Goal: Task Accomplishment & Management: Manage account settings

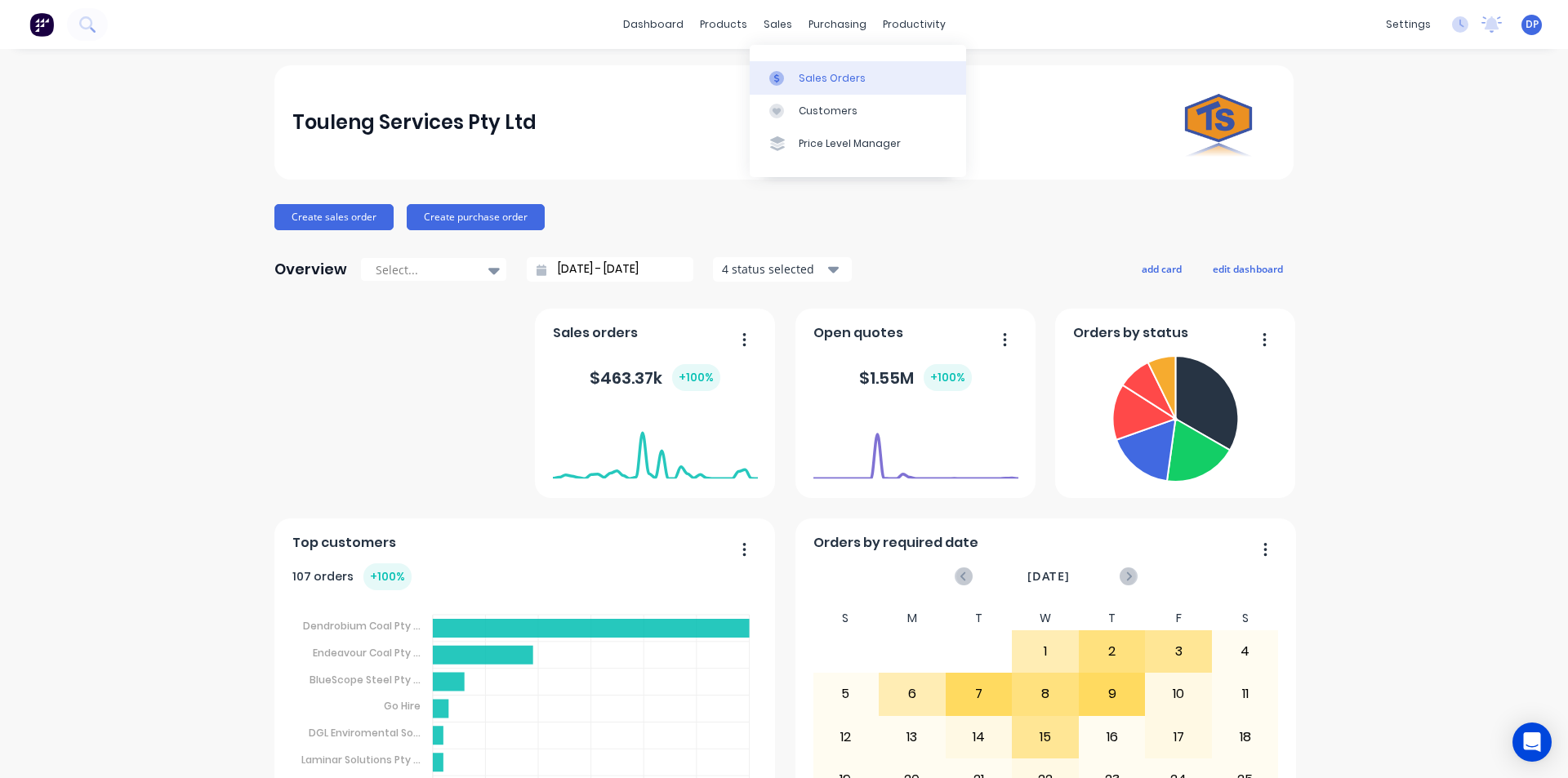
click at [822, 71] on div "Sales Orders" at bounding box center [833, 78] width 67 height 15
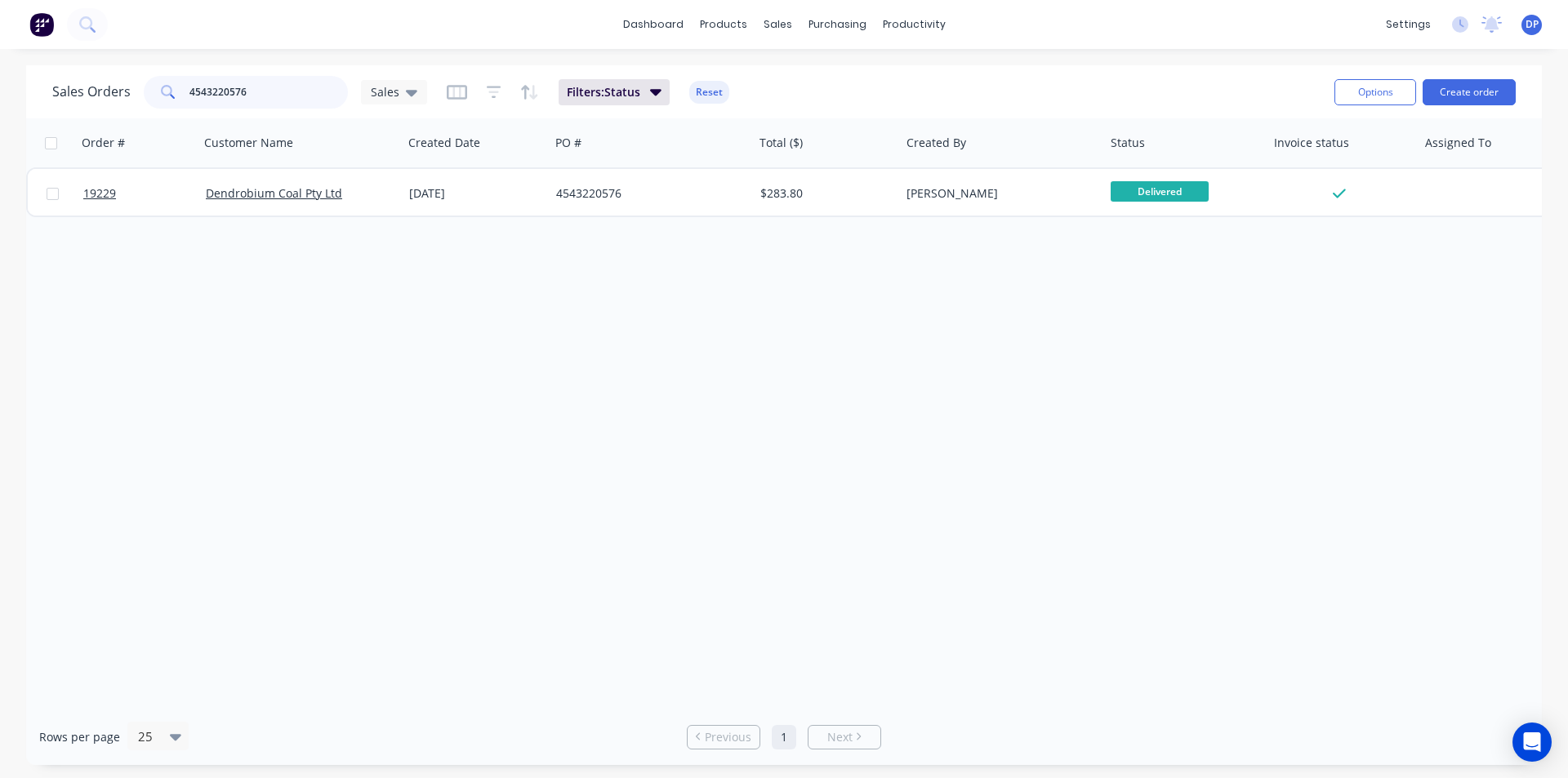
drag, startPoint x: 301, startPoint y: 92, endPoint x: 40, endPoint y: 94, distance: 261.0
click at [40, 94] on div "Sales Orders 4543220576 Sales Filters: Status Reset Options Create order" at bounding box center [784, 92] width 1516 height 53
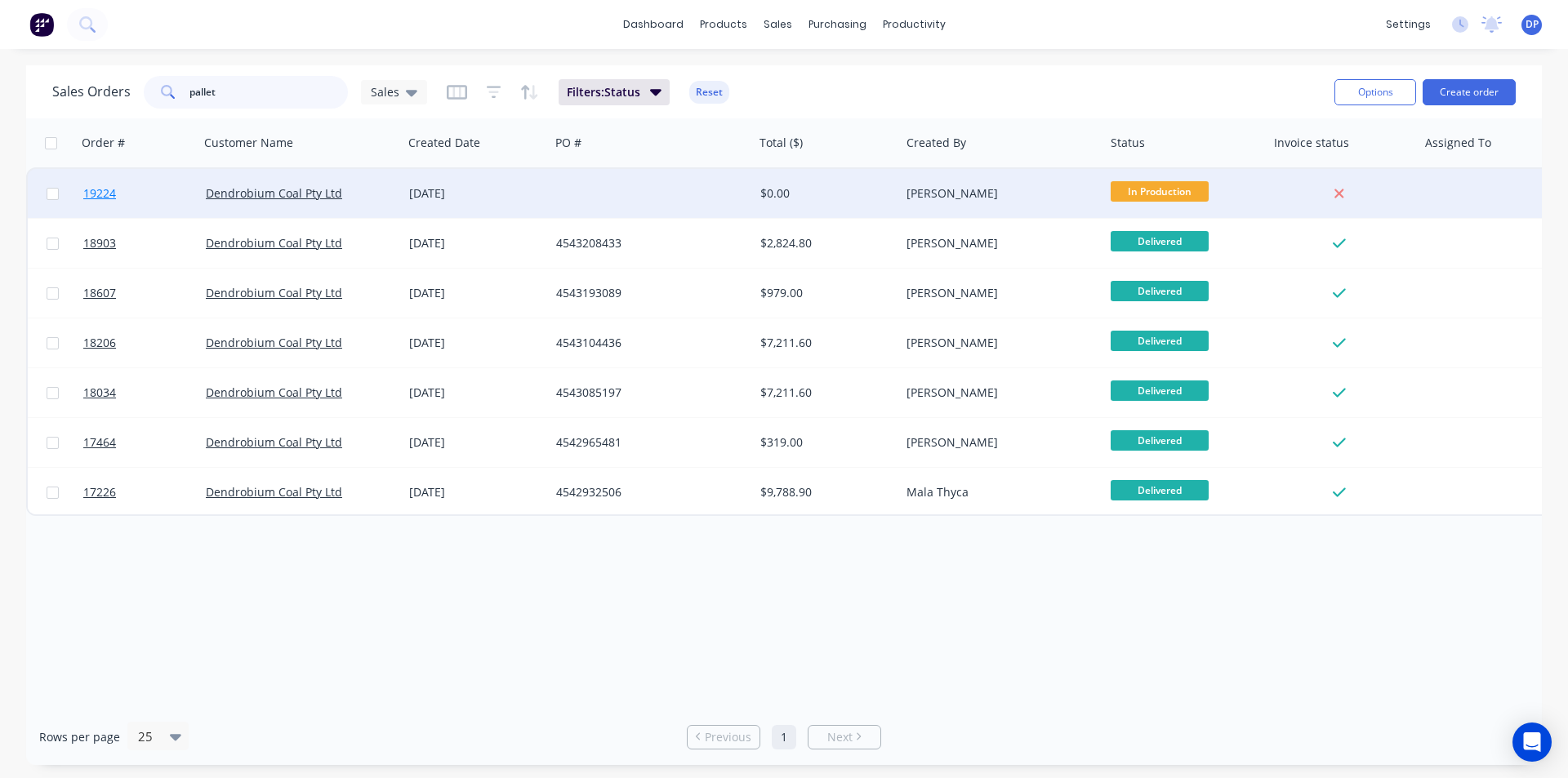
type input "pallet"
click at [96, 192] on span "19224" at bounding box center [99, 192] width 33 height 16
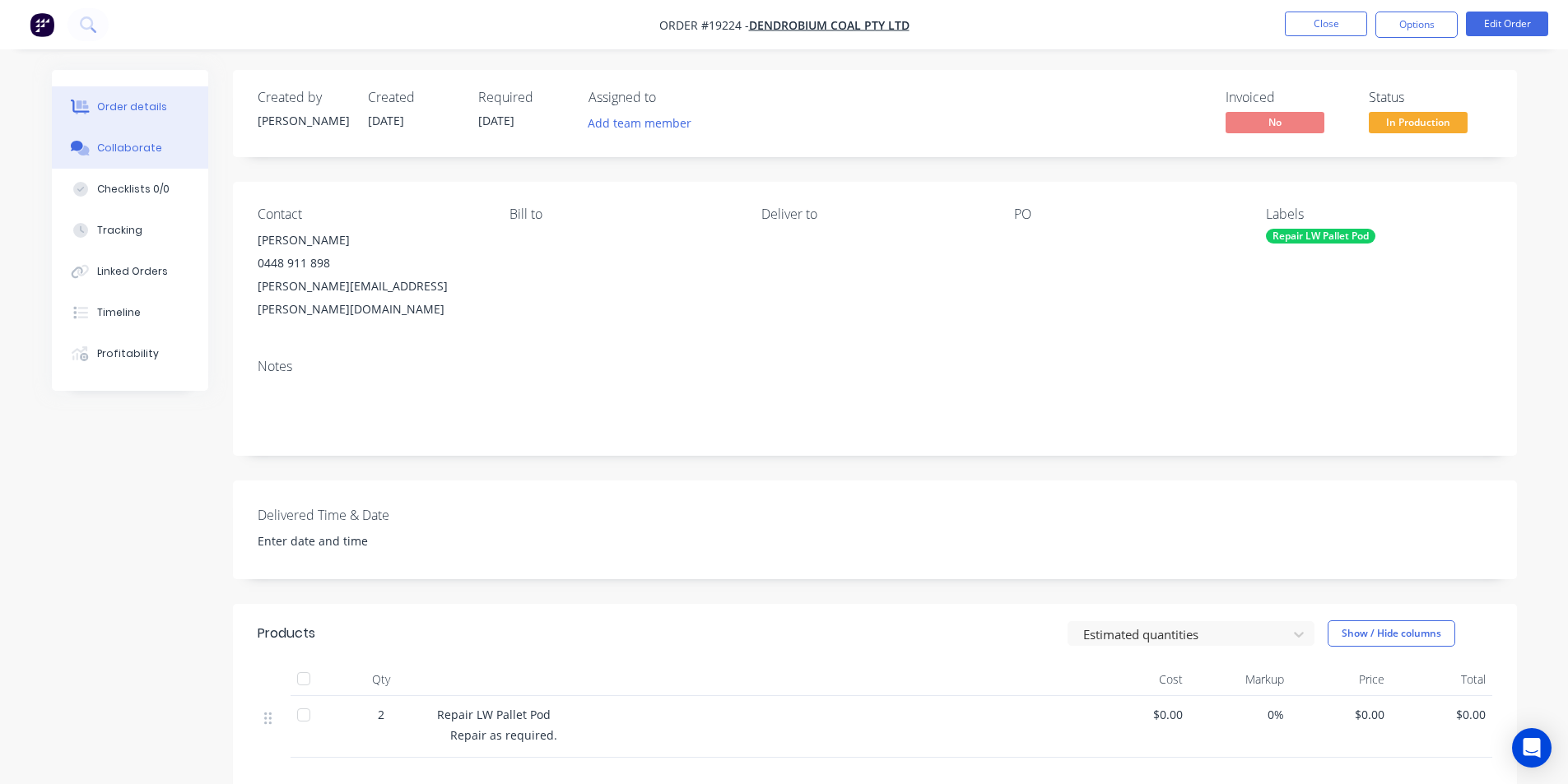
click at [134, 153] on div "Collaborate" at bounding box center [129, 148] width 65 height 15
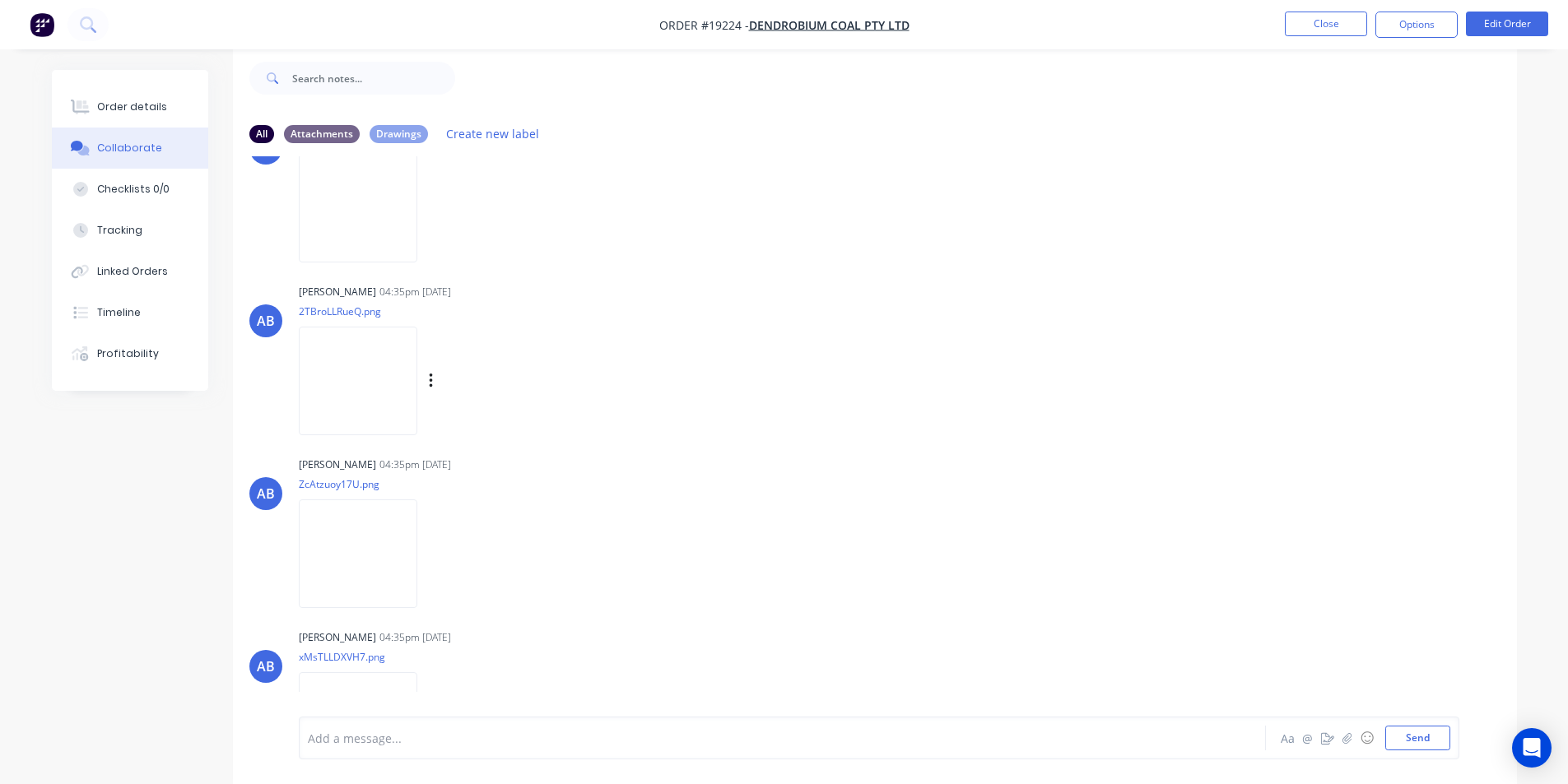
scroll to position [2485, 0]
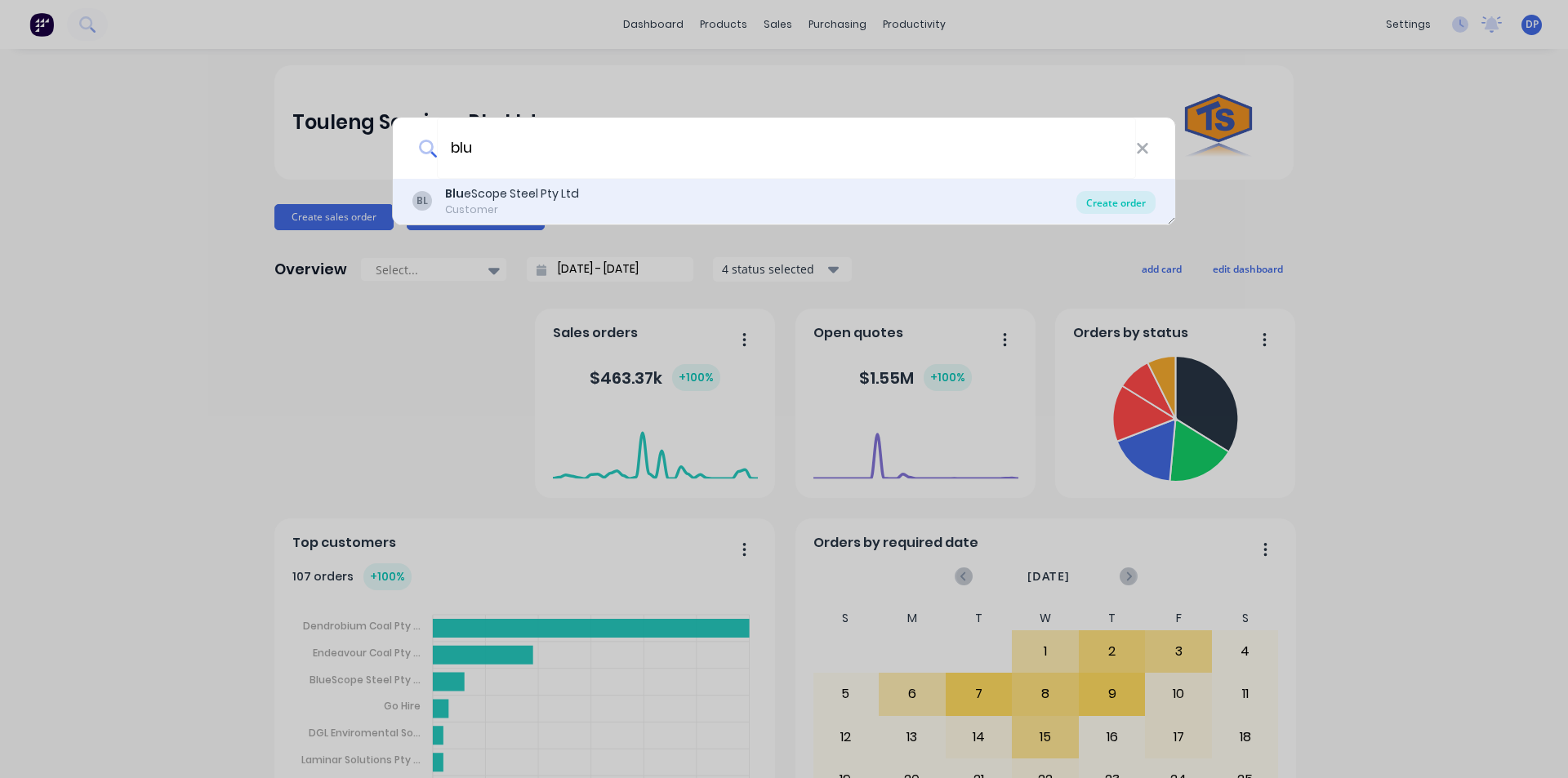
type input "blu"
click at [1090, 198] on div "Create order" at bounding box center [1116, 203] width 79 height 22
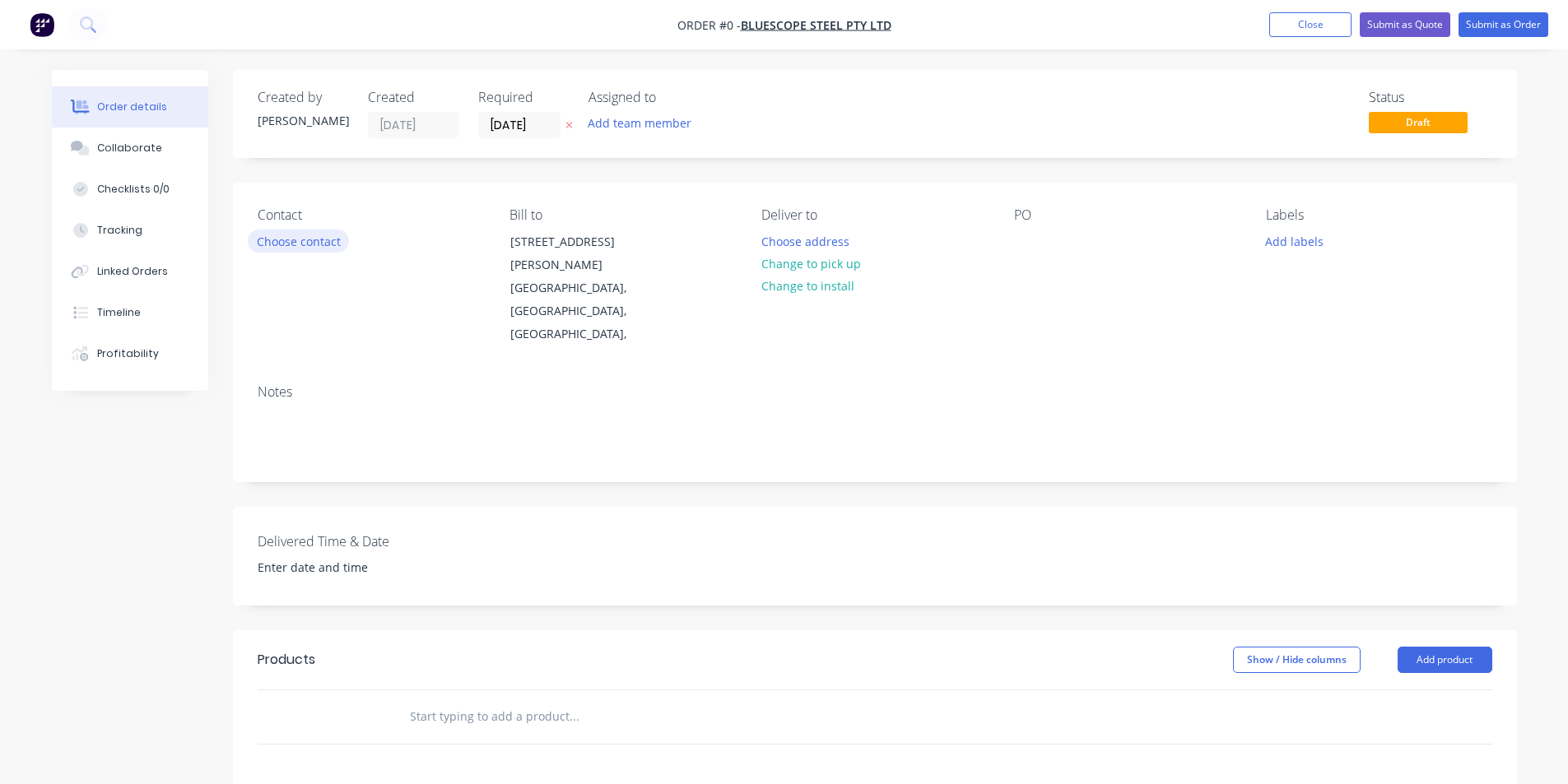
click at [300, 231] on button "Choose contact" at bounding box center [299, 241] width 102 height 23
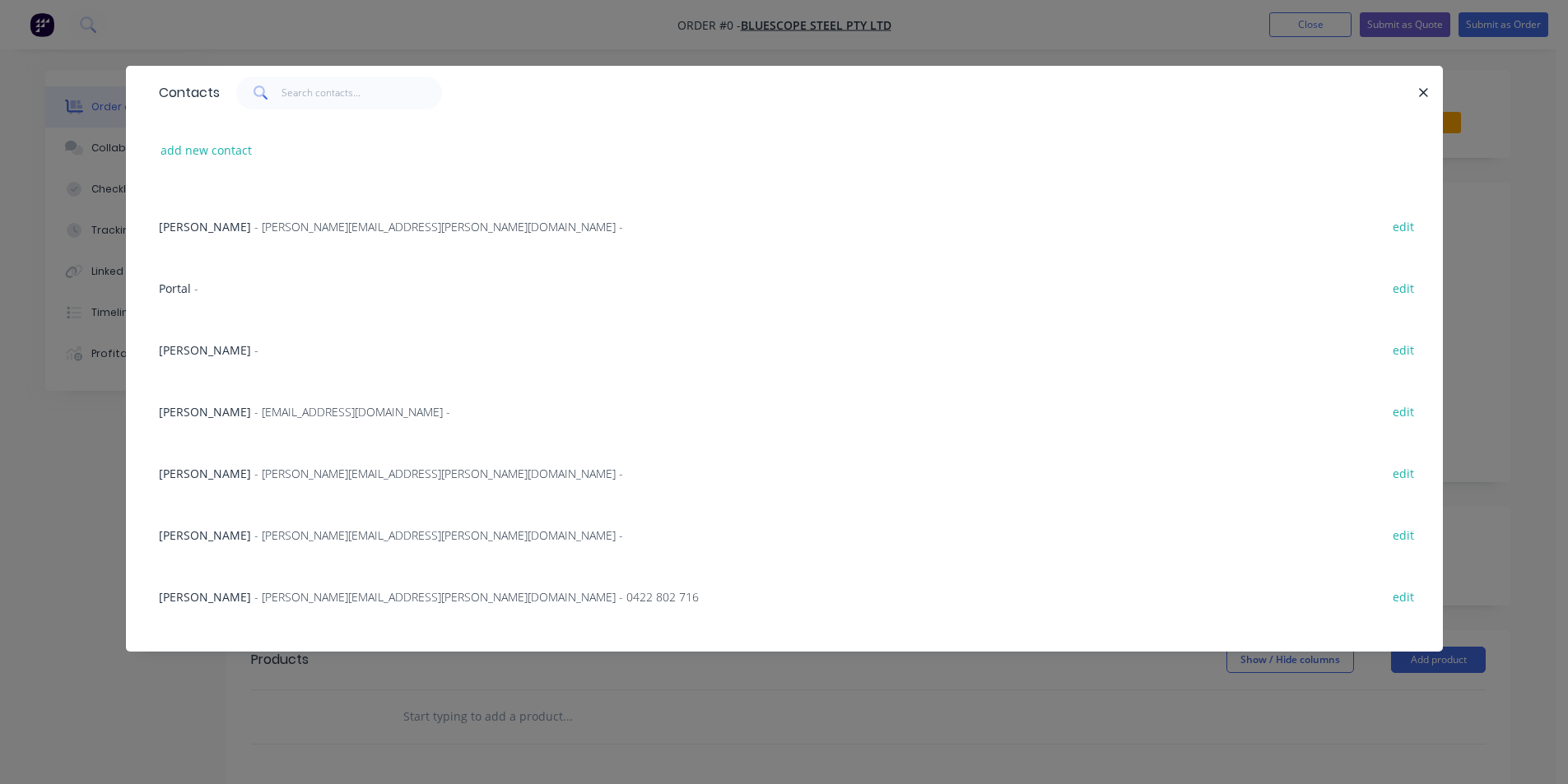
scroll to position [270, 0]
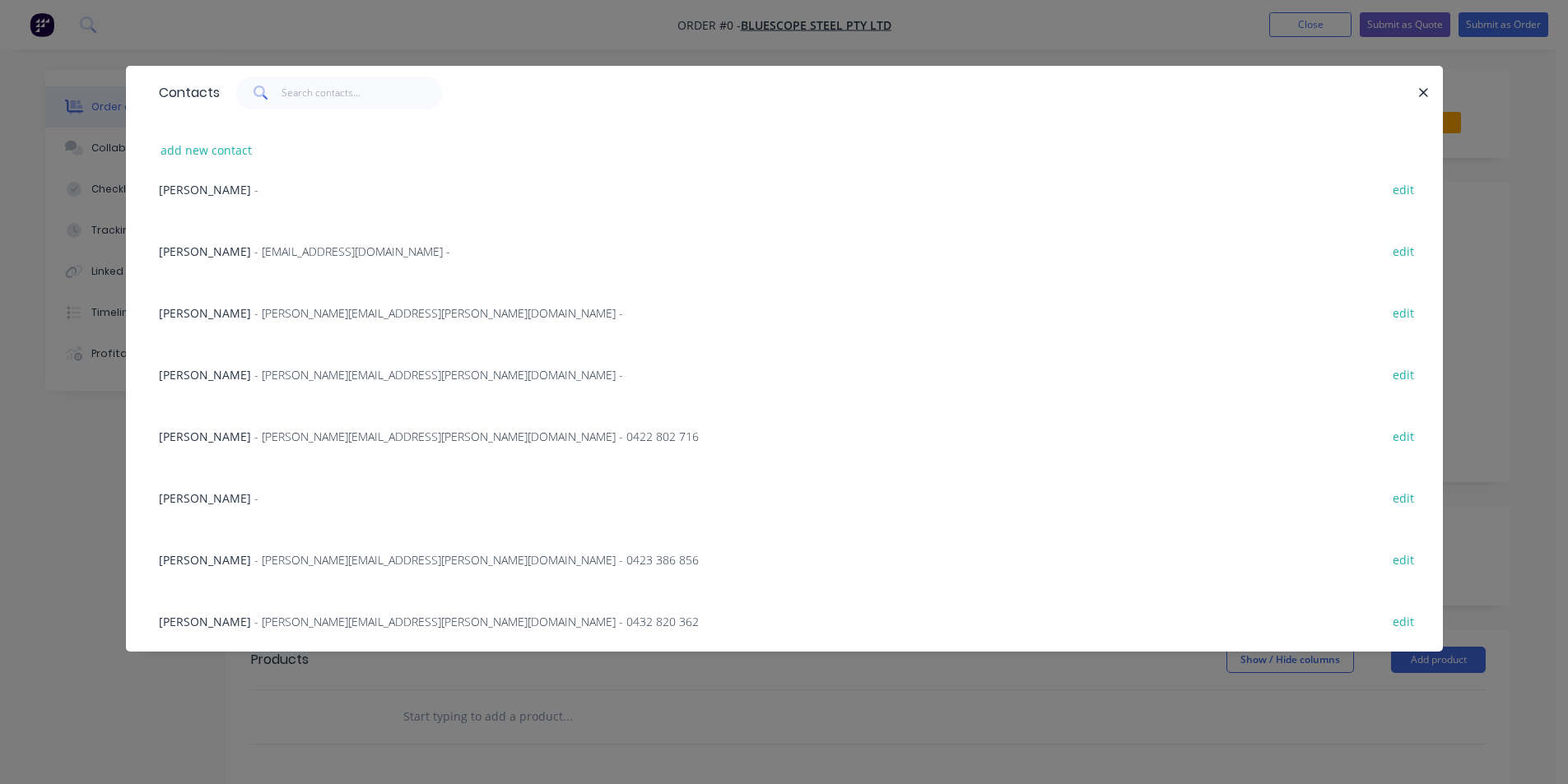
click at [263, 250] on span "- [EMAIL_ADDRESS][DOMAIN_NAME] -" at bounding box center [352, 251] width 196 height 16
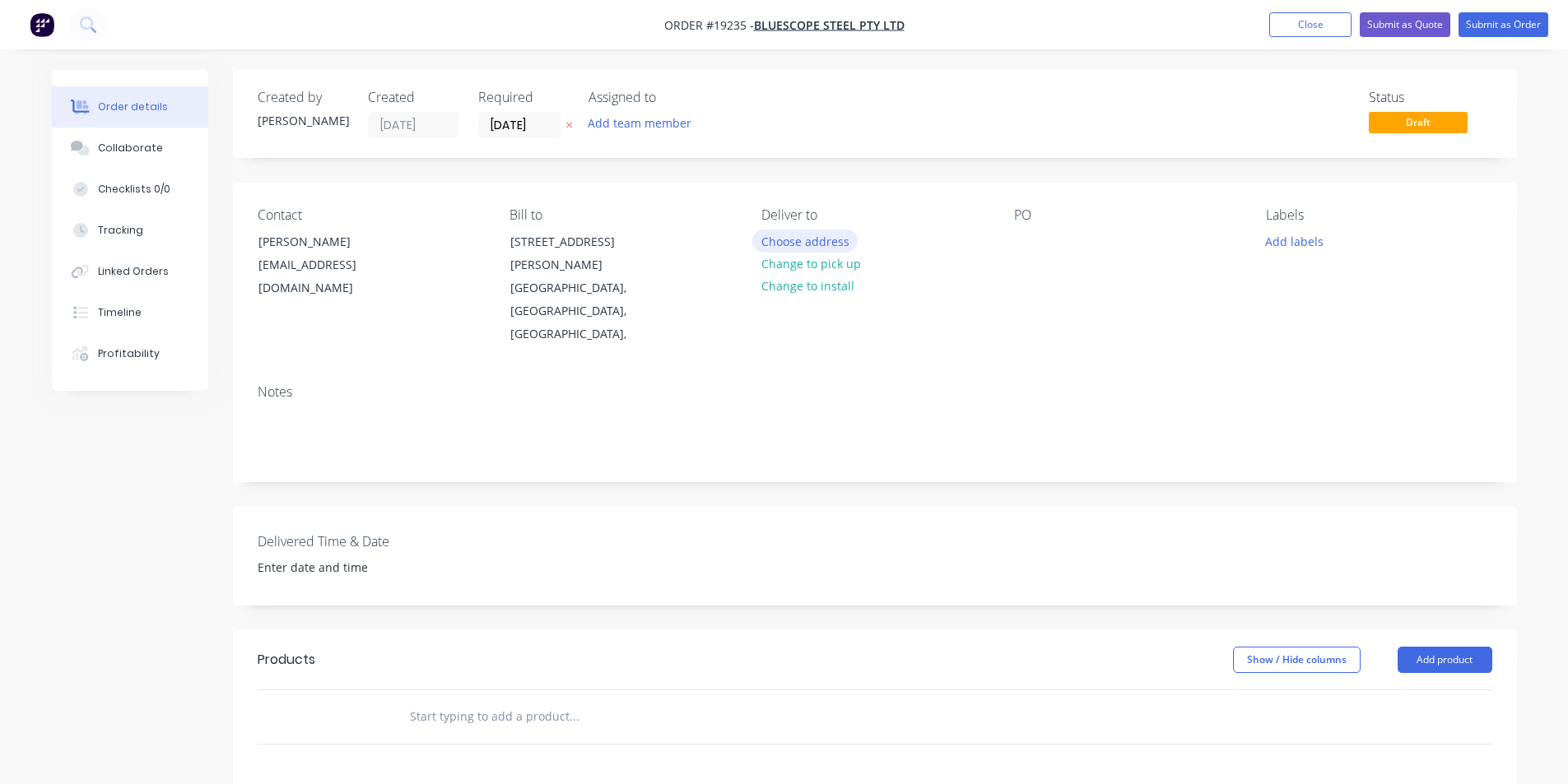
click at [812, 243] on button "Choose address" at bounding box center [805, 241] width 105 height 23
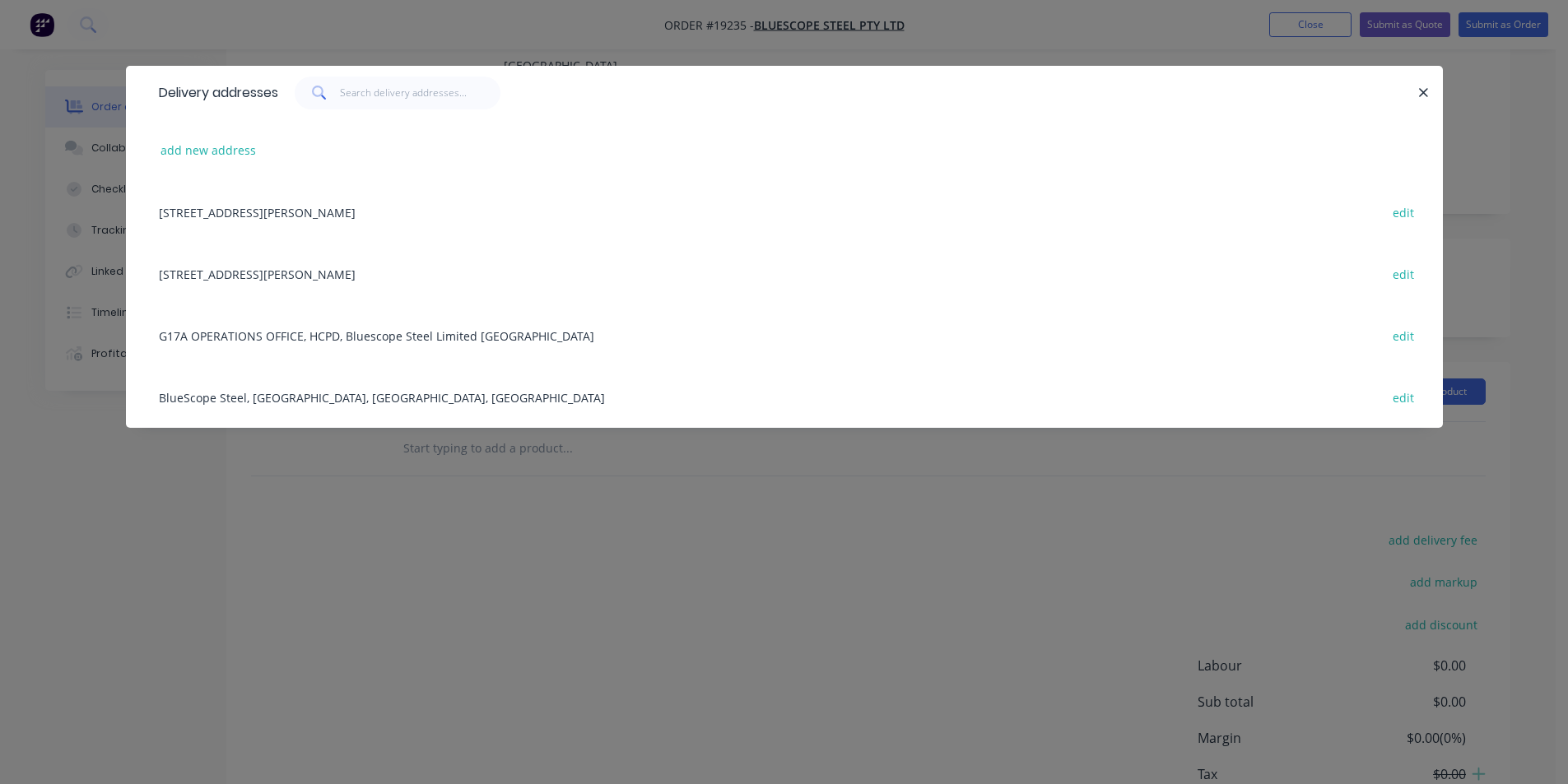
scroll to position [247, 0]
click at [325, 333] on div "G17A OPERATIONS OFFICE, HCPD, Bluescope Steel Limited [GEOGRAPHIC_DATA], [GEOGR…" at bounding box center [784, 335] width 1268 height 62
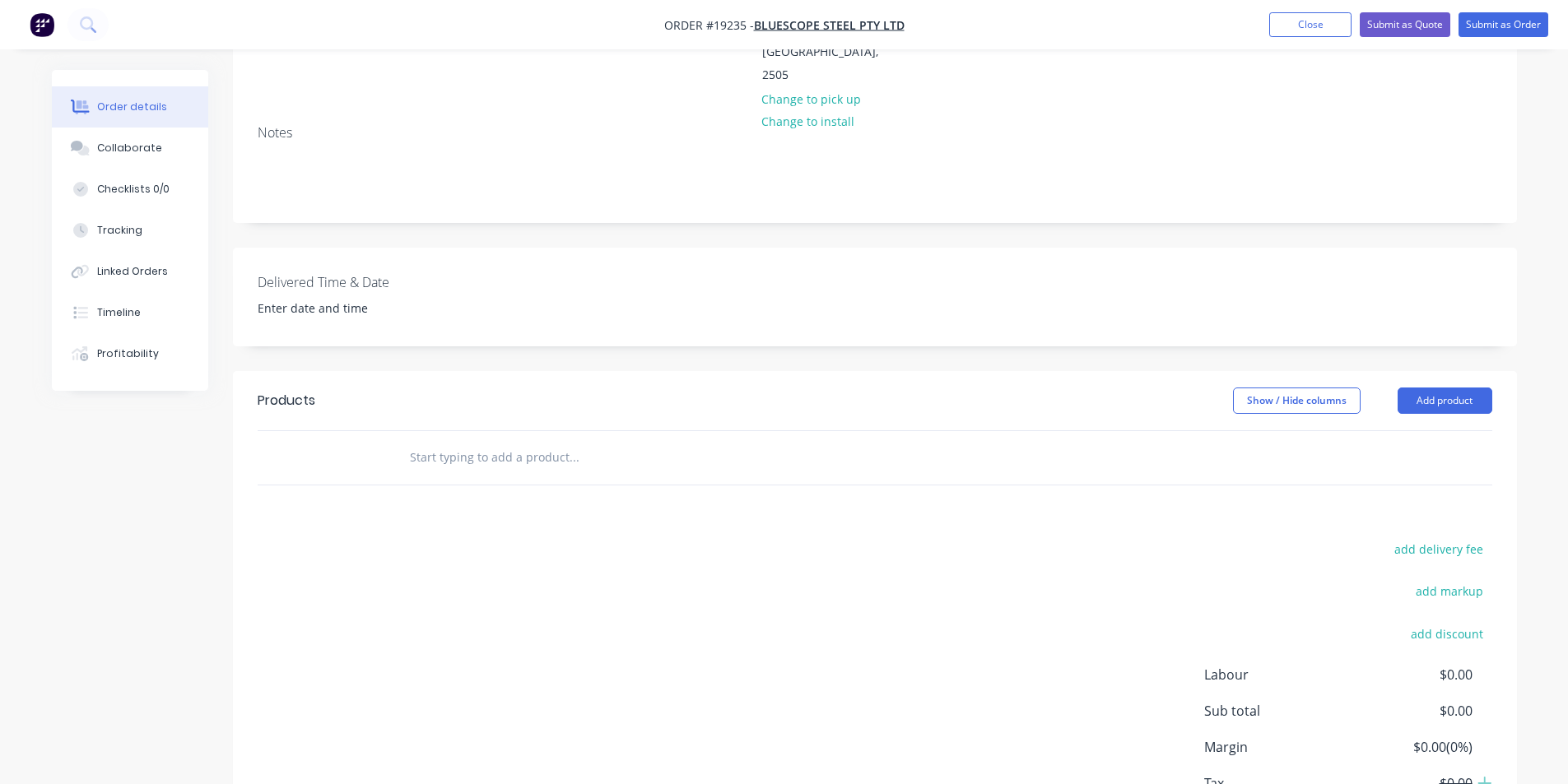
scroll to position [329, 0]
click at [1448, 387] on button "Add product" at bounding box center [1445, 400] width 95 height 26
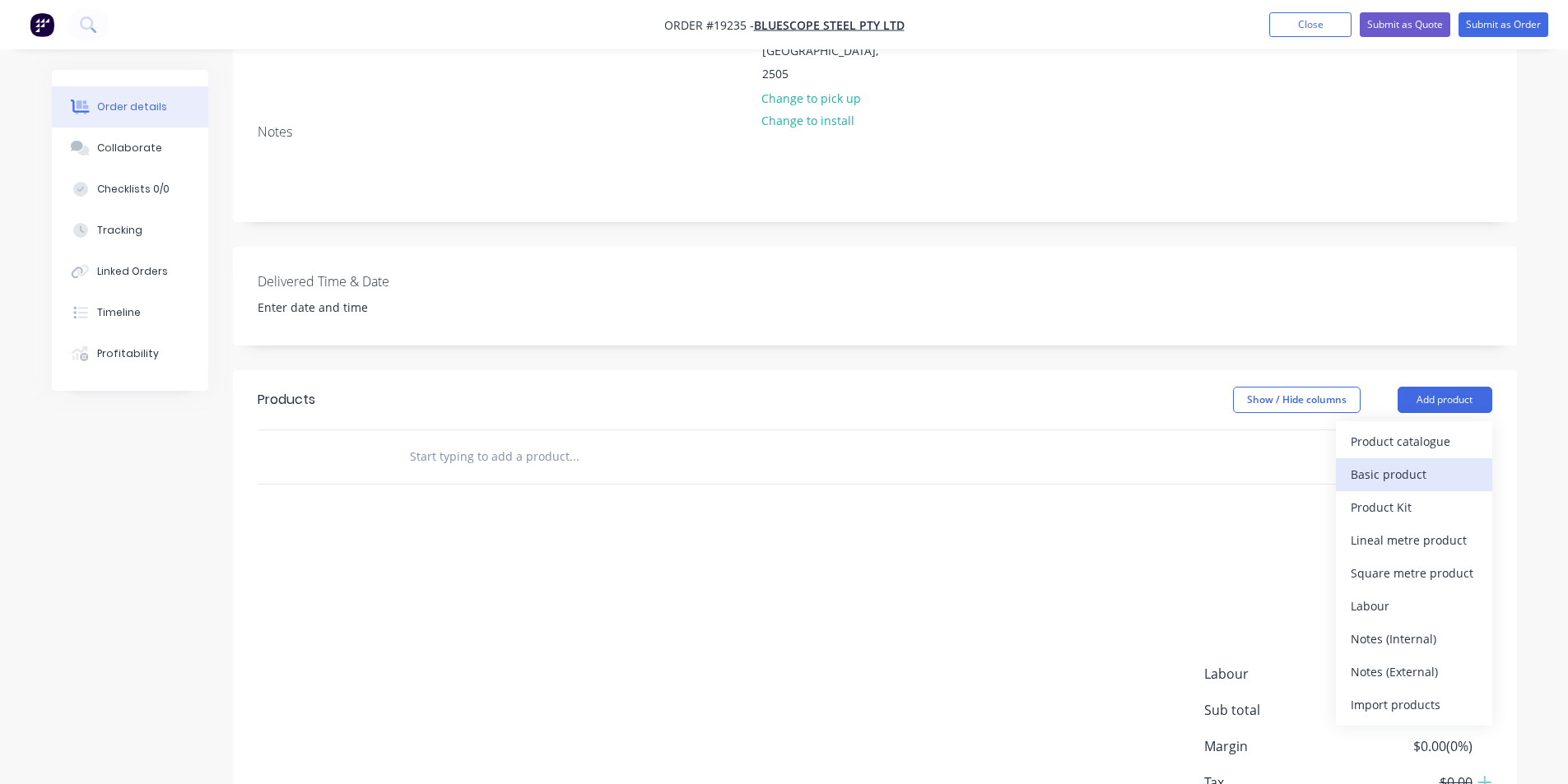
click at [1423, 462] on div "Basic product" at bounding box center [1414, 473] width 127 height 24
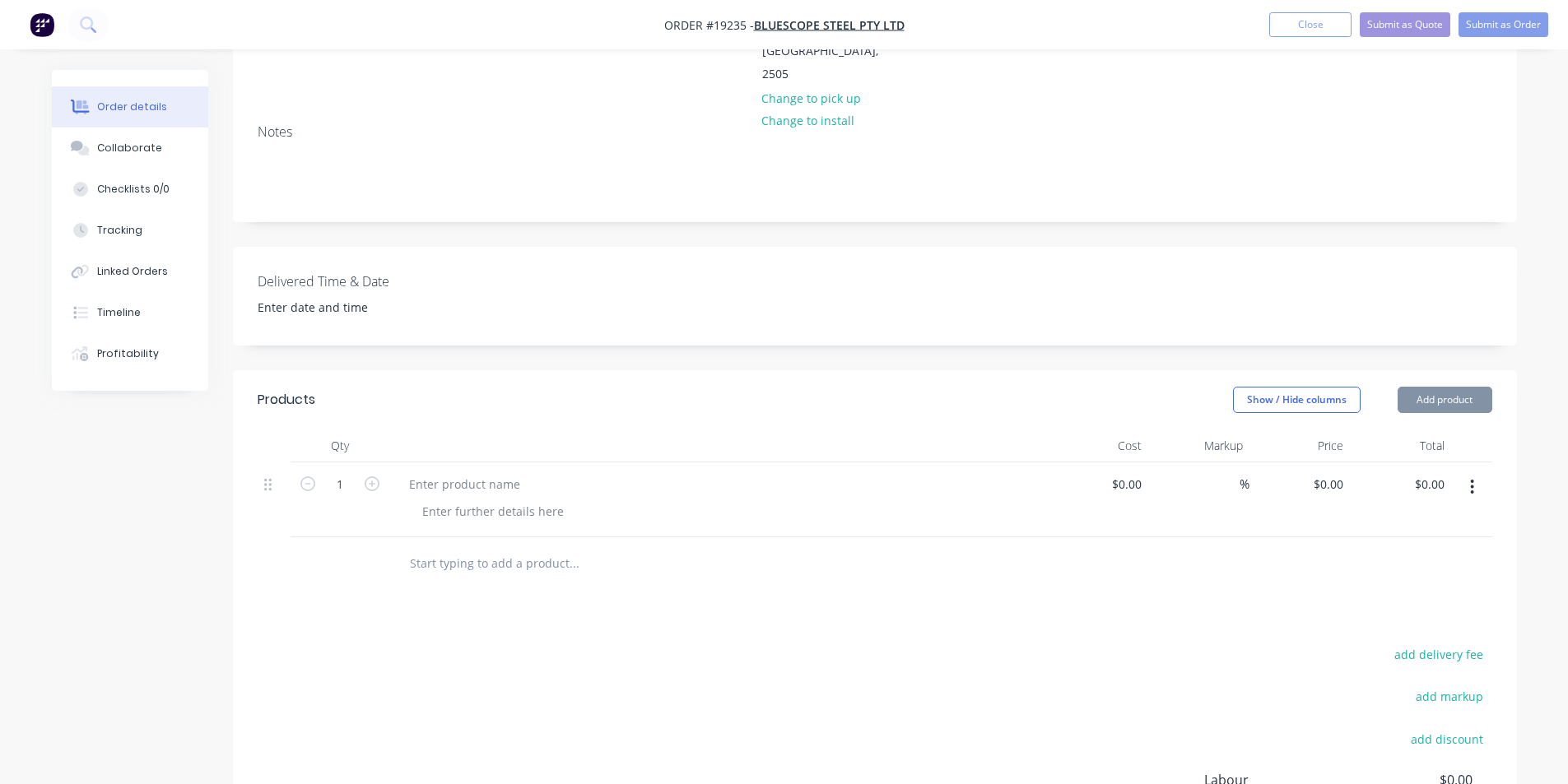
click at [1445, 387] on button "Add product" at bounding box center [1445, 400] width 95 height 26
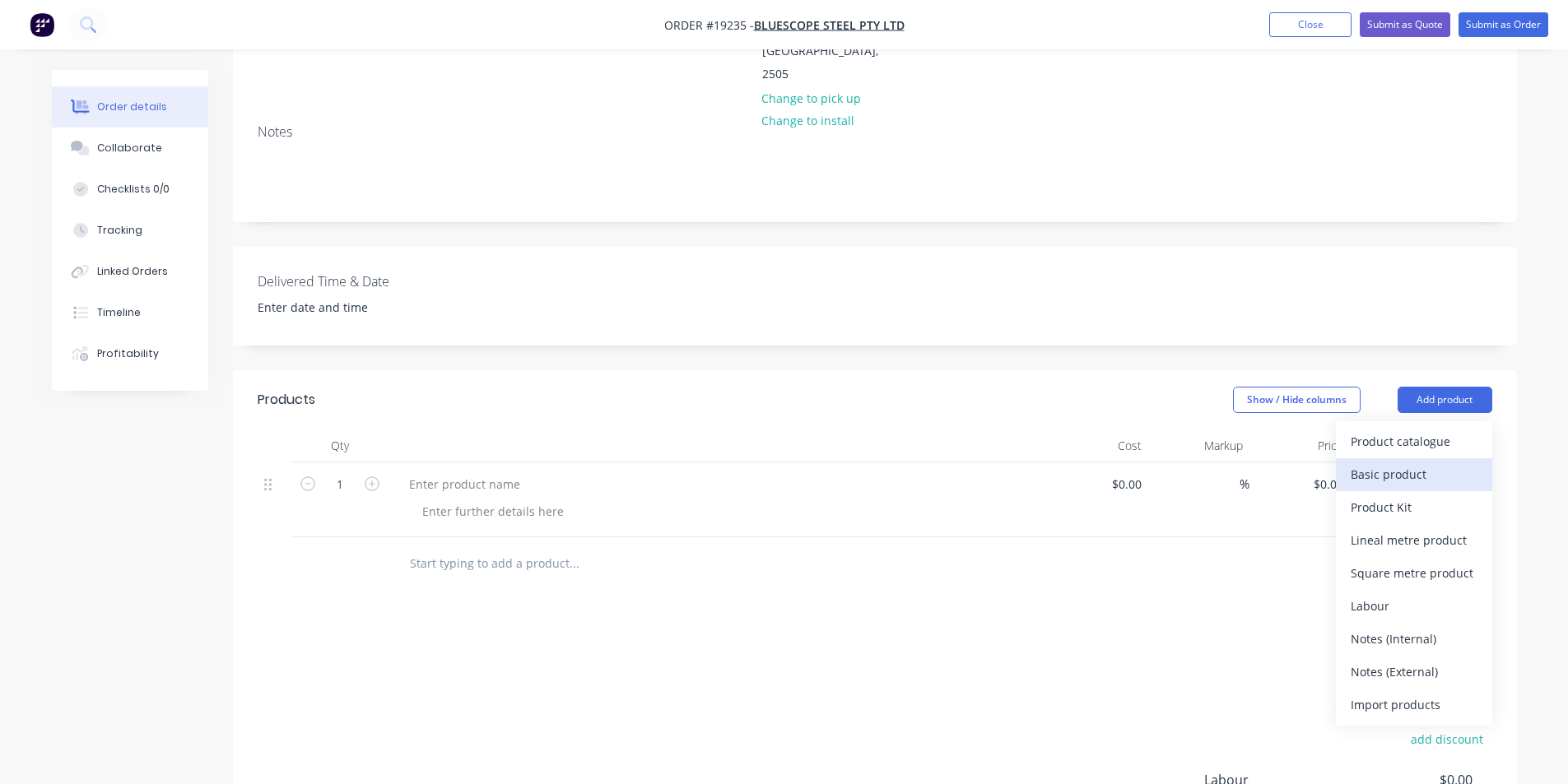
click at [1438, 462] on div "Basic product" at bounding box center [1414, 473] width 127 height 24
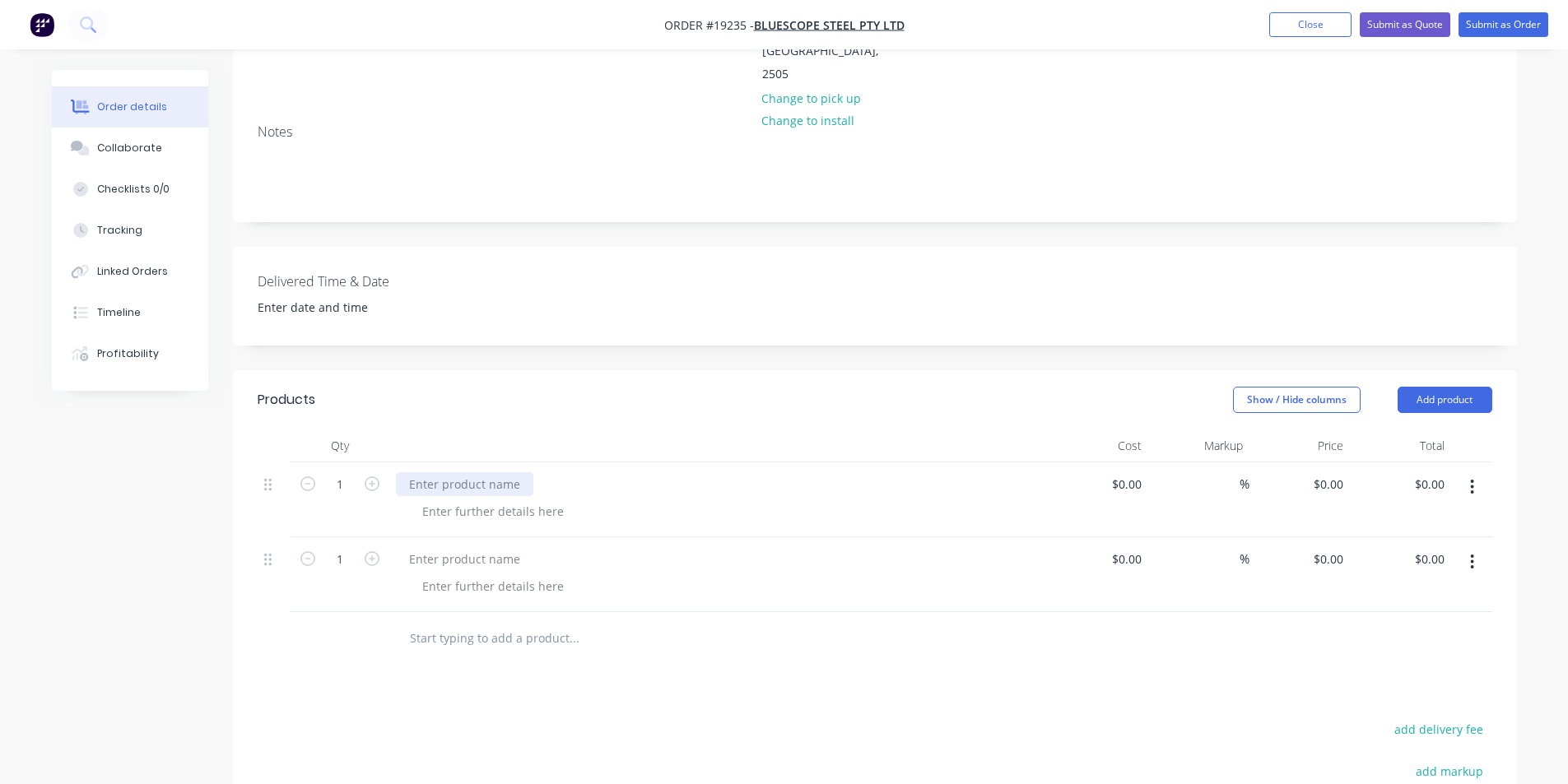
click at [466, 472] on div at bounding box center [464, 484] width 137 height 24
click at [468, 500] on div at bounding box center [493, 511] width 168 height 24
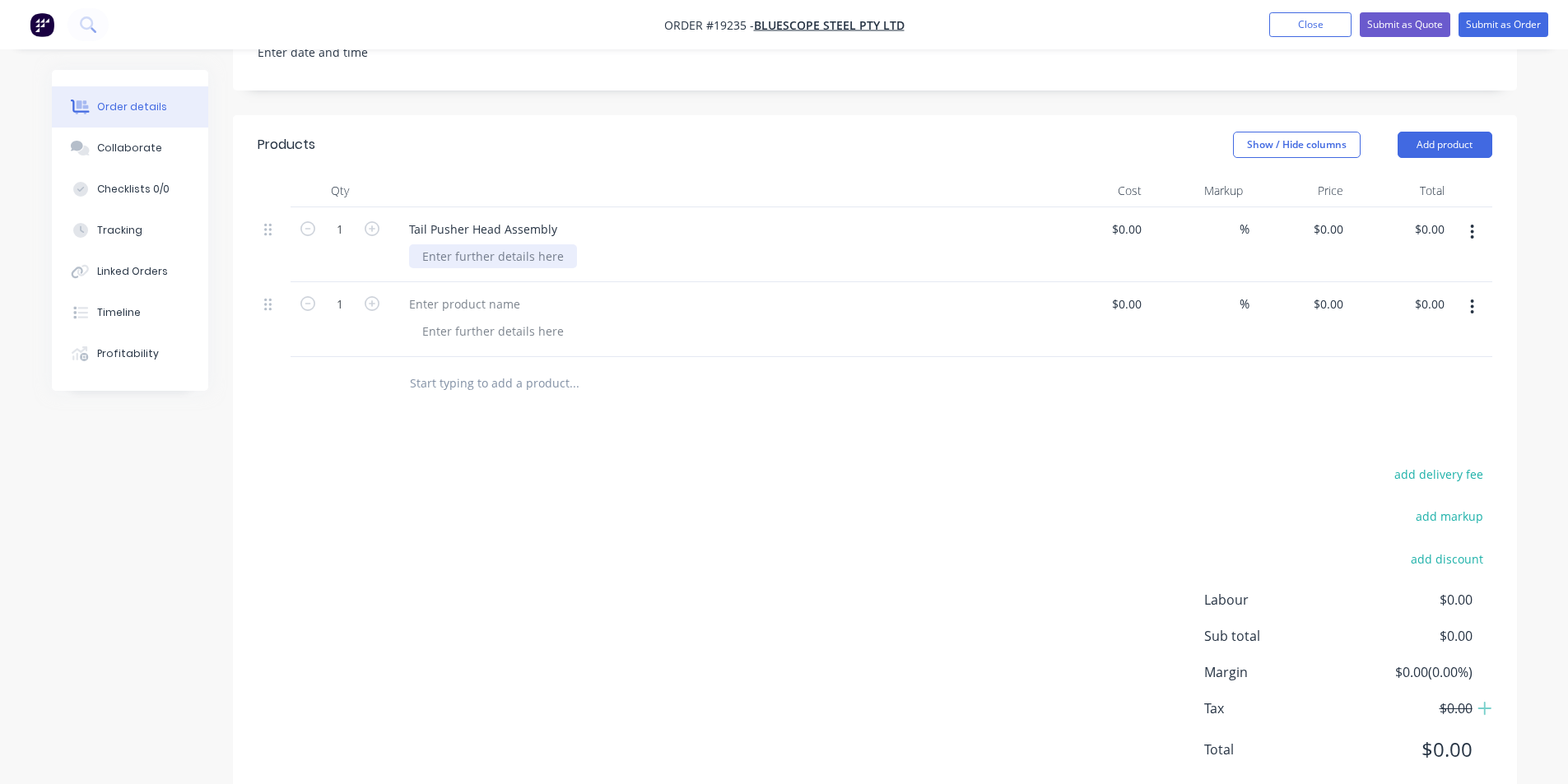
click at [468, 245] on div at bounding box center [493, 256] width 168 height 24
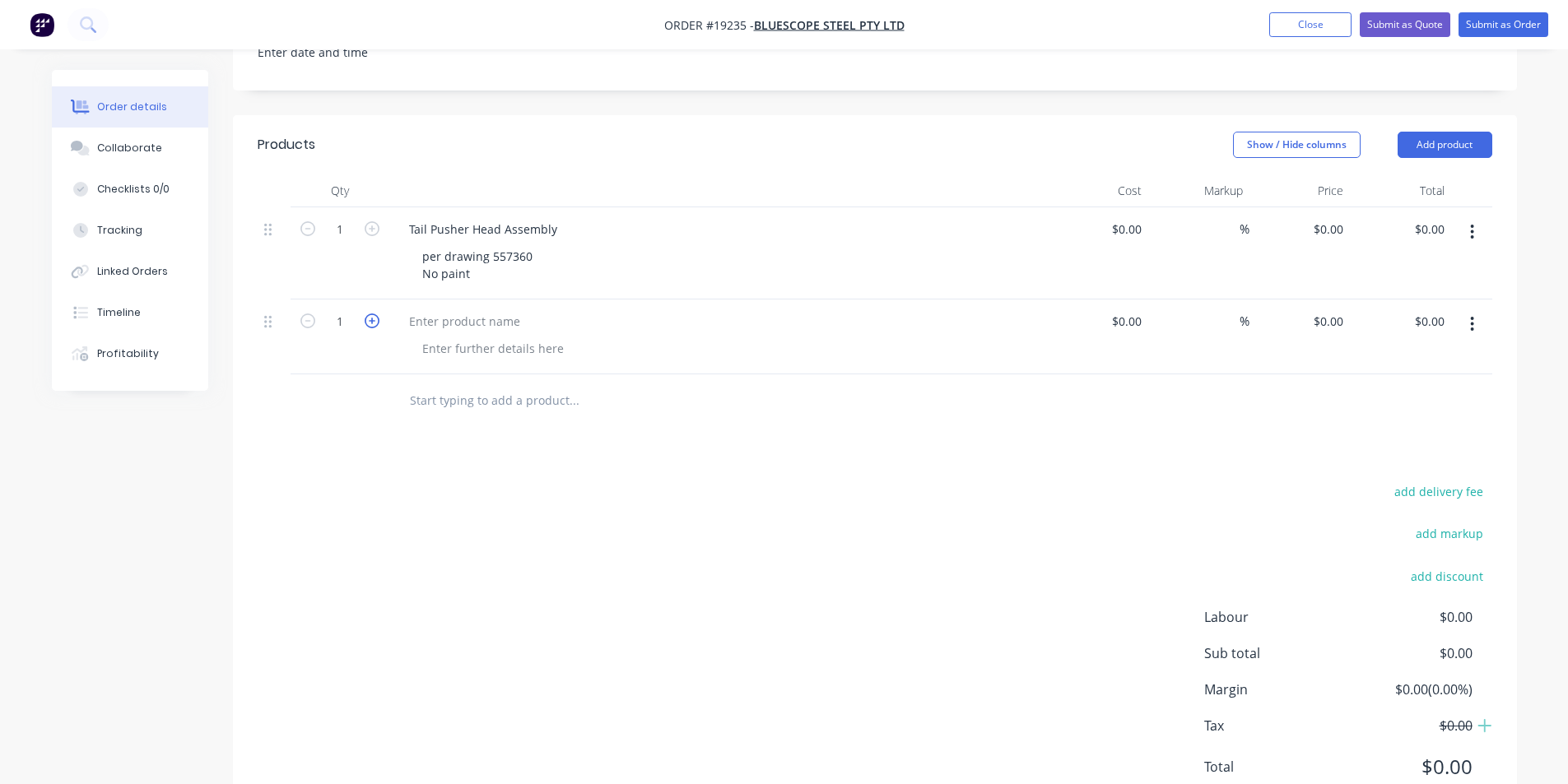
click at [379, 313] on icon "button" at bounding box center [372, 321] width 15 height 15
type input "2"
click at [459, 310] on div at bounding box center [464, 321] width 137 height 24
click at [422, 310] on div at bounding box center [464, 321] width 137 height 24
click at [484, 337] on div at bounding box center [493, 348] width 168 height 24
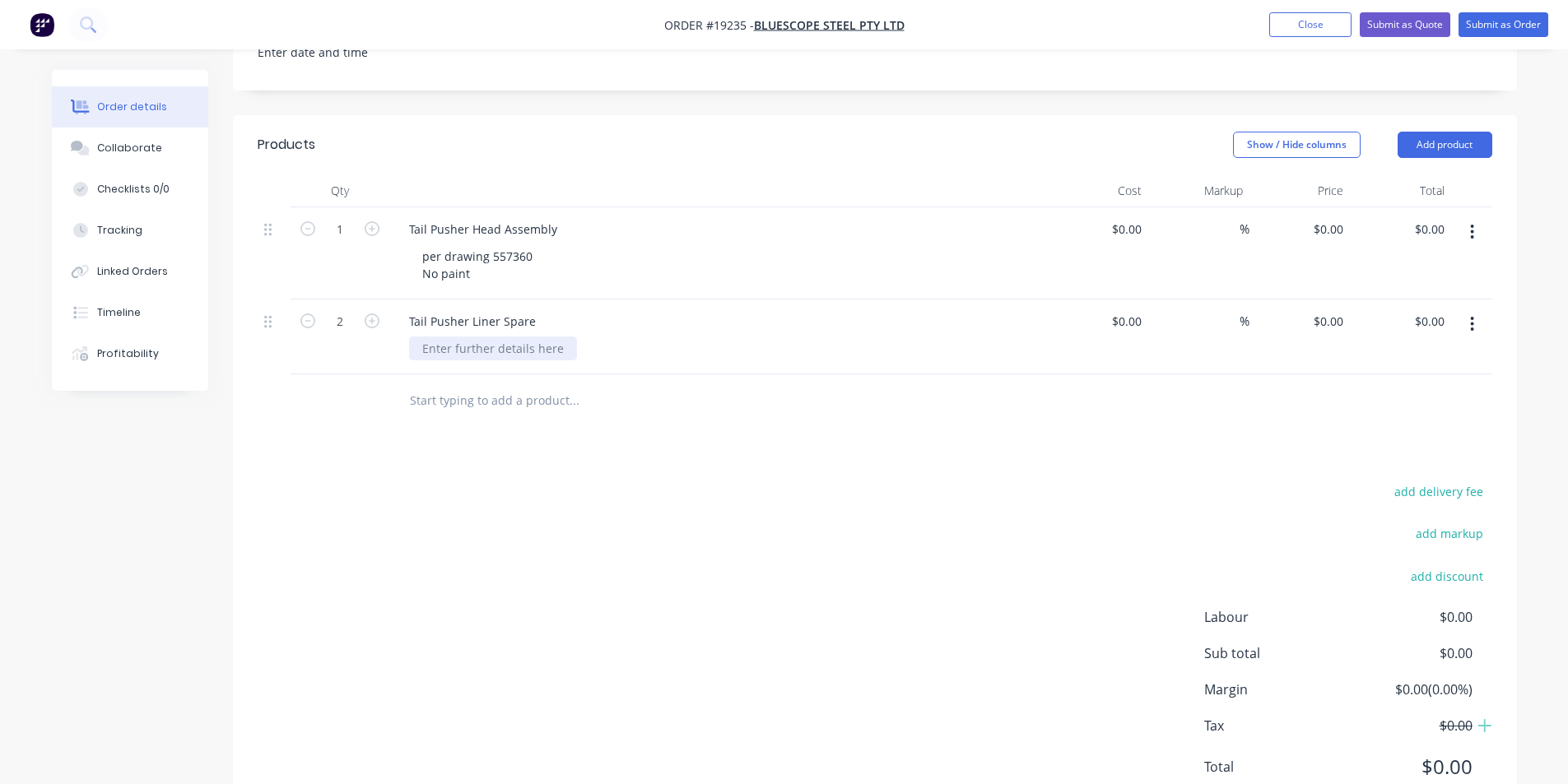
click at [487, 337] on div at bounding box center [493, 348] width 168 height 24
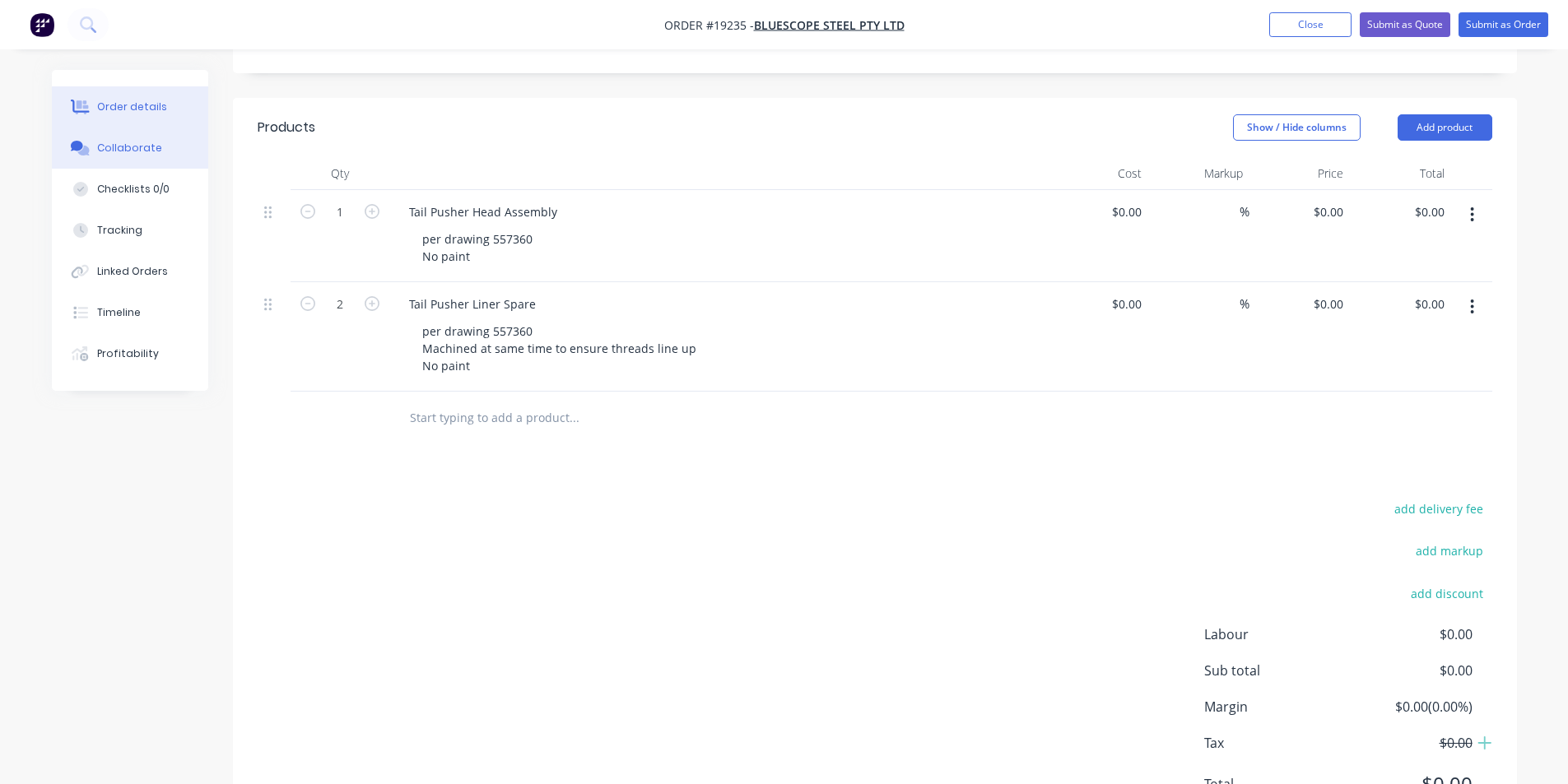
click at [134, 143] on div "Collaborate" at bounding box center [129, 148] width 65 height 15
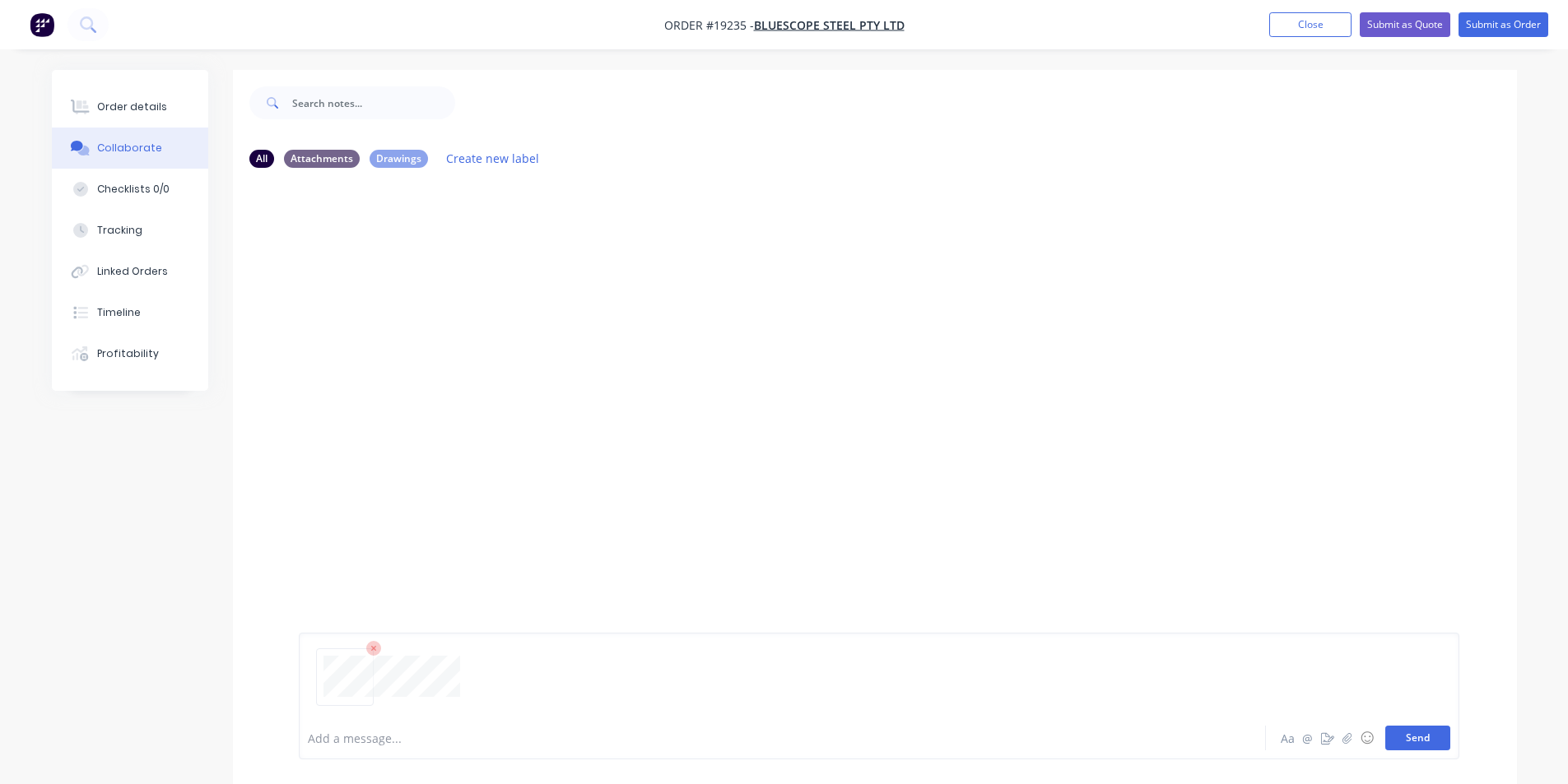
click at [1426, 732] on button "Send" at bounding box center [1417, 738] width 65 height 24
click at [113, 115] on button "Order details" at bounding box center [130, 107] width 156 height 41
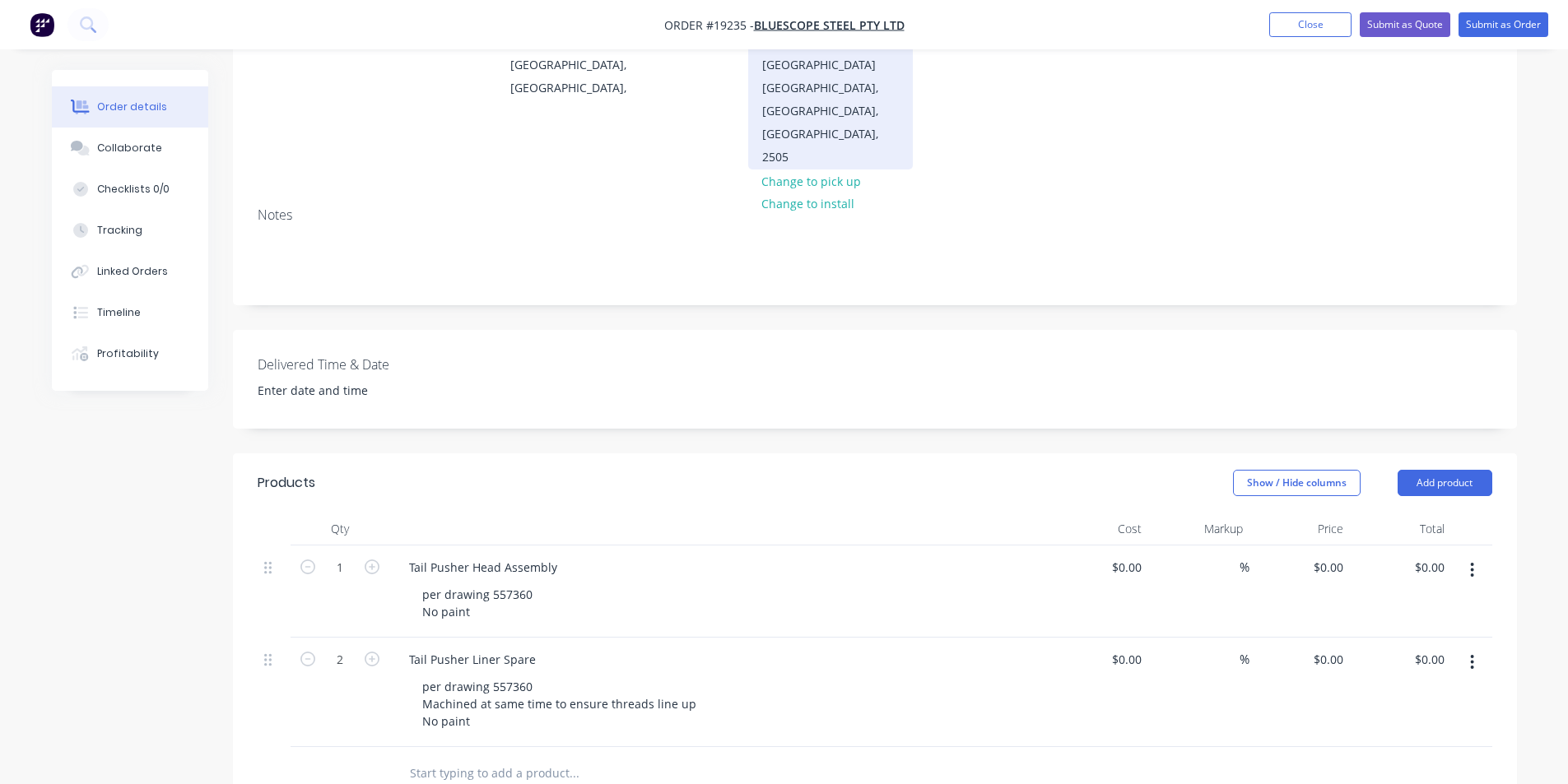
scroll to position [247, 0]
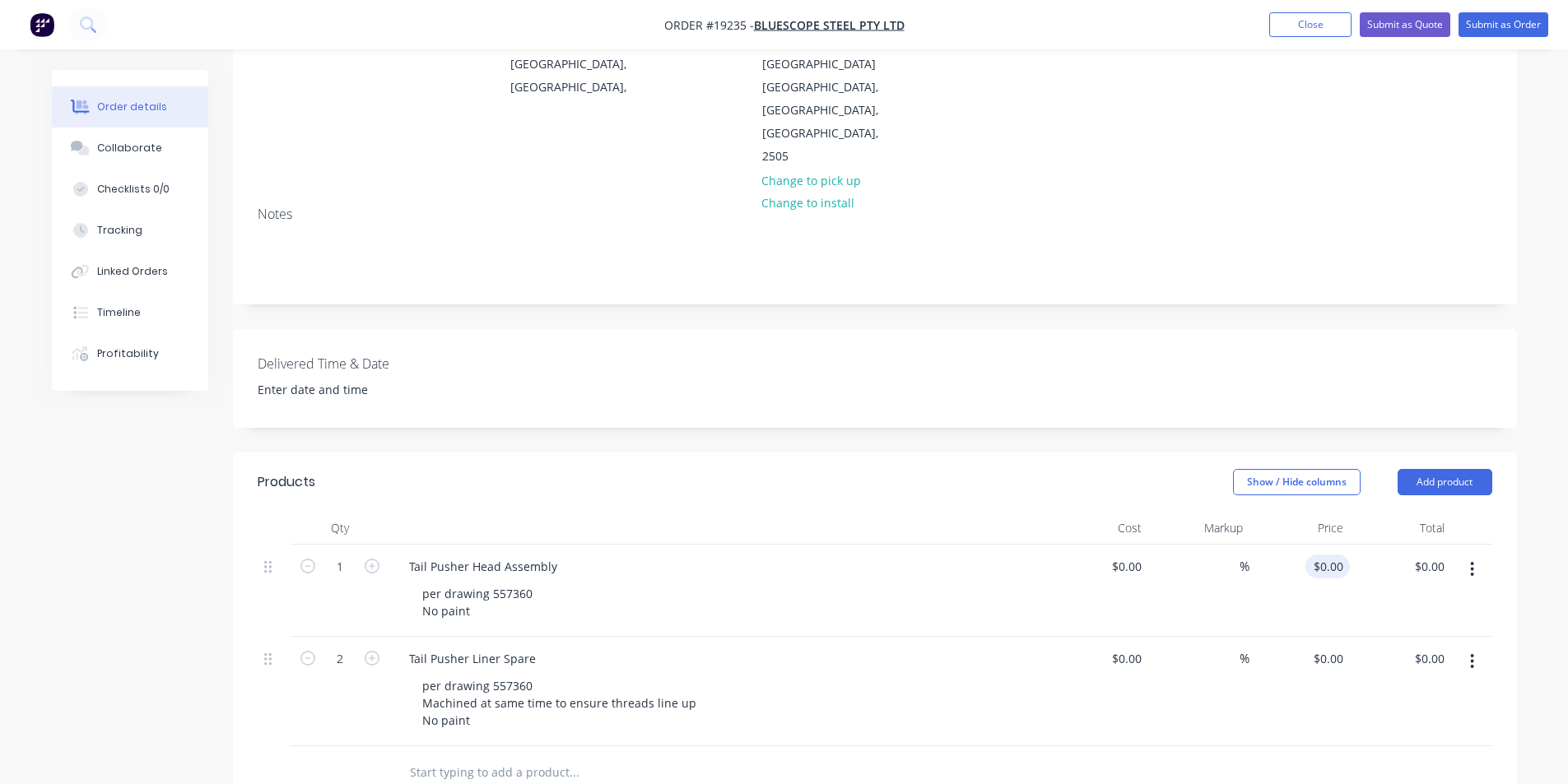
click at [1343, 554] on input "$0.00" at bounding box center [1331, 566] width 38 height 24
type input "$3,564.00"
click at [1325, 637] on div "0 $0.00" at bounding box center [1301, 692] width 102 height 109
click at [1188, 637] on div "%" at bounding box center [1199, 692] width 102 height 109
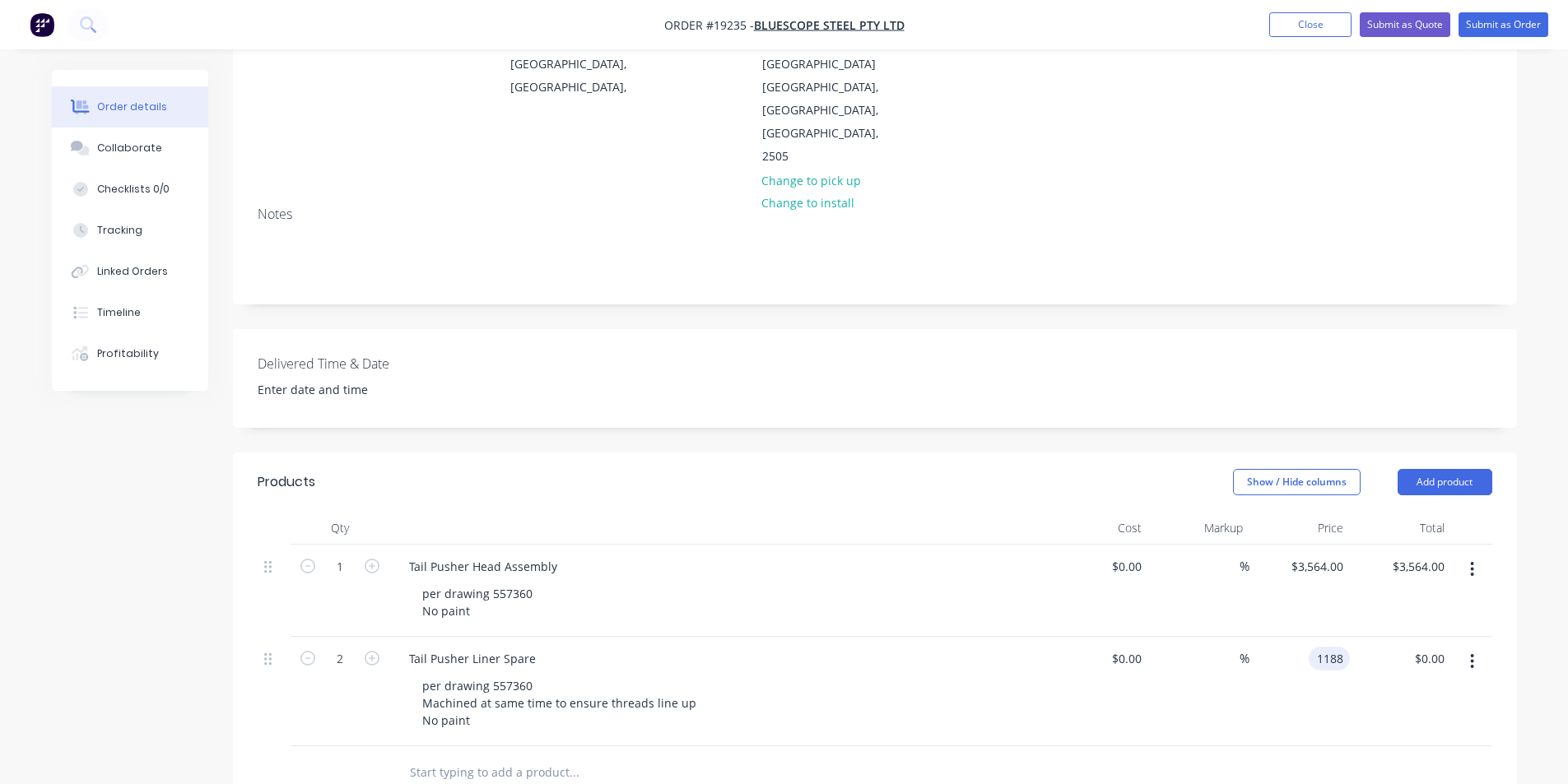
type input "$1,188.00"
type input "$2,376.00"
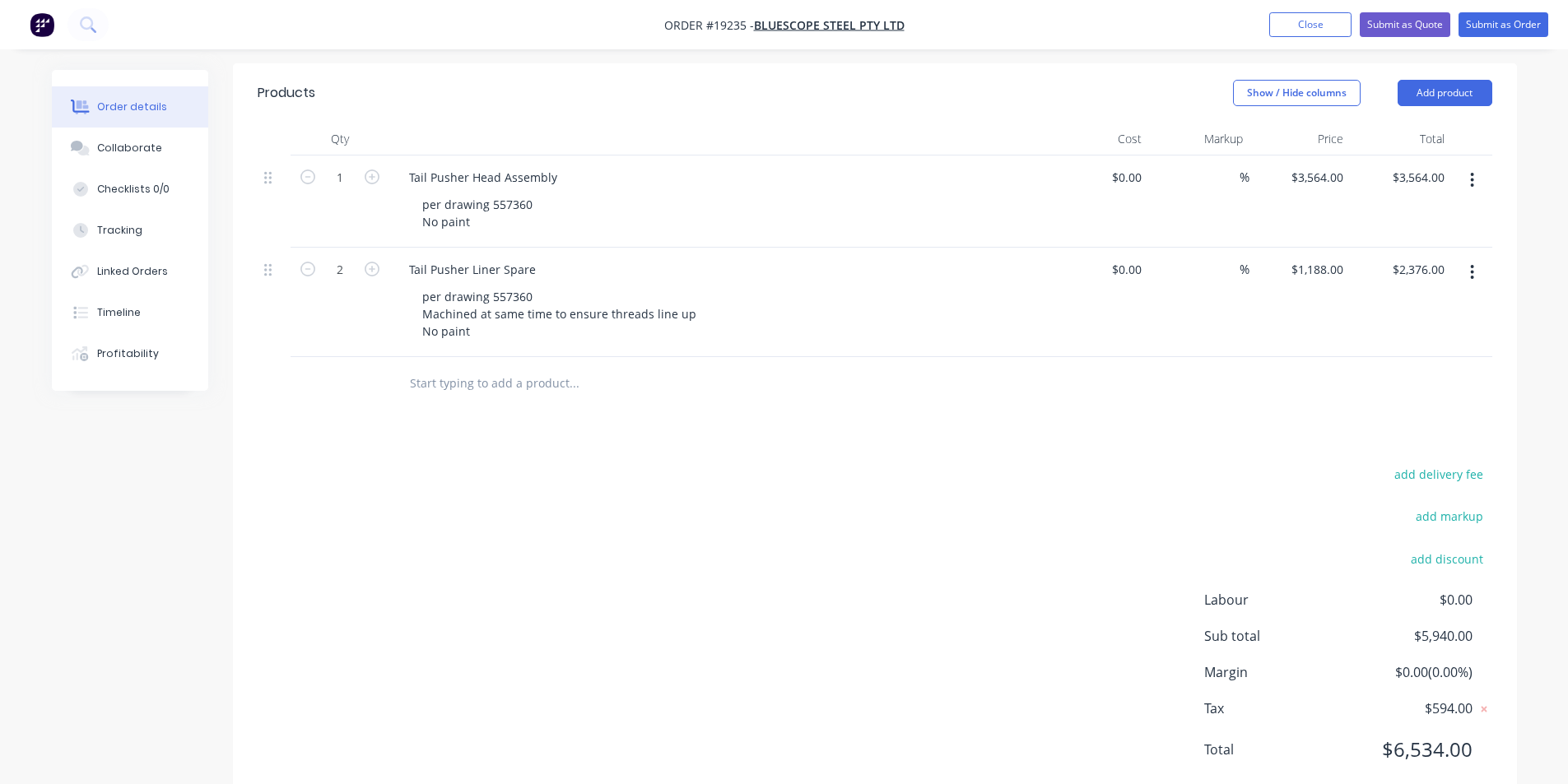
scroll to position [225, 0]
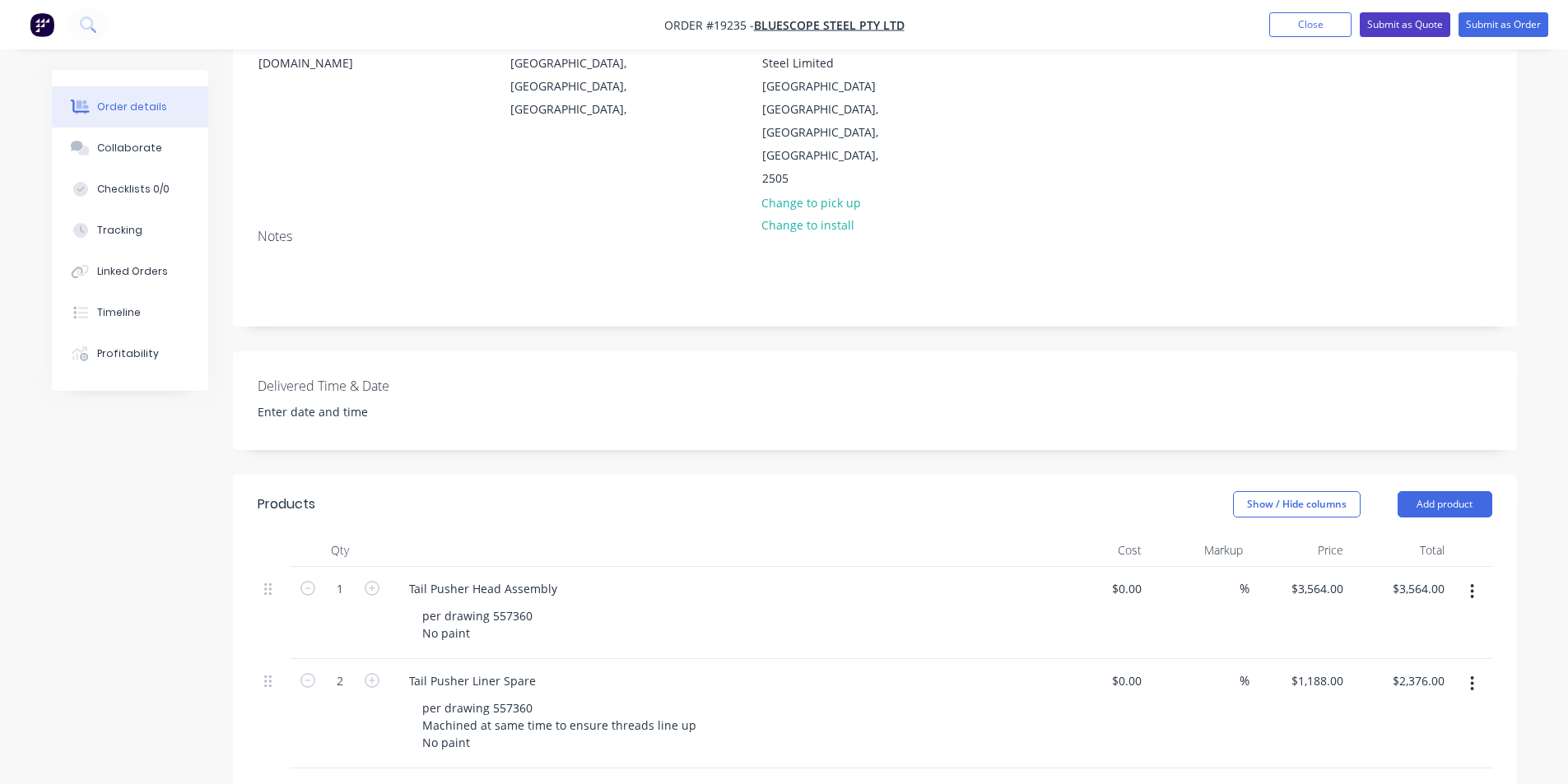
click at [1413, 20] on button "Submit as Quote" at bounding box center [1405, 24] width 90 height 24
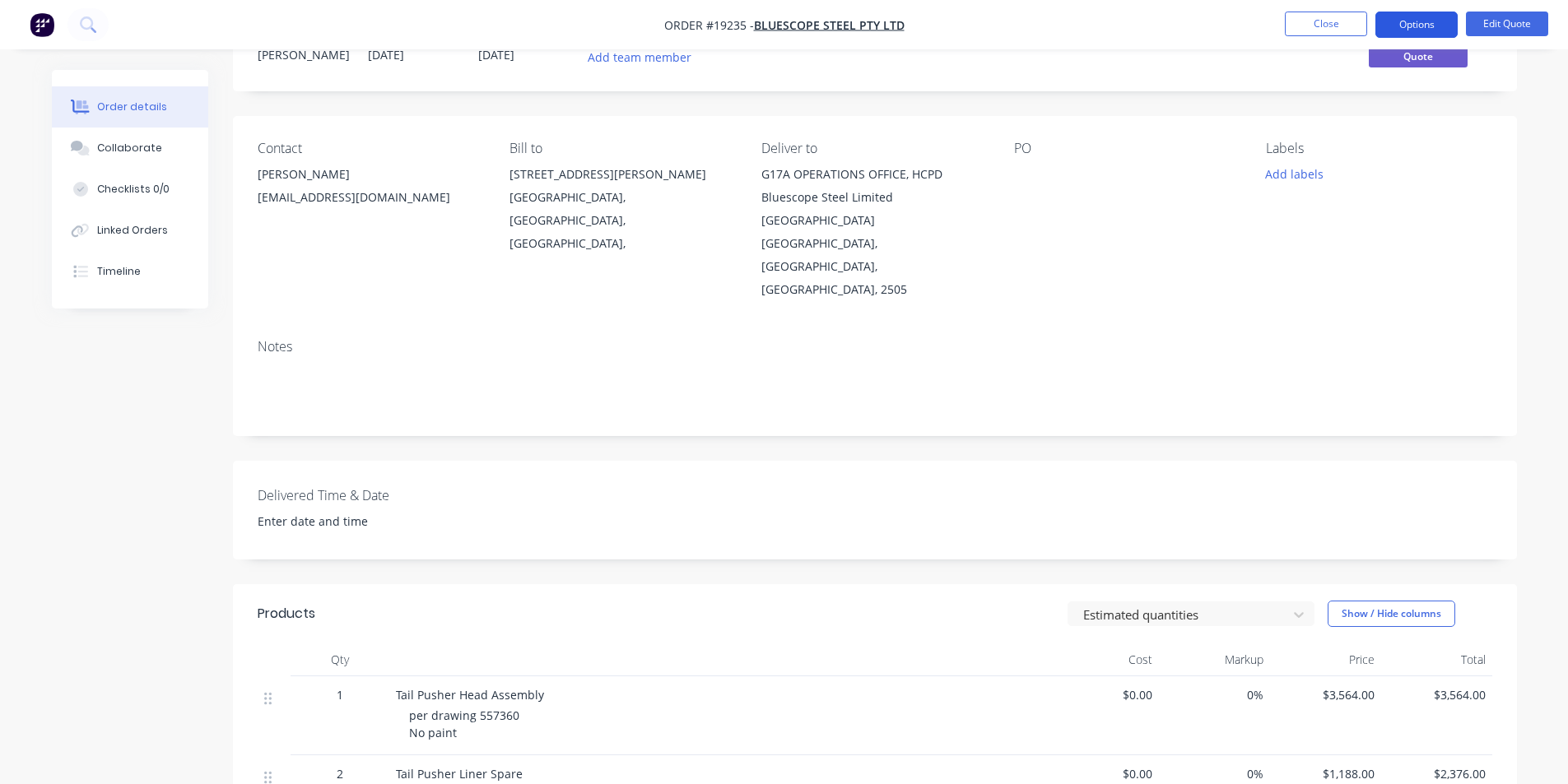
scroll to position [0, 0]
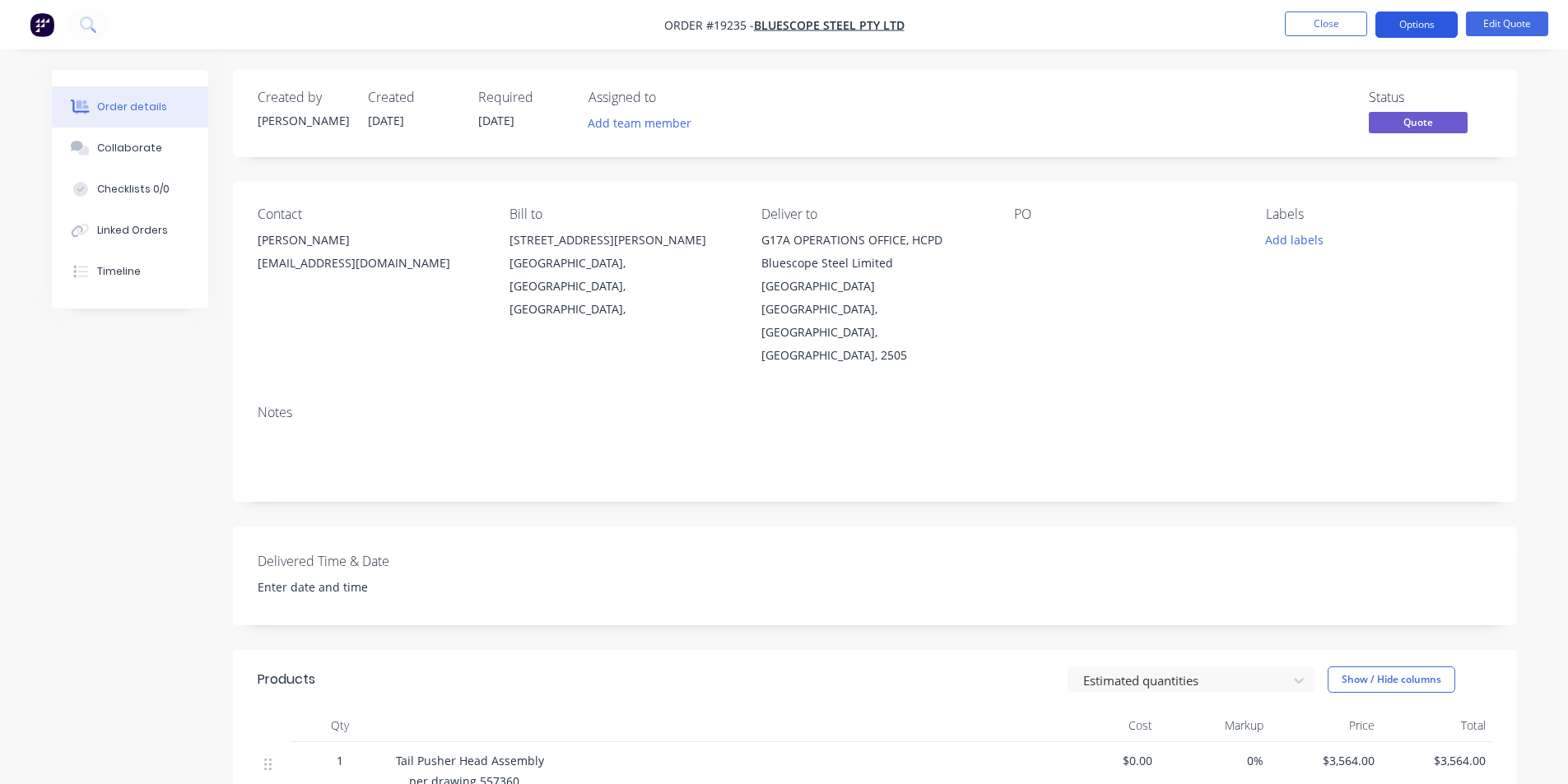
click at [1421, 29] on button "Options" at bounding box center [1416, 24] width 82 height 26
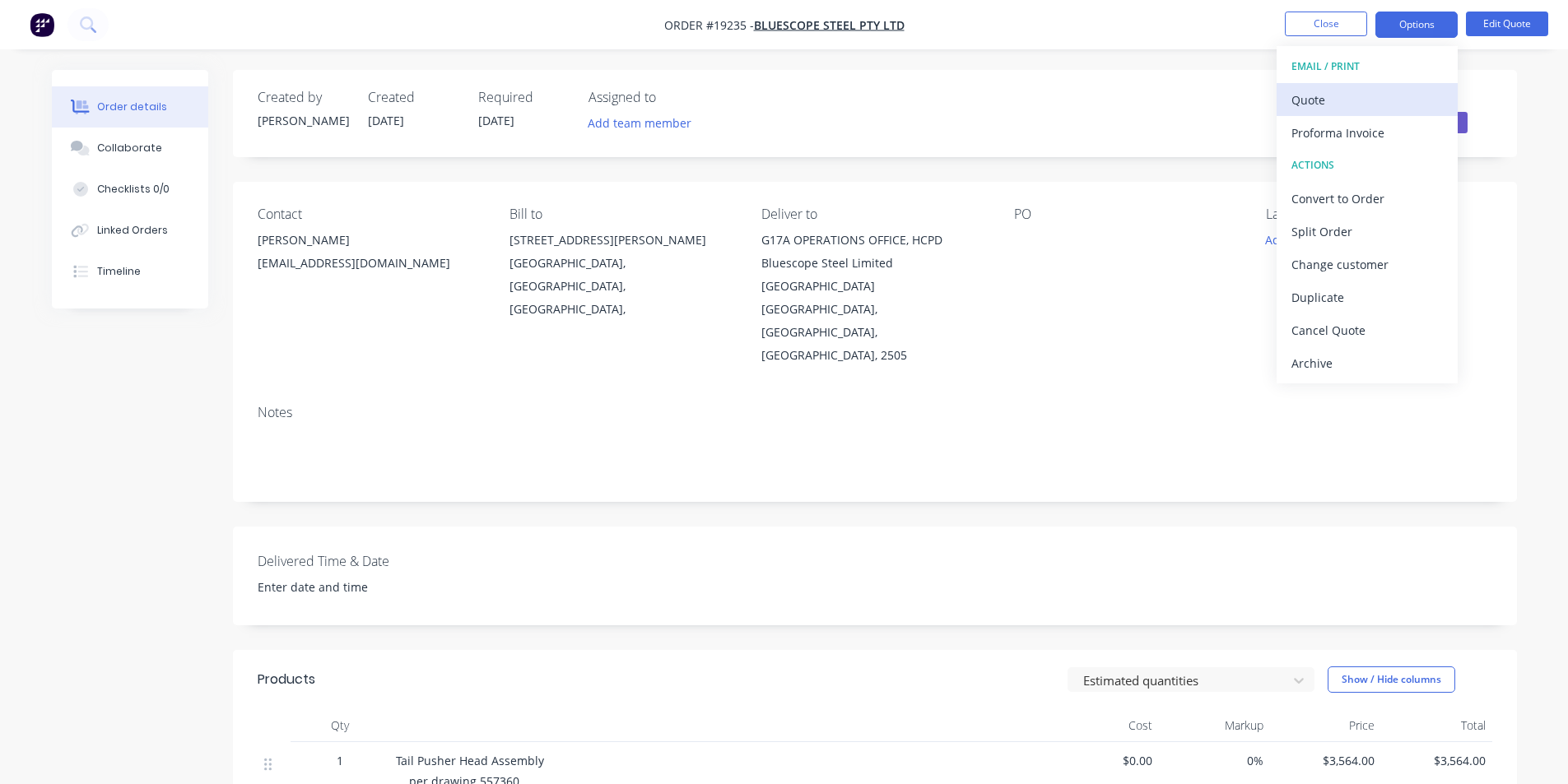
click at [1377, 93] on div "Quote" at bounding box center [1367, 100] width 152 height 24
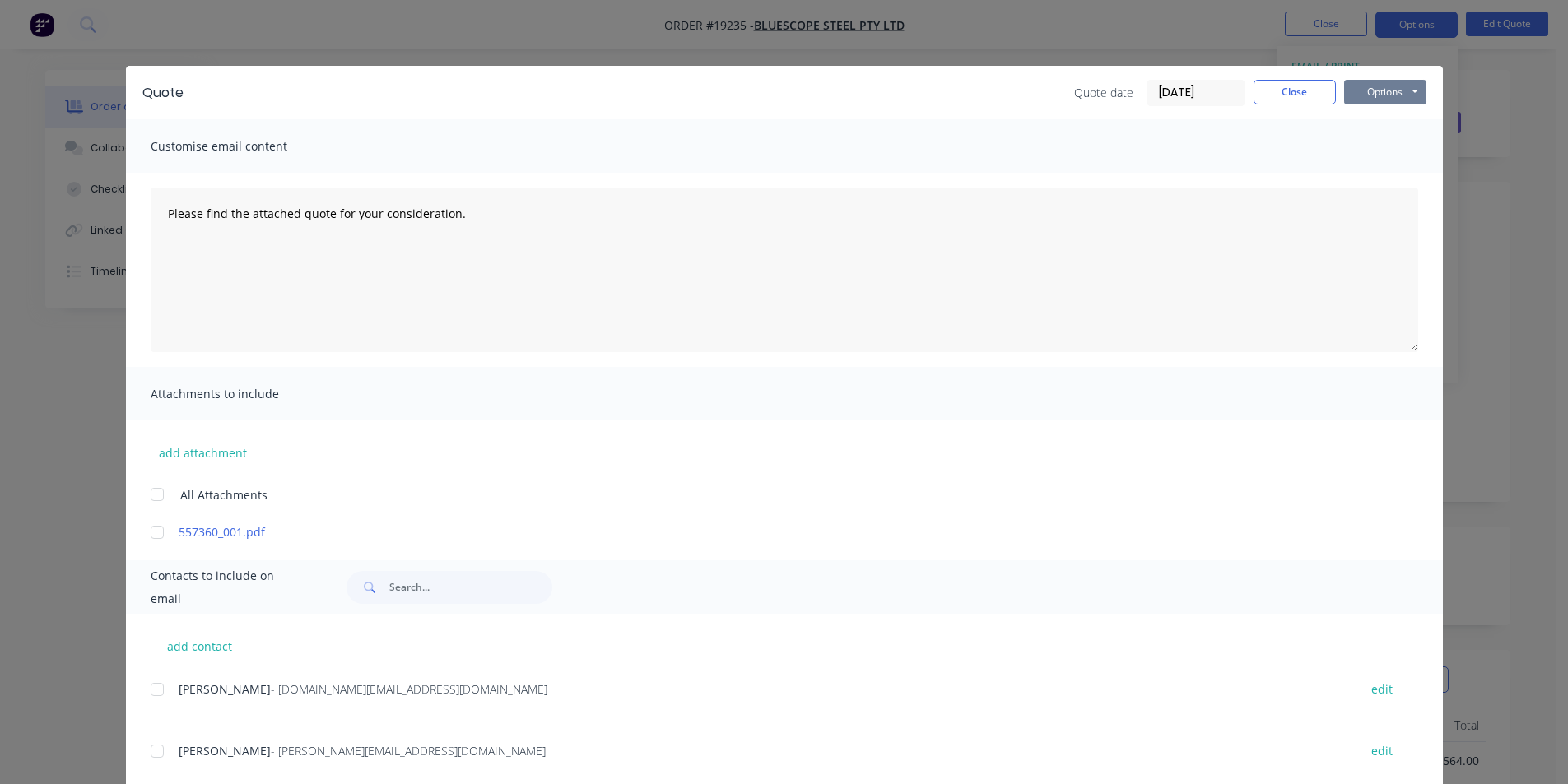
click at [1409, 93] on button "Options" at bounding box center [1385, 92] width 82 height 24
click at [1385, 153] on button "Print" at bounding box center [1398, 148] width 105 height 27
click at [1325, 87] on button "Close" at bounding box center [1294, 92] width 82 height 24
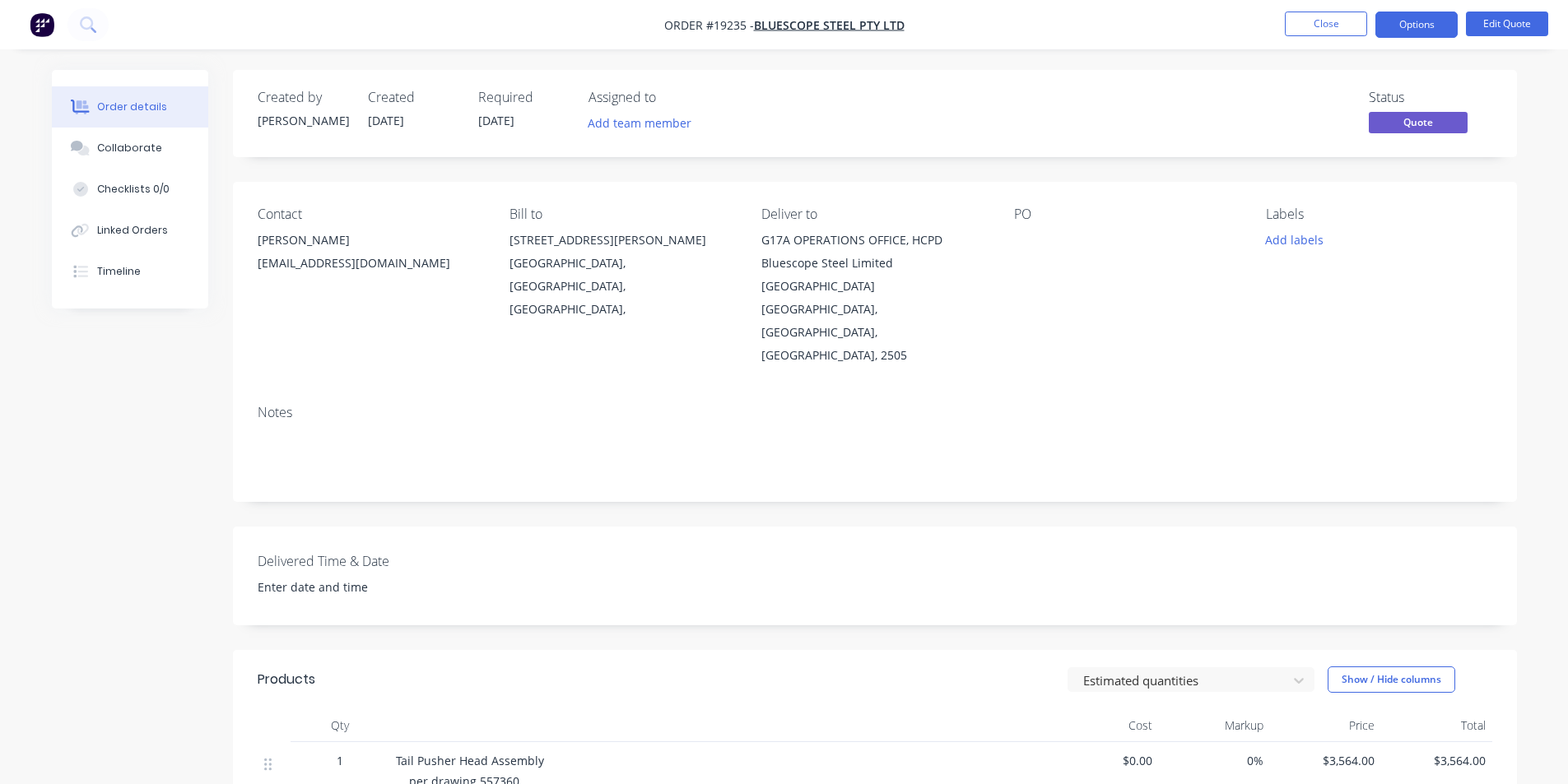
click at [51, 23] on img "button" at bounding box center [41, 24] width 24 height 24
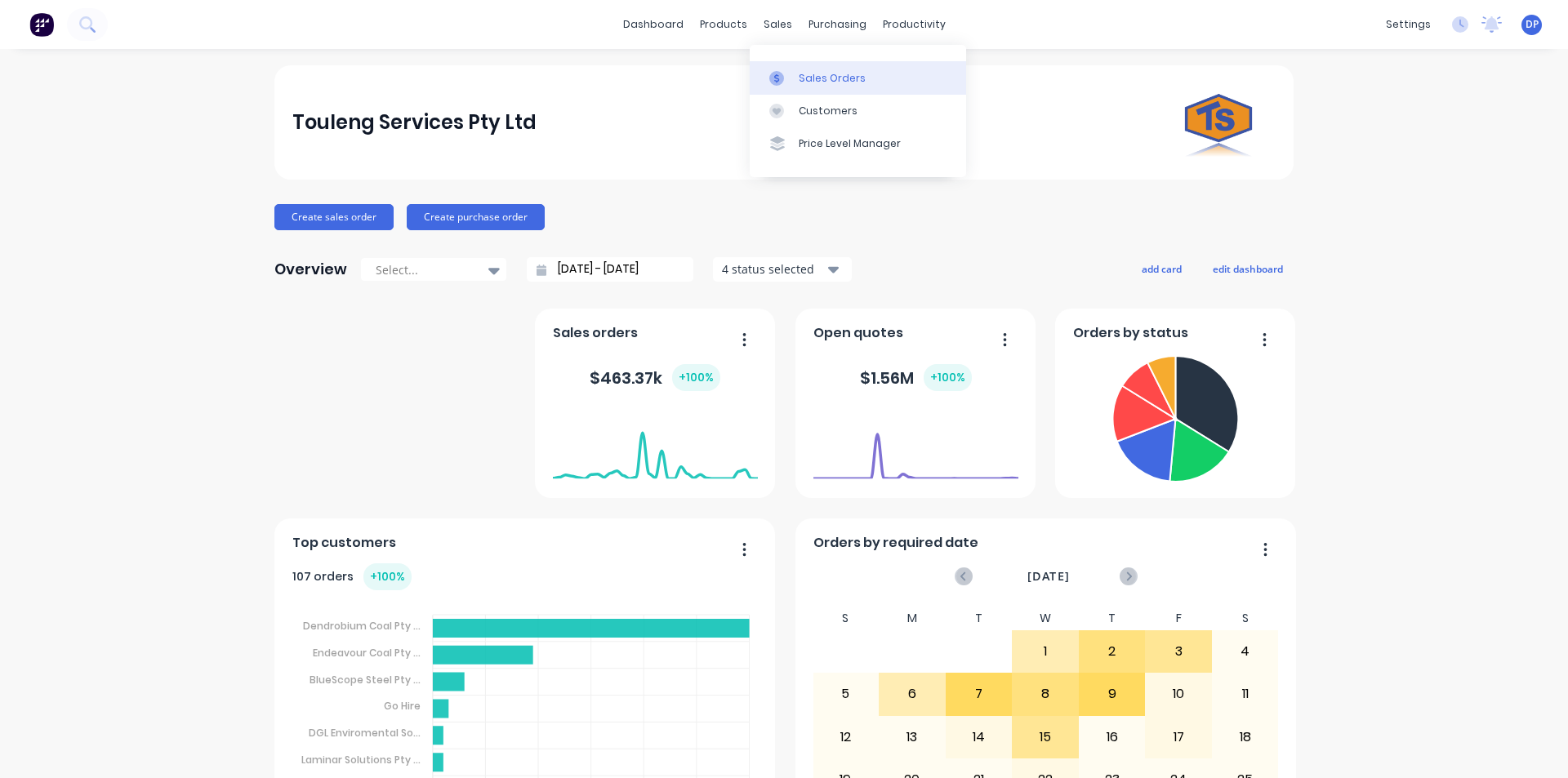
drag, startPoint x: 841, startPoint y: 71, endPoint x: 834, endPoint y: 93, distance: 23.1
click at [841, 71] on div "Sales Orders" at bounding box center [833, 78] width 67 height 15
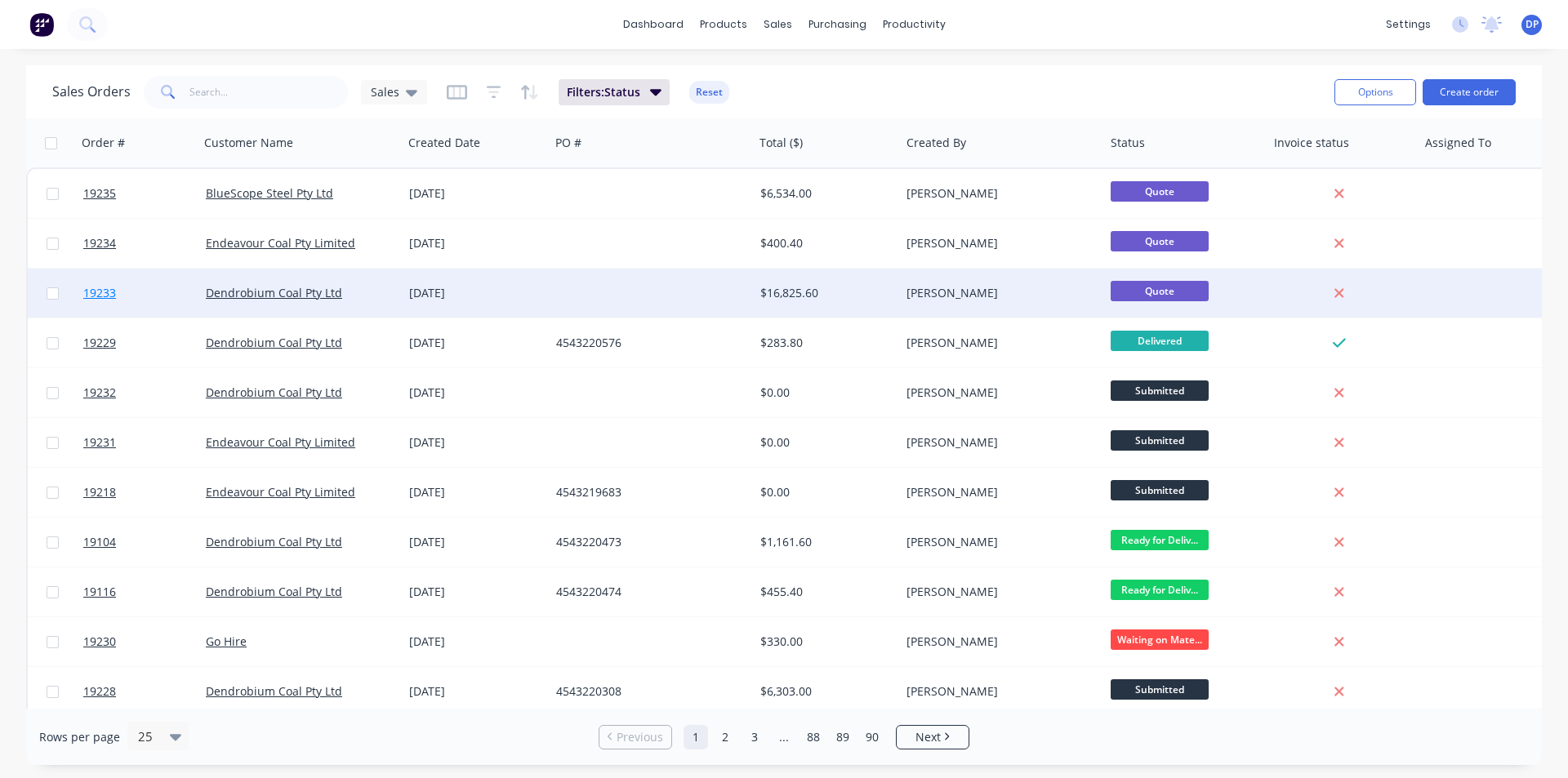
click at [108, 293] on span "19233" at bounding box center [99, 292] width 33 height 16
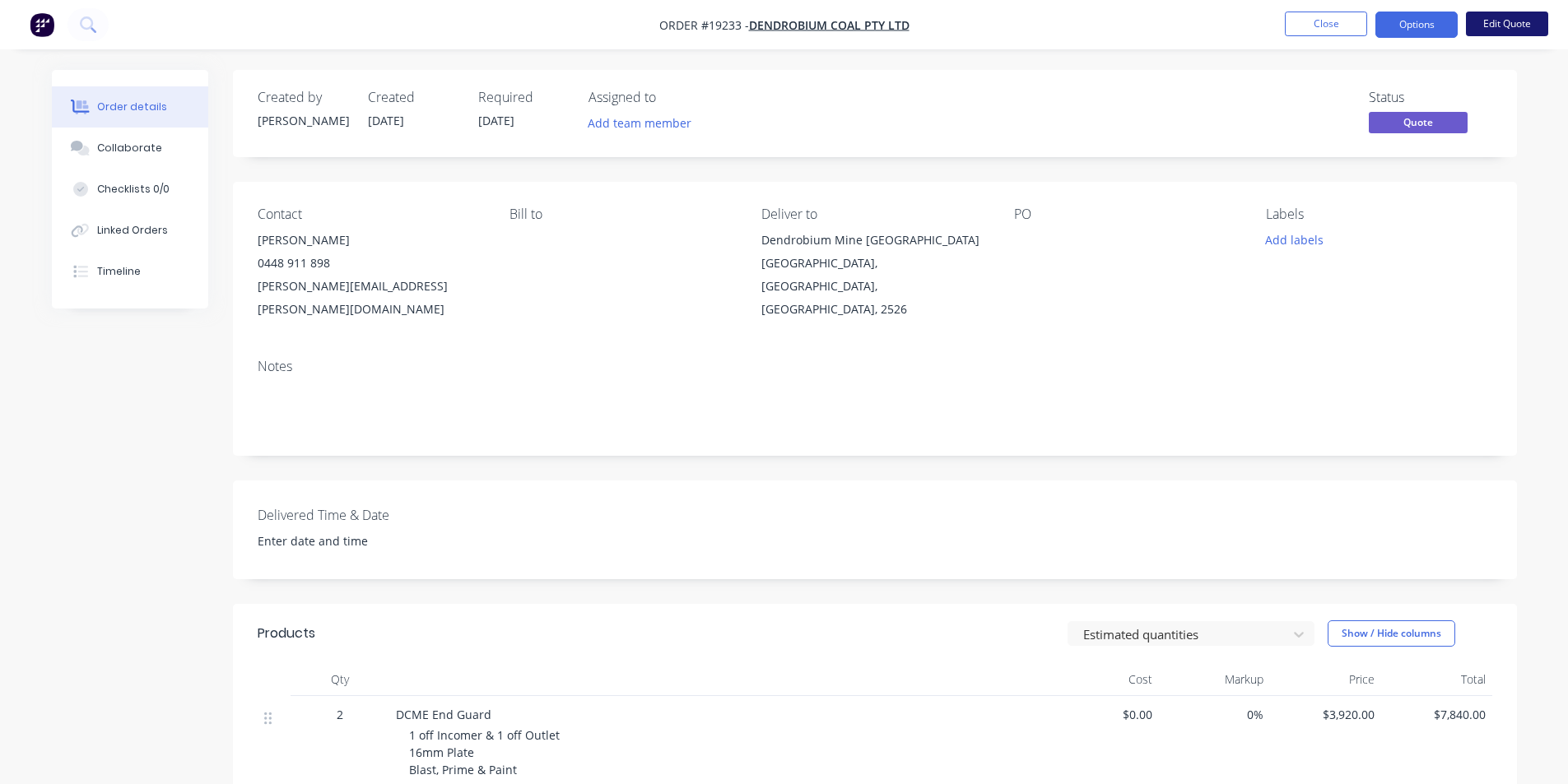
click at [1506, 22] on button "Edit Quote" at bounding box center [1507, 24] width 82 height 24
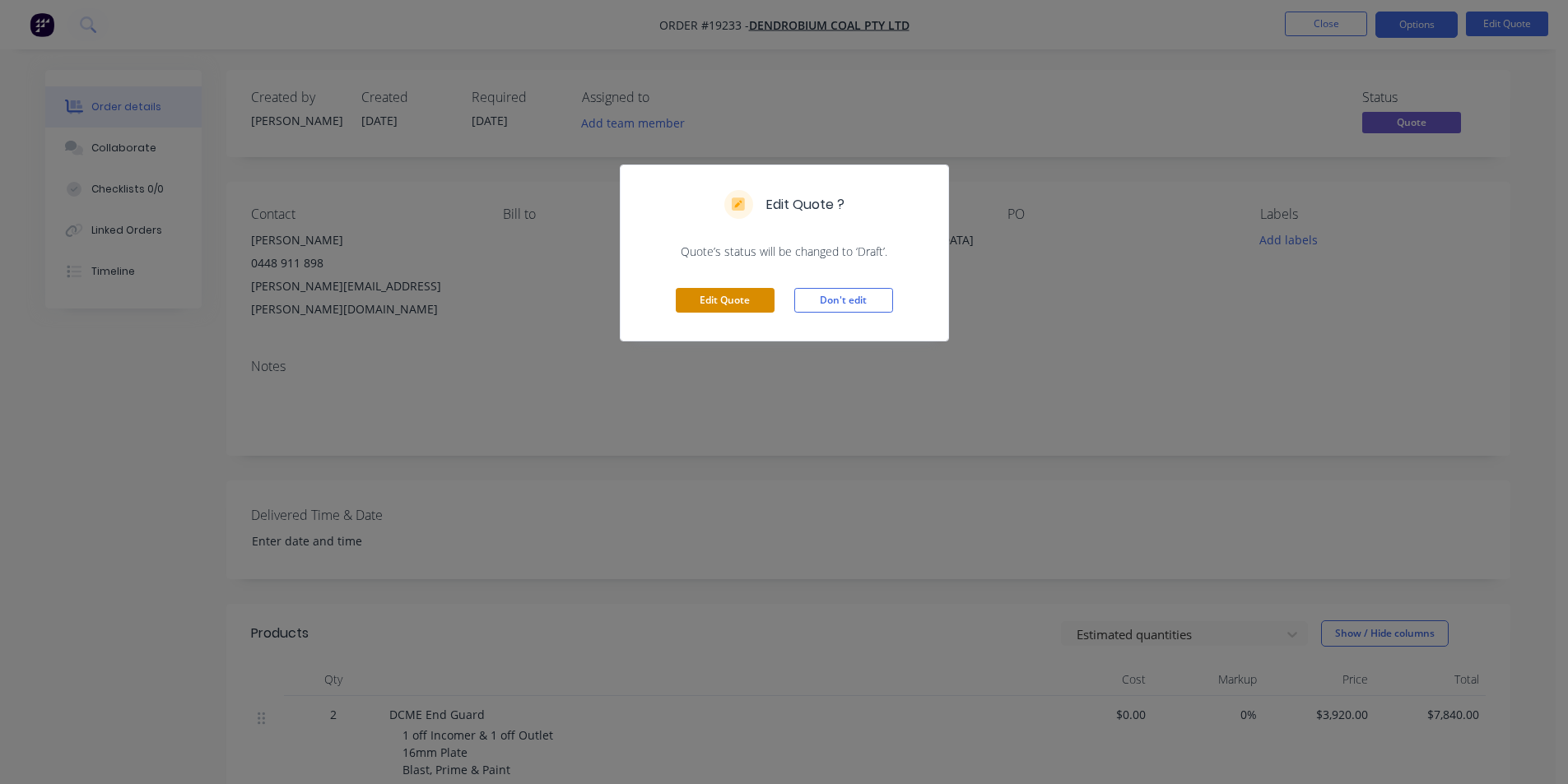
click at [722, 300] on button "Edit Quote" at bounding box center [725, 300] width 99 height 24
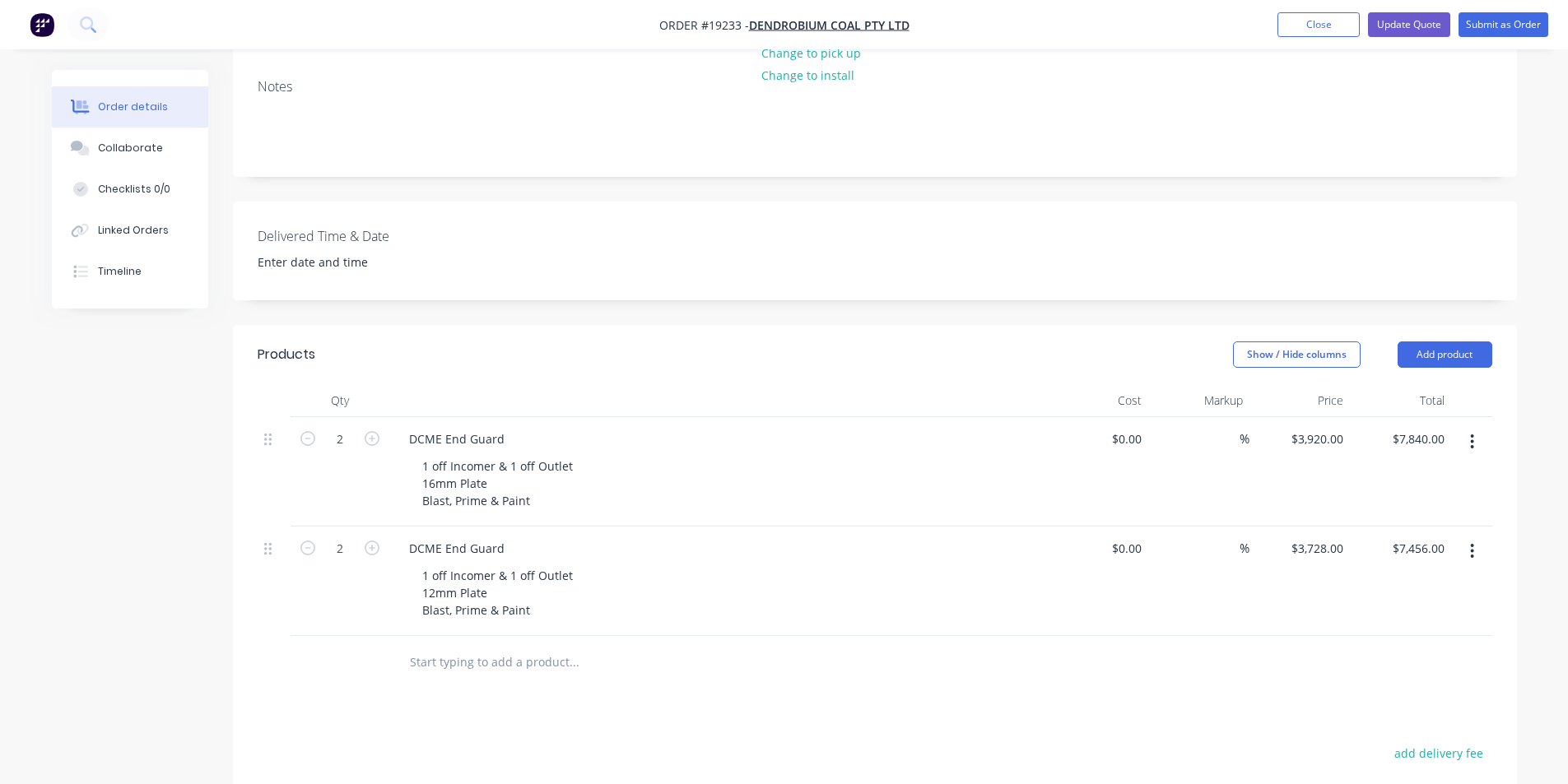
scroll to position [329, 0]
click at [1473, 541] on icon "button" at bounding box center [1472, 550] width 4 height 18
click at [1378, 680] on div "Delete" at bounding box center [1414, 692] width 127 height 24
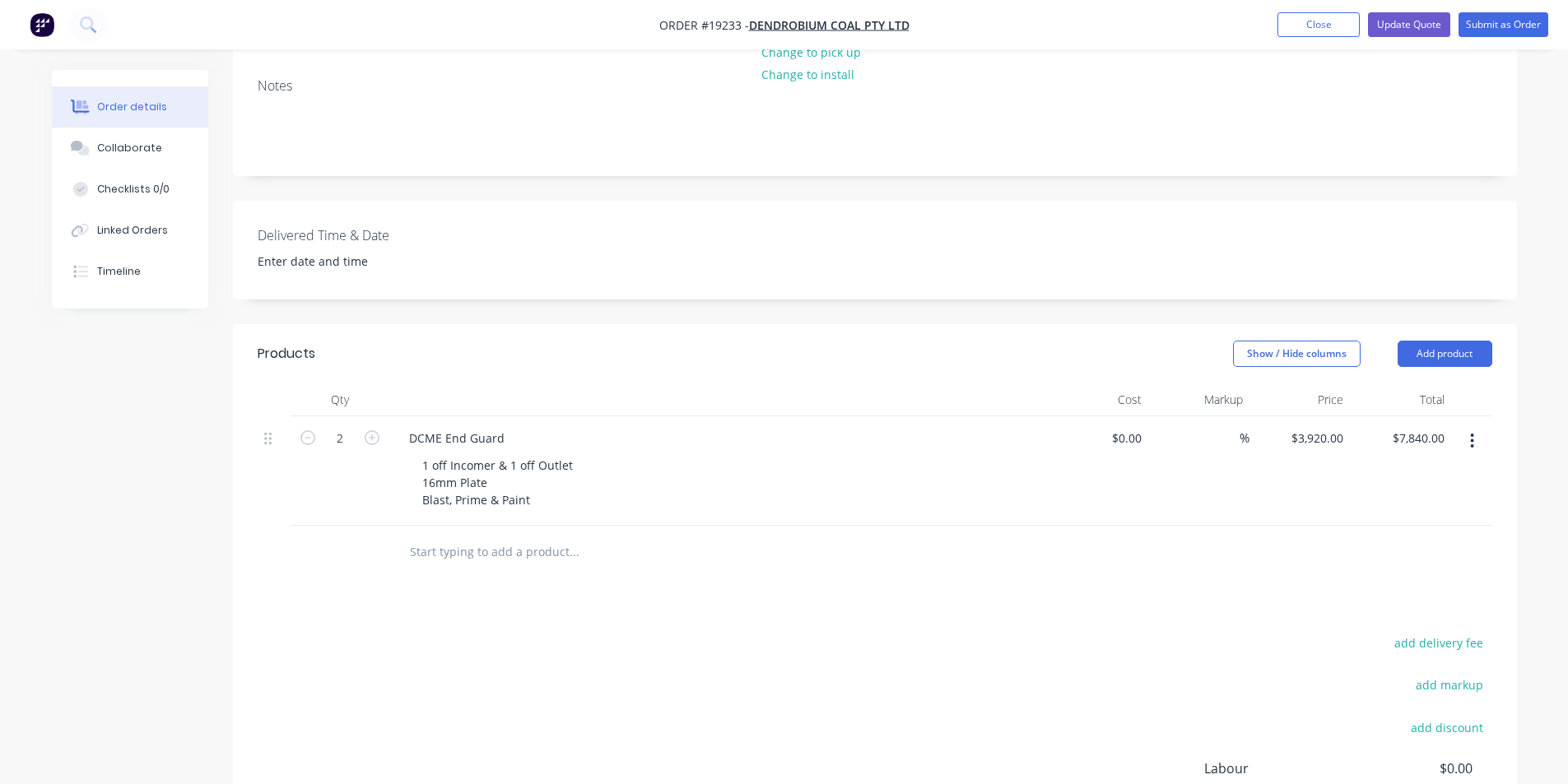
click at [976, 531] on div at bounding box center [685, 552] width 592 height 54
click at [111, 134] on button "Collaborate" at bounding box center [130, 148] width 156 height 41
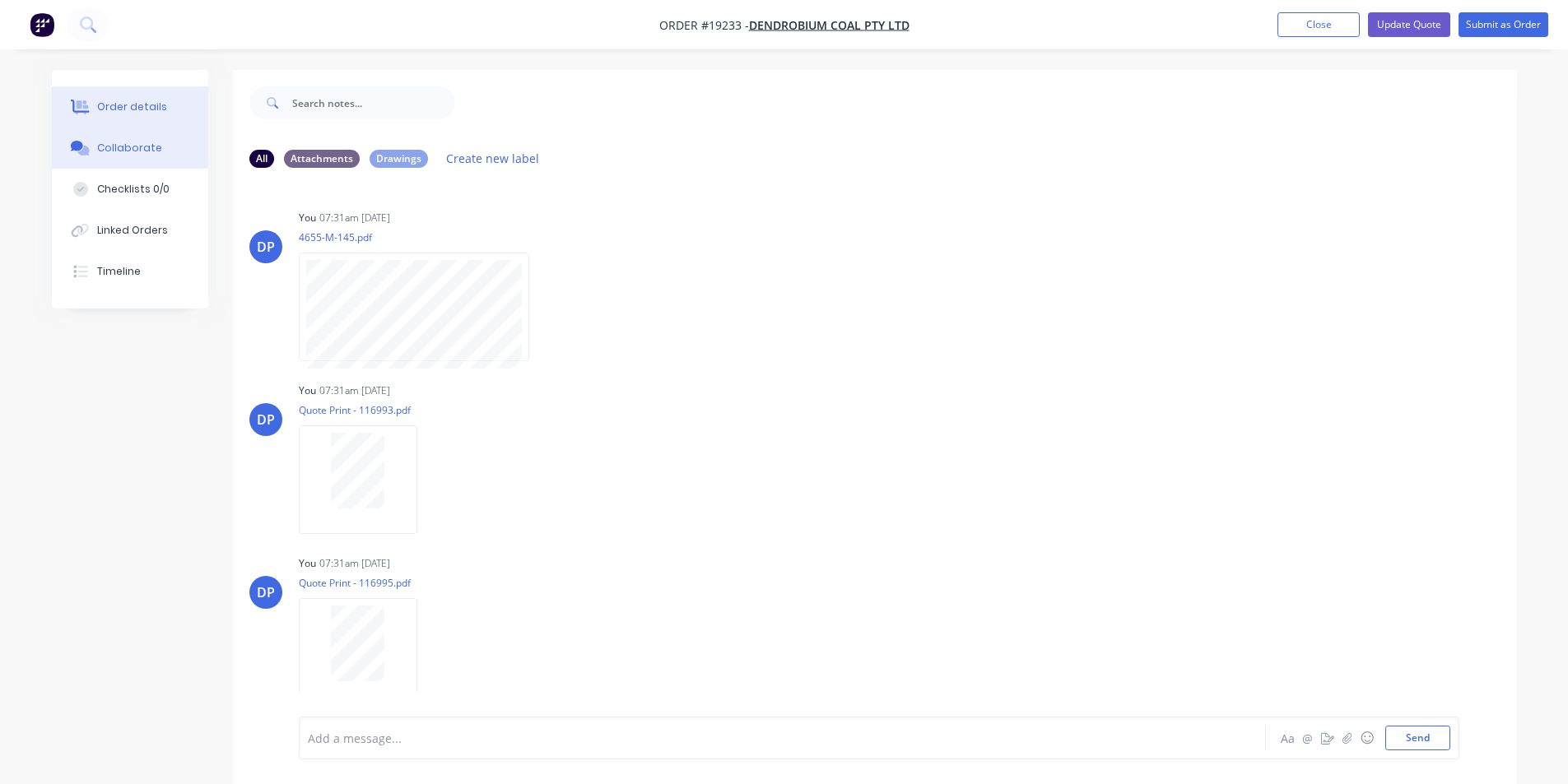
click at [128, 114] on div "Order details" at bounding box center [132, 107] width 70 height 15
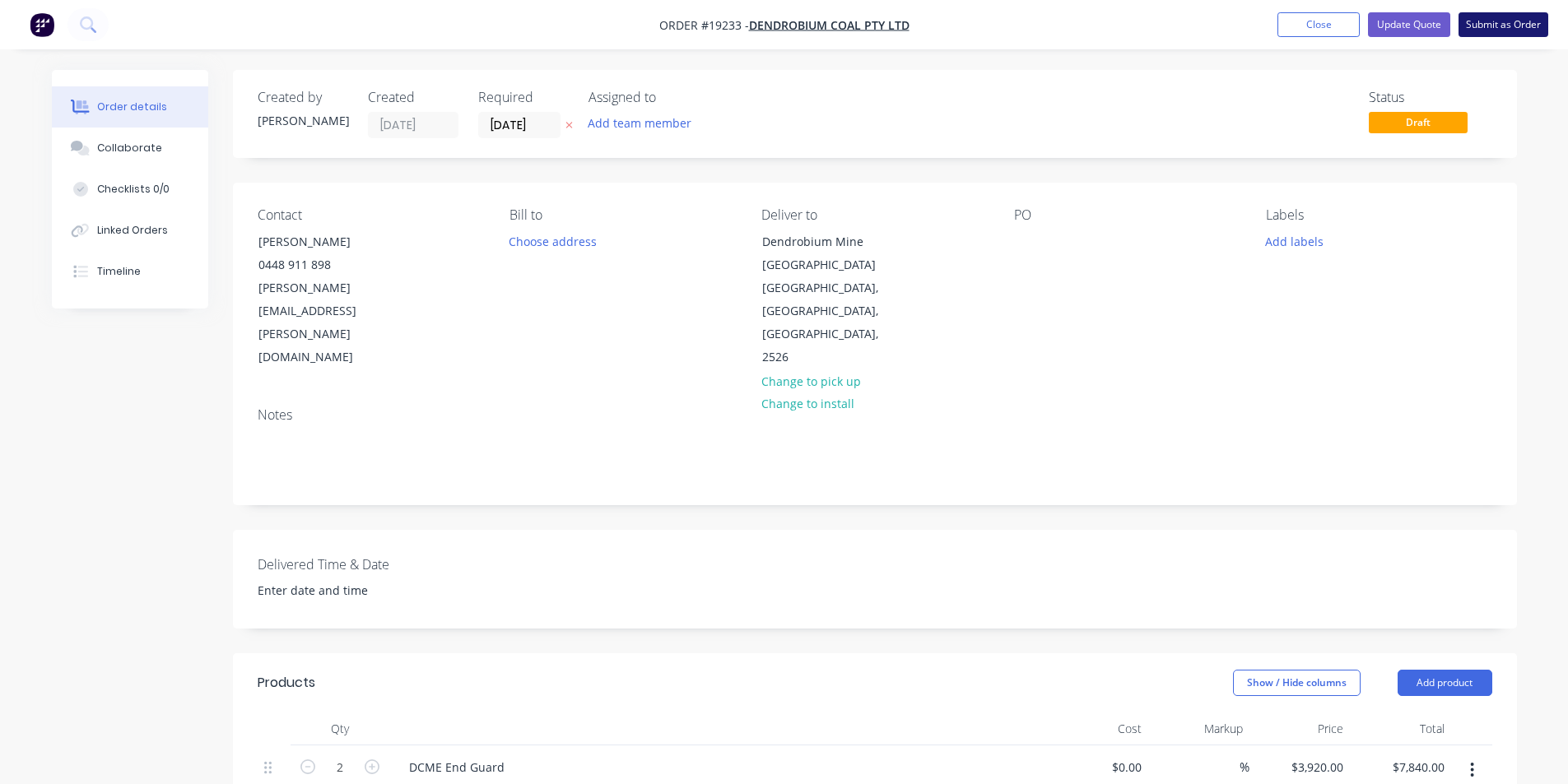
click at [1526, 21] on button "Submit as Order" at bounding box center [1503, 24] width 89 height 24
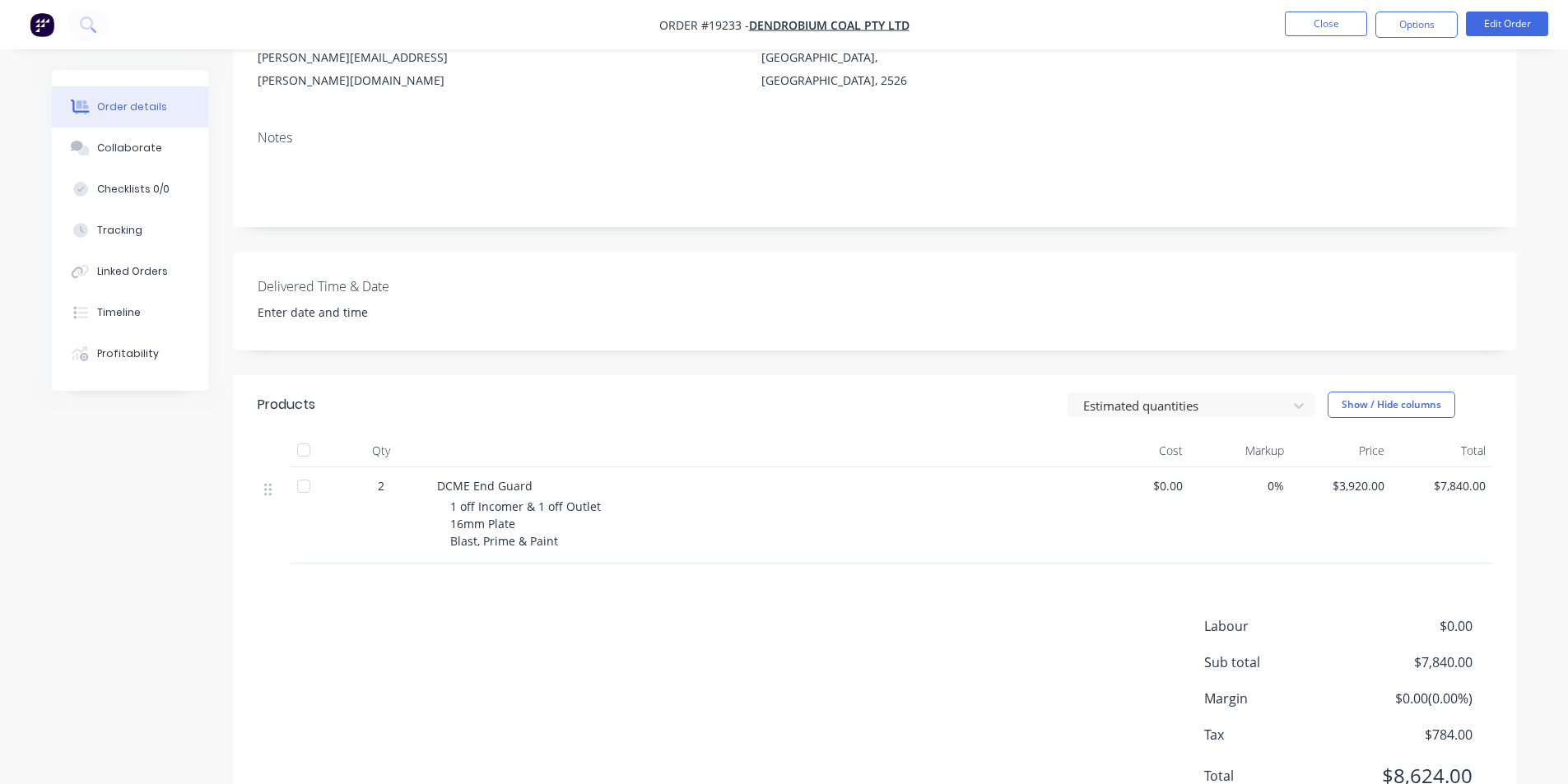
scroll to position [247, 0]
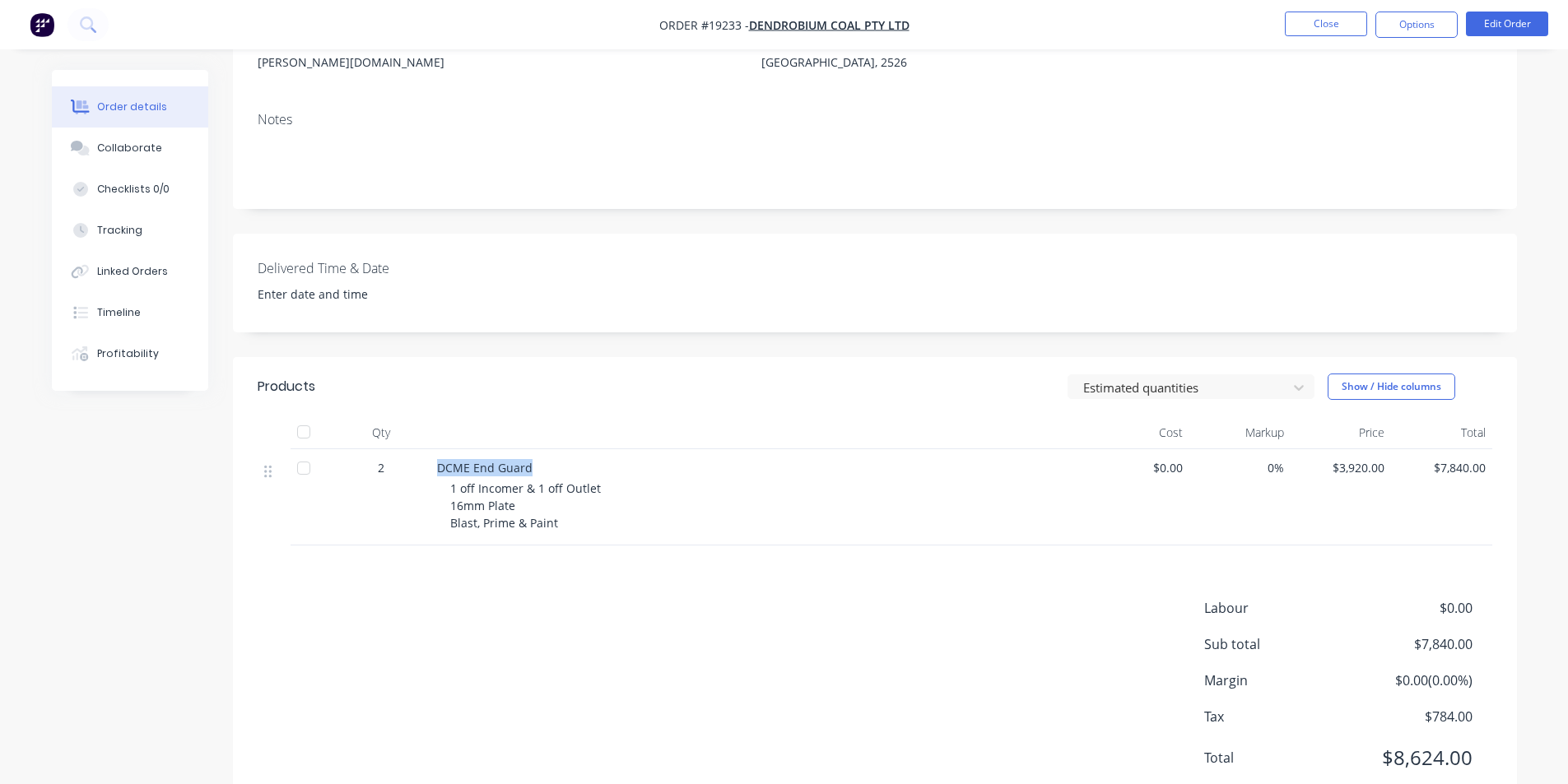
drag, startPoint x: 435, startPoint y: 468, endPoint x: 532, endPoint y: 468, distance: 97.0
click at [532, 468] on div "DCME End Guard 1 off Incomer & 1 off Outlet 16mm Plate Blast, Prime & Paint" at bounding box center [759, 497] width 658 height 96
copy span "DCME End Guard"
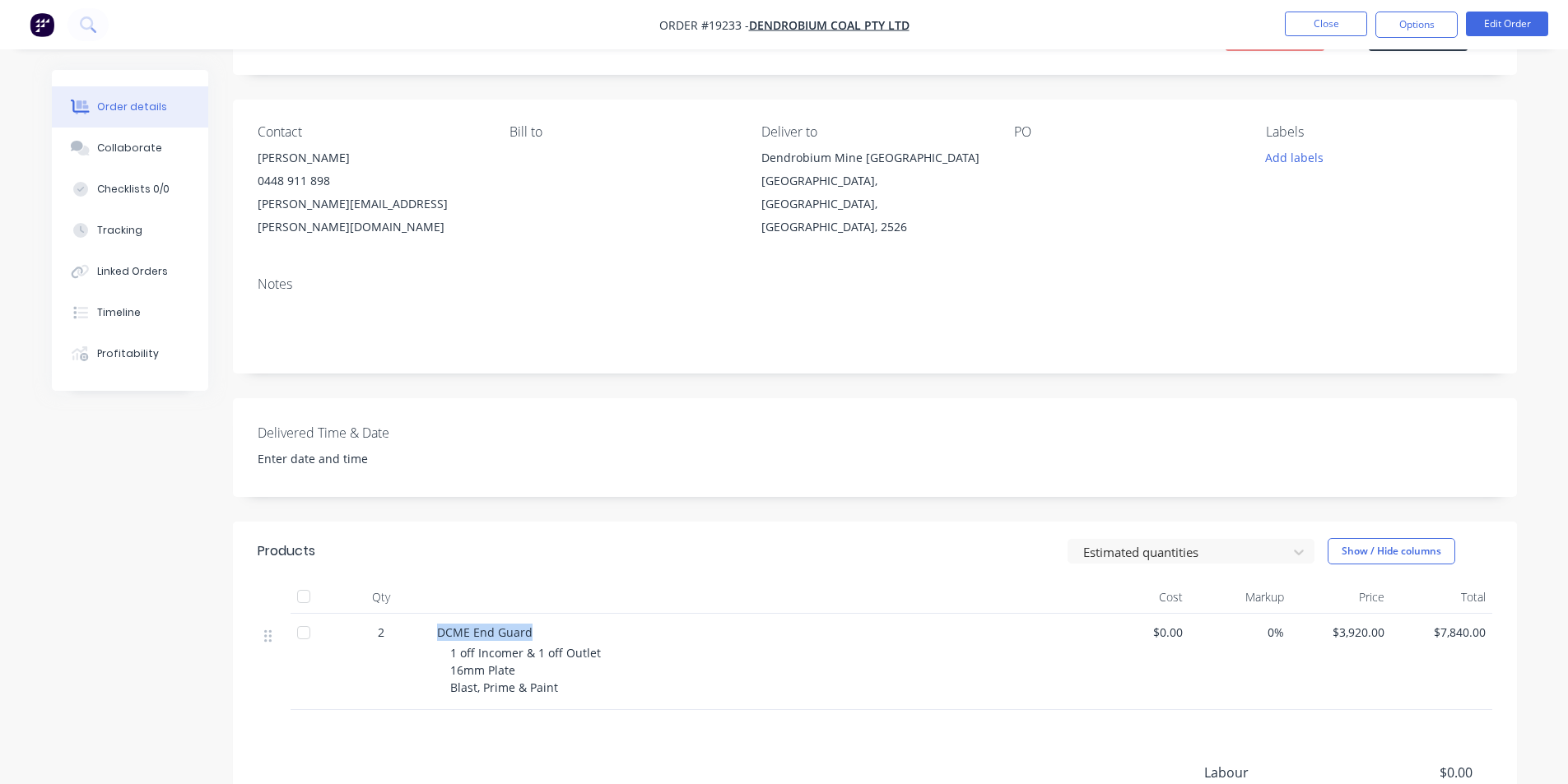
scroll to position [0, 0]
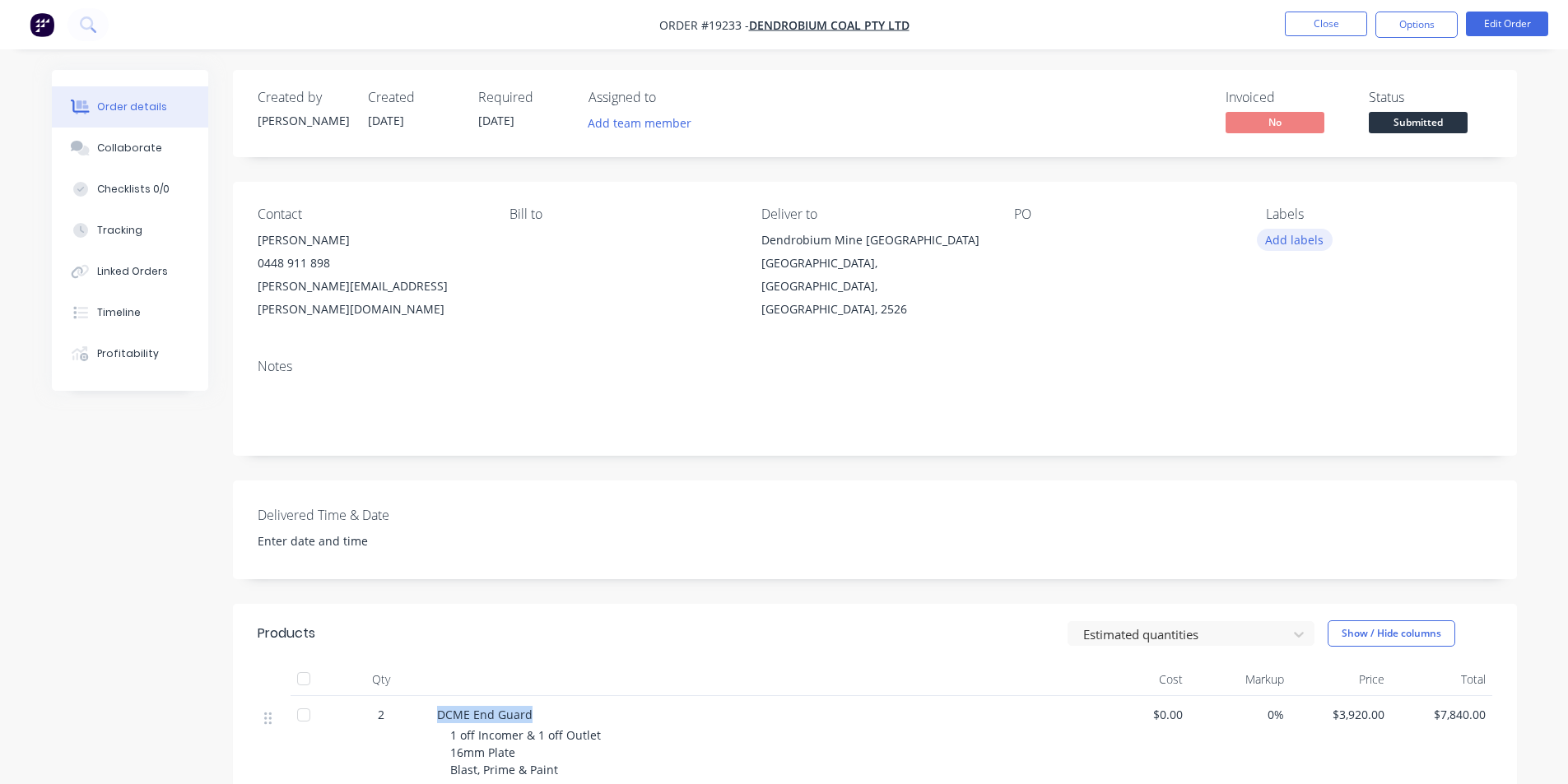
click at [1296, 247] on button "Add labels" at bounding box center [1295, 240] width 75 height 23
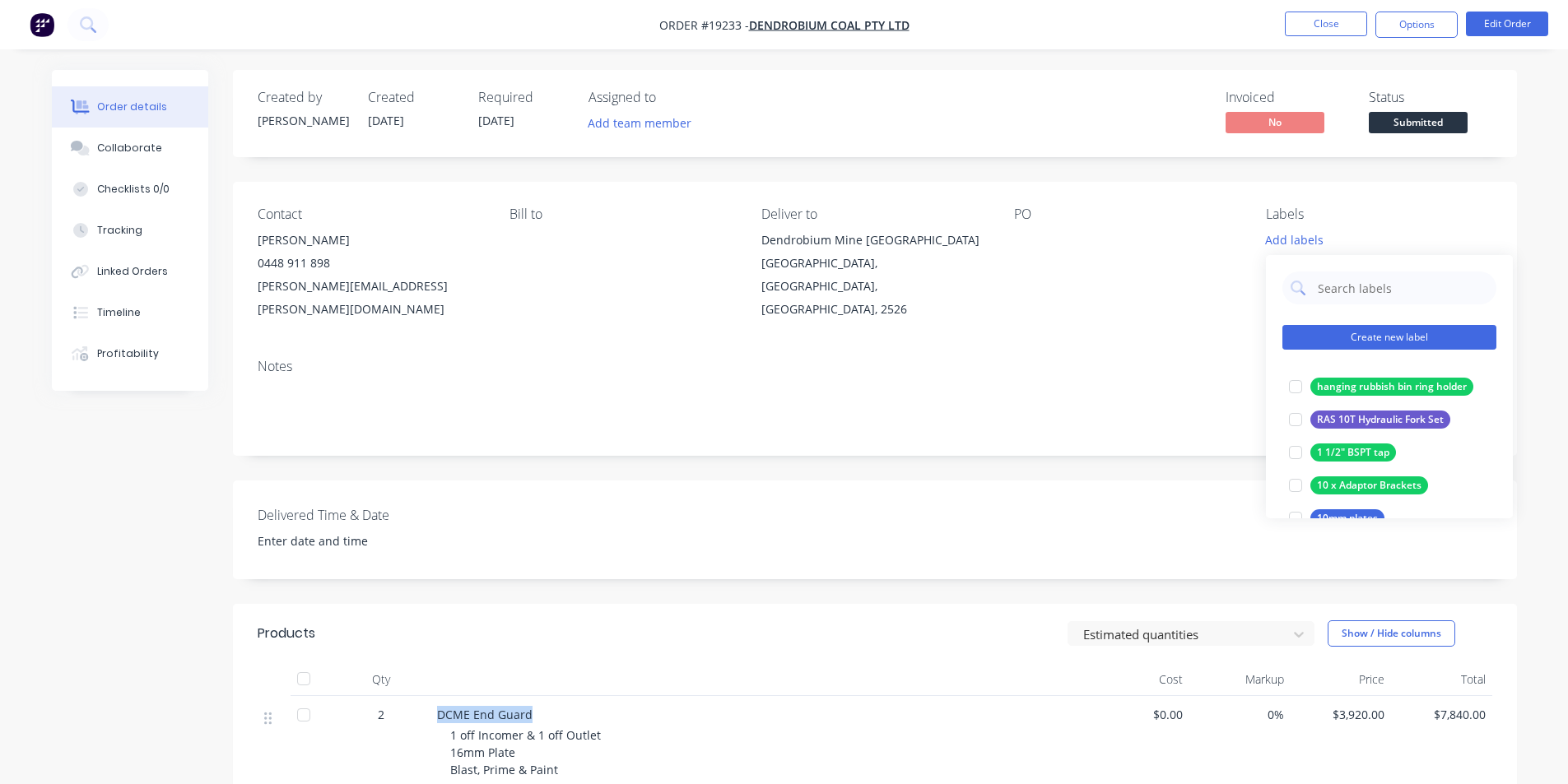
click at [1382, 340] on button "Create new label" at bounding box center [1389, 337] width 214 height 24
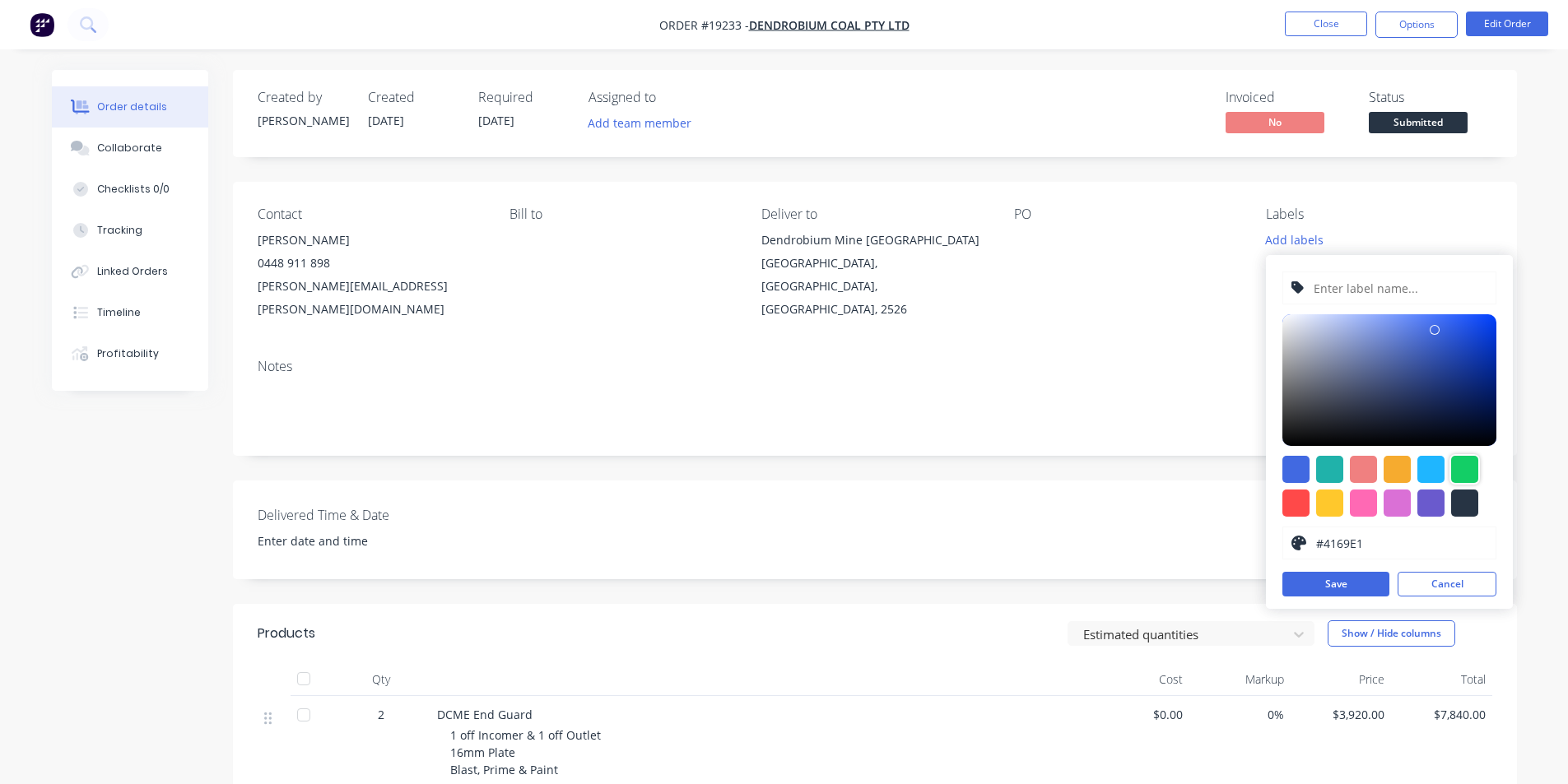
click at [1459, 467] on div at bounding box center [1464, 469] width 27 height 27
type input "#13CE66"
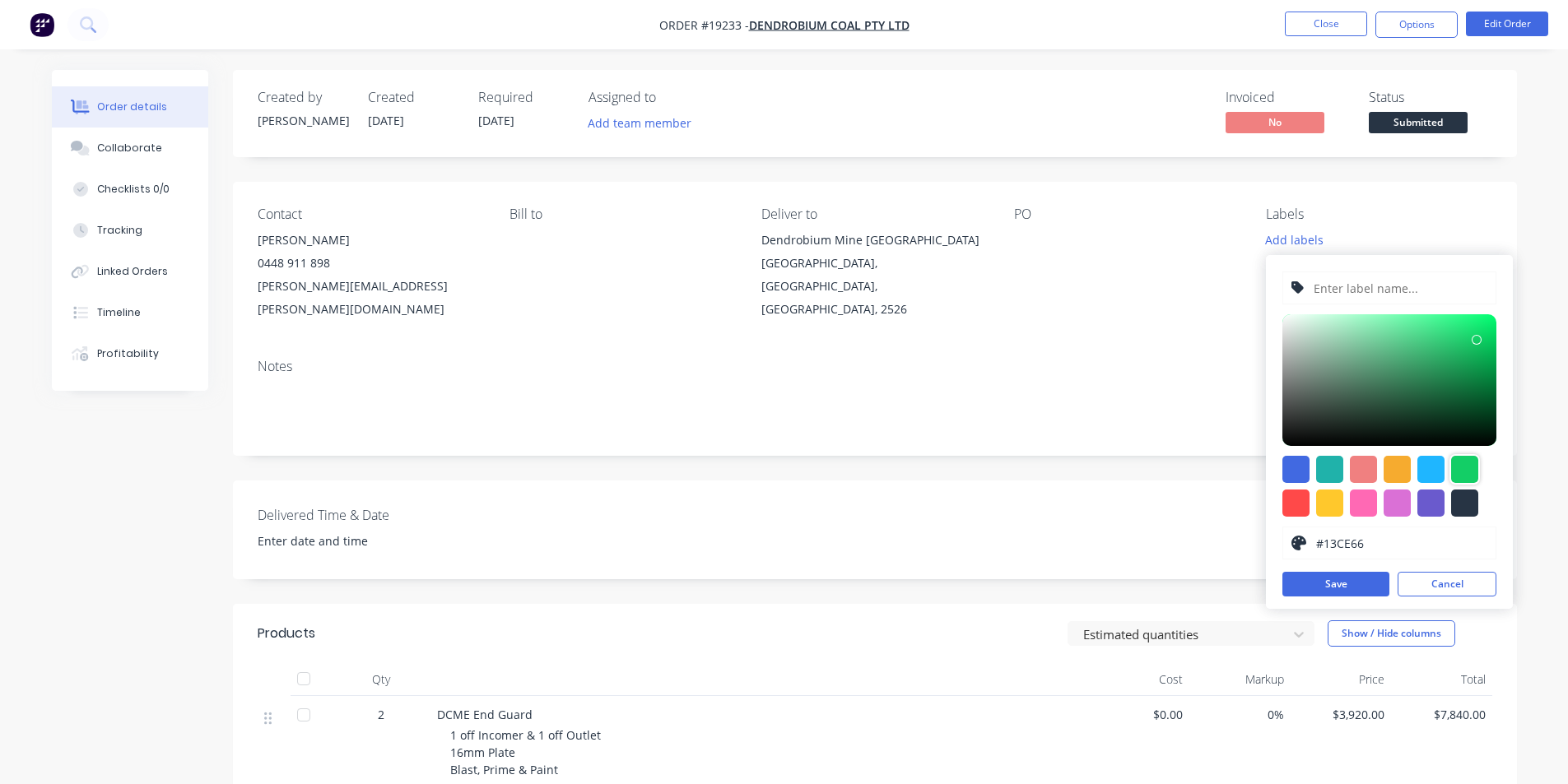
click at [1368, 296] on input "text" at bounding box center [1399, 287] width 175 height 31
paste input "DCME End Guard"
type input "DCME End Guard"
click at [1349, 575] on button "Save" at bounding box center [1336, 584] width 107 height 24
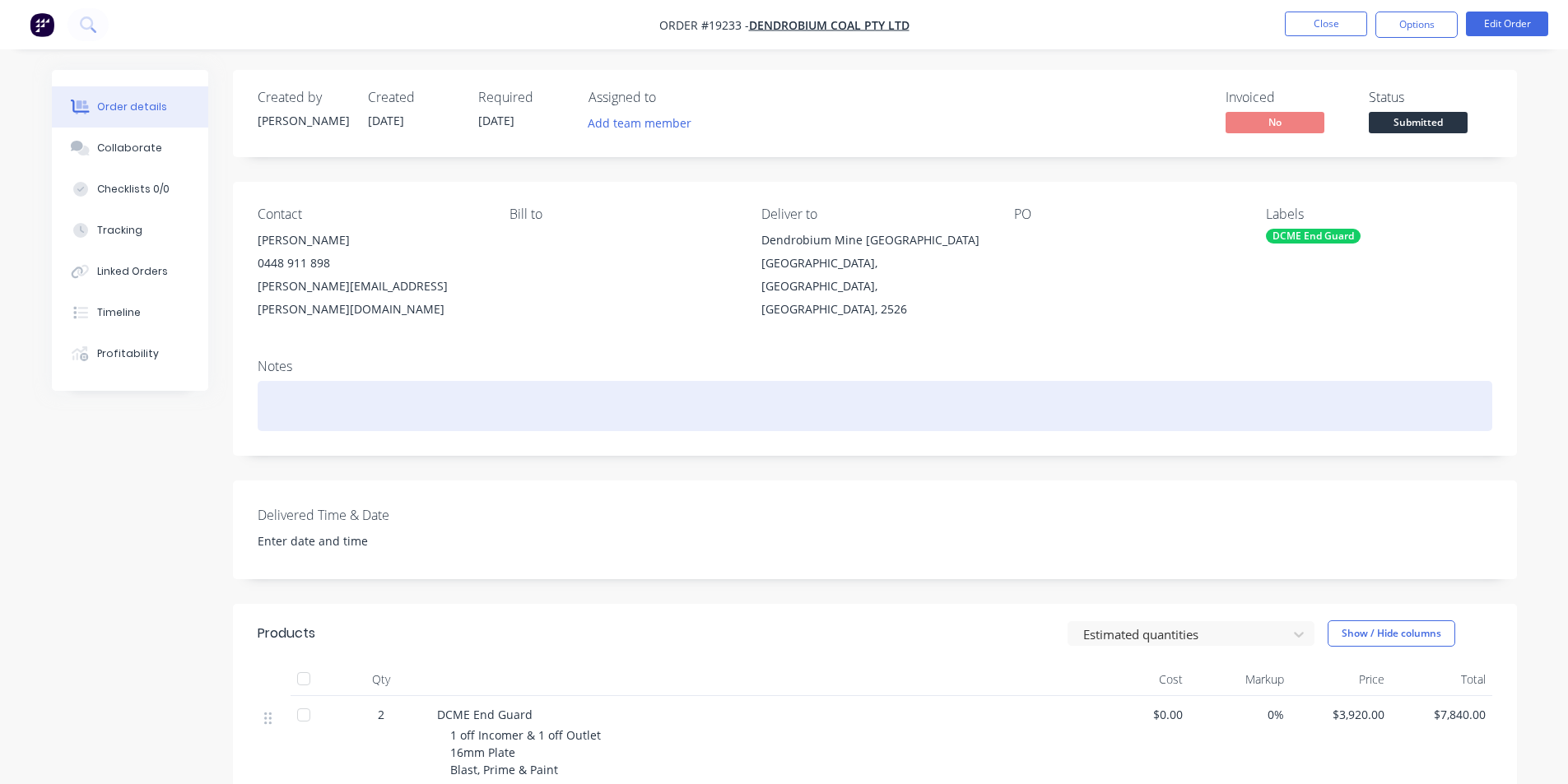
click at [1145, 411] on div at bounding box center [875, 406] width 1235 height 50
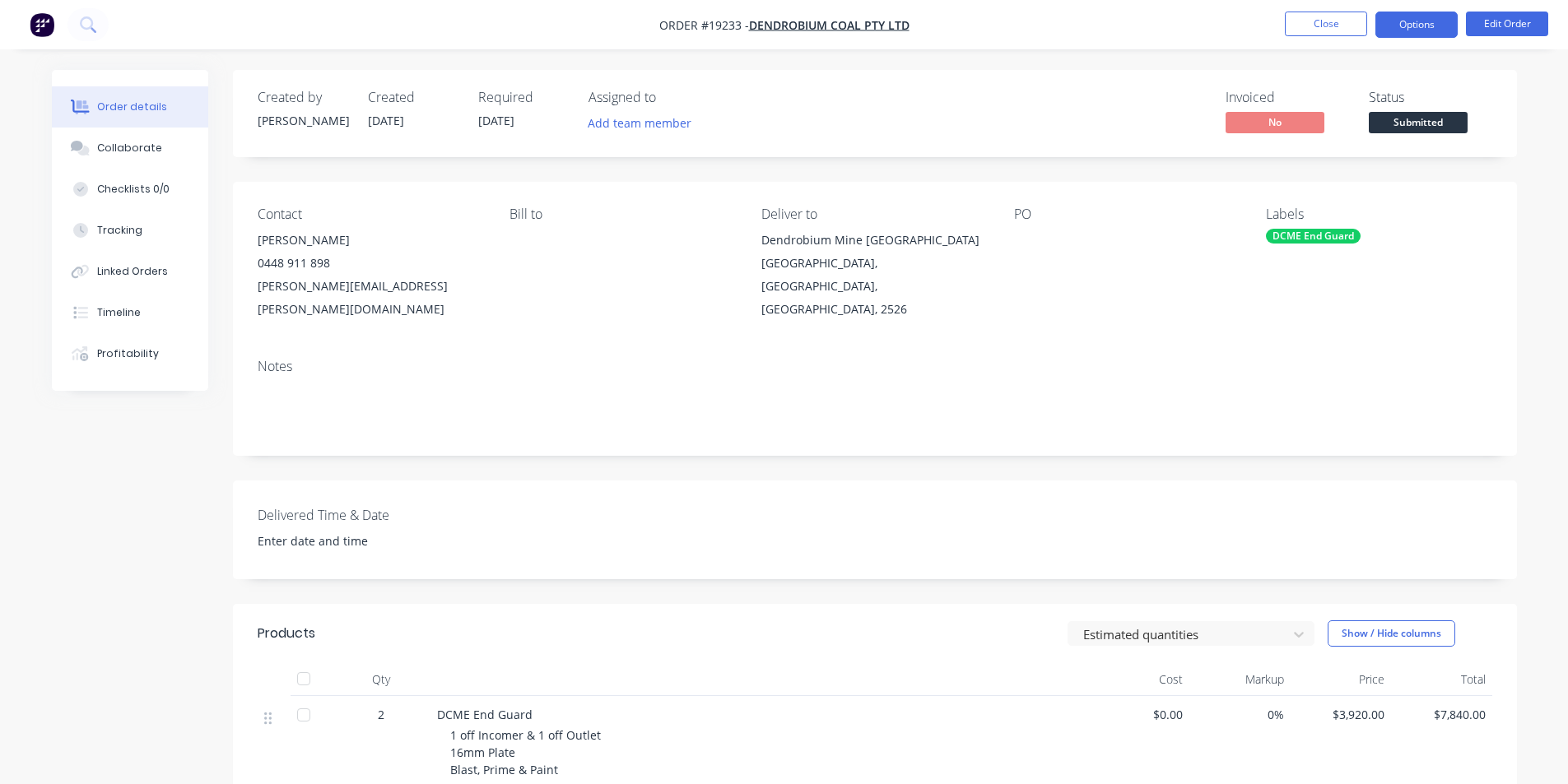
click at [1430, 25] on button "Options" at bounding box center [1416, 24] width 82 height 26
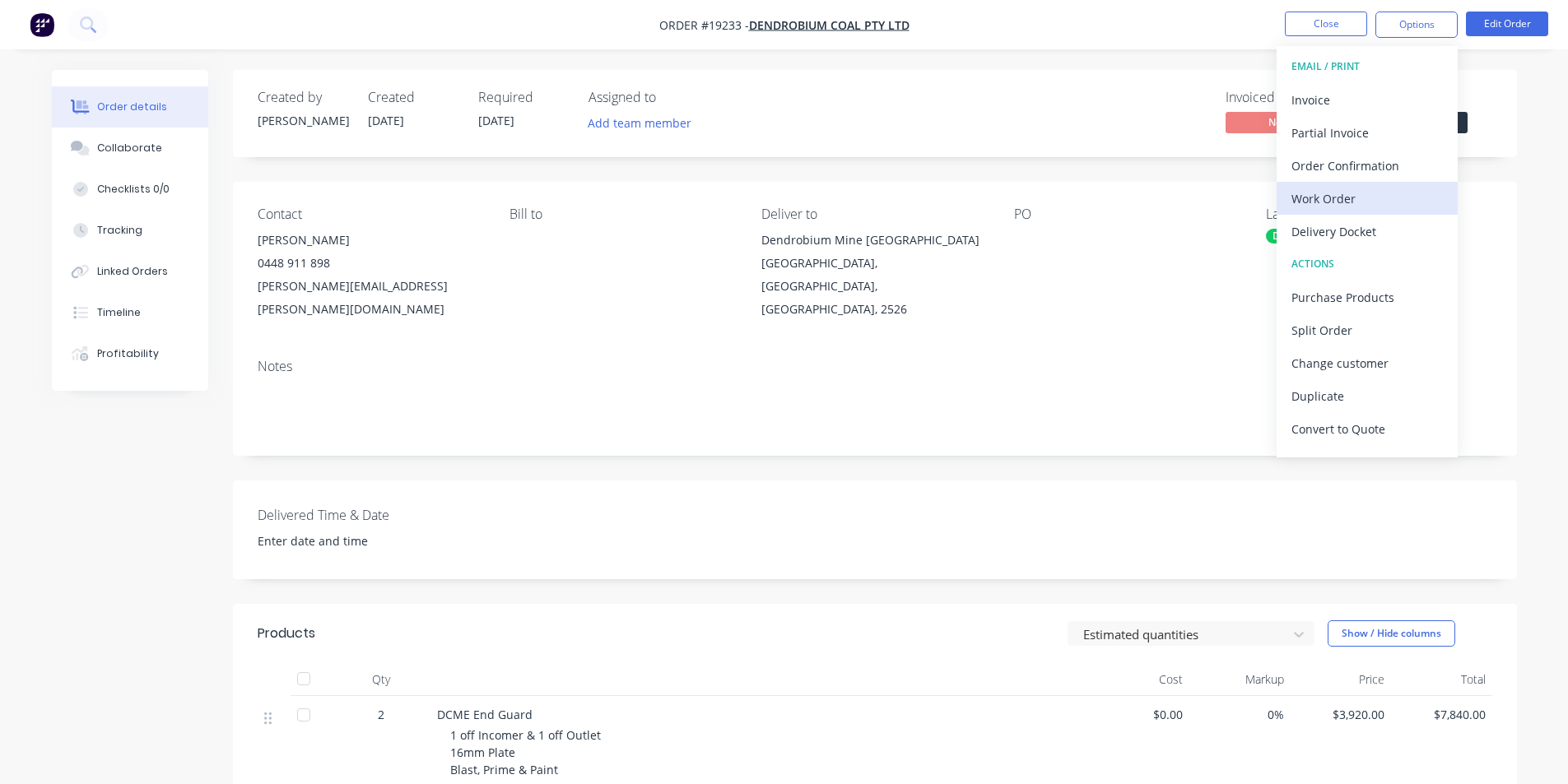
click at [1354, 200] on div "Work Order" at bounding box center [1367, 198] width 152 height 24
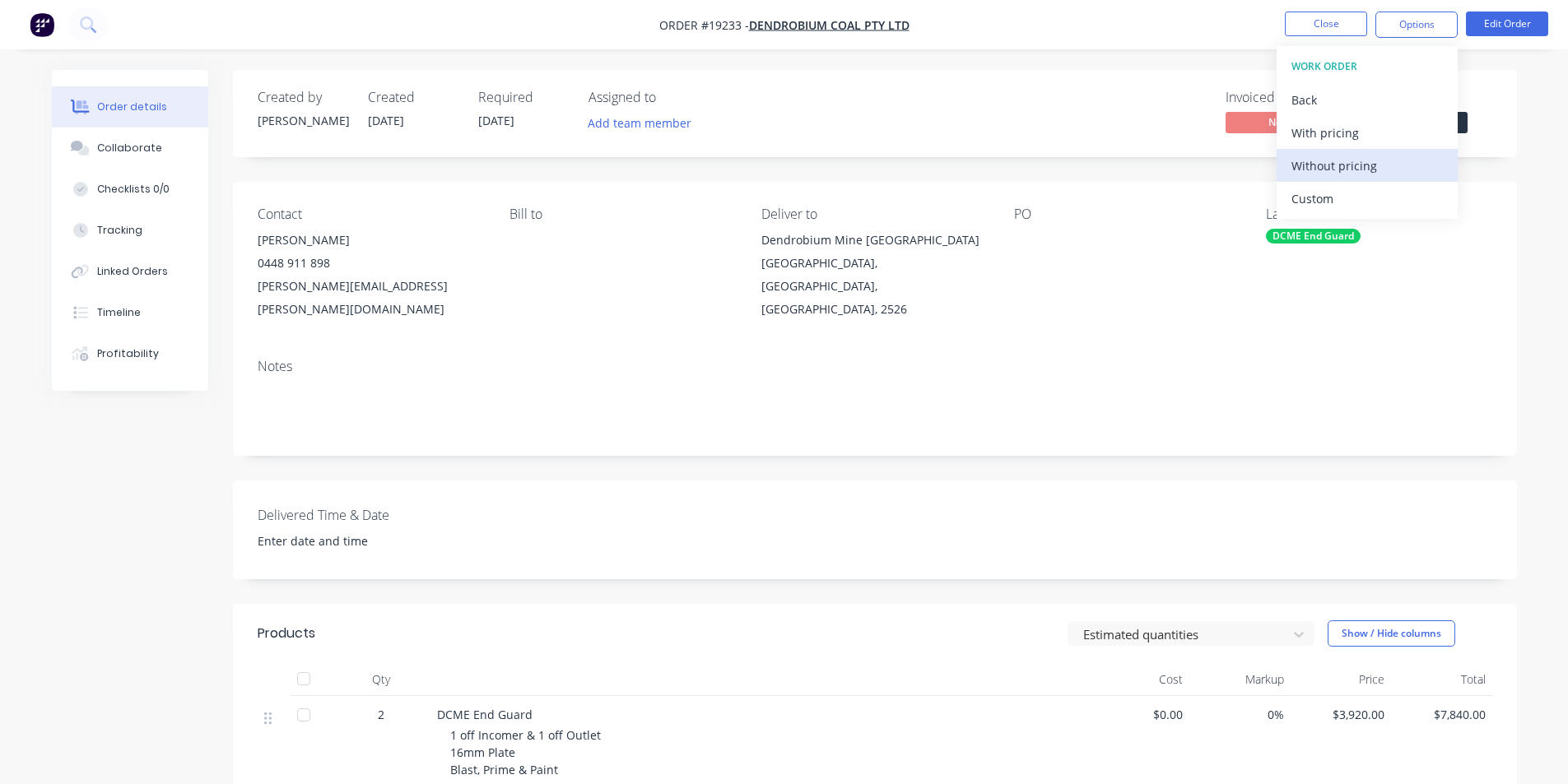
click at [1343, 161] on div "Without pricing" at bounding box center [1367, 165] width 152 height 24
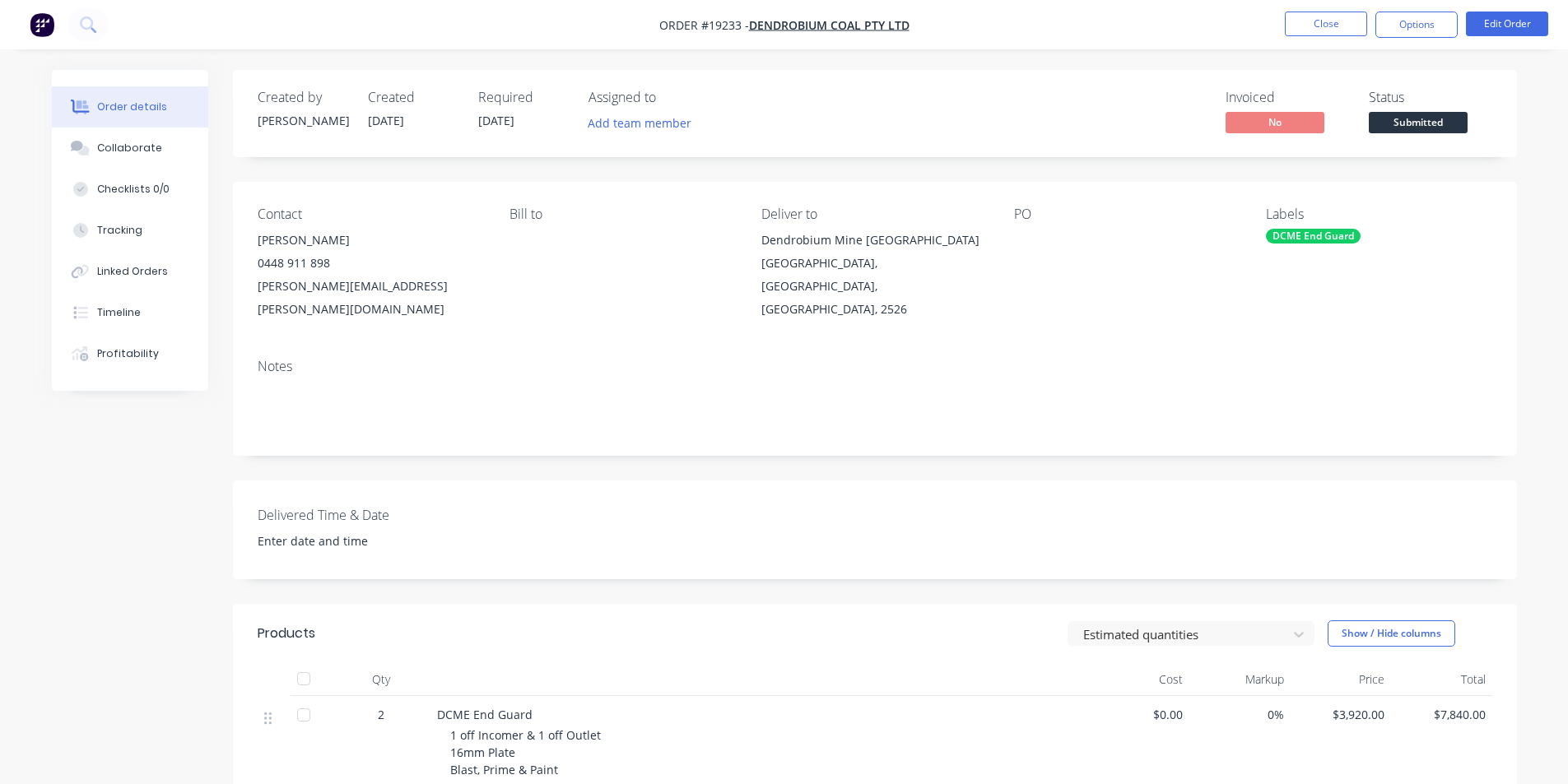
click at [650, 287] on div "Bill to" at bounding box center [622, 264] width 226 height 115
click at [49, 26] on img "button" at bounding box center [41, 24] width 24 height 24
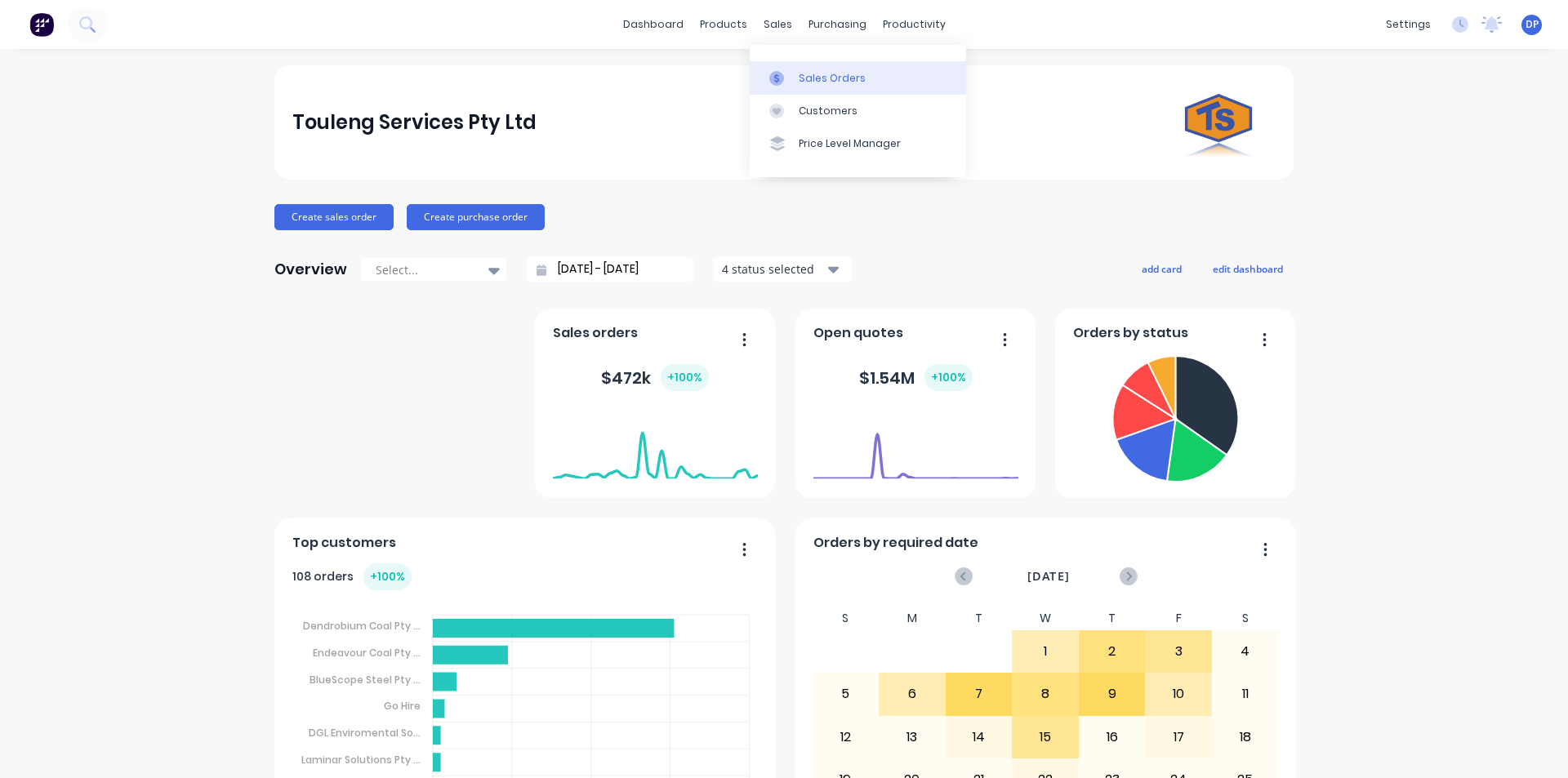
click at [812, 63] on link "Sales Orders" at bounding box center [859, 78] width 217 height 33
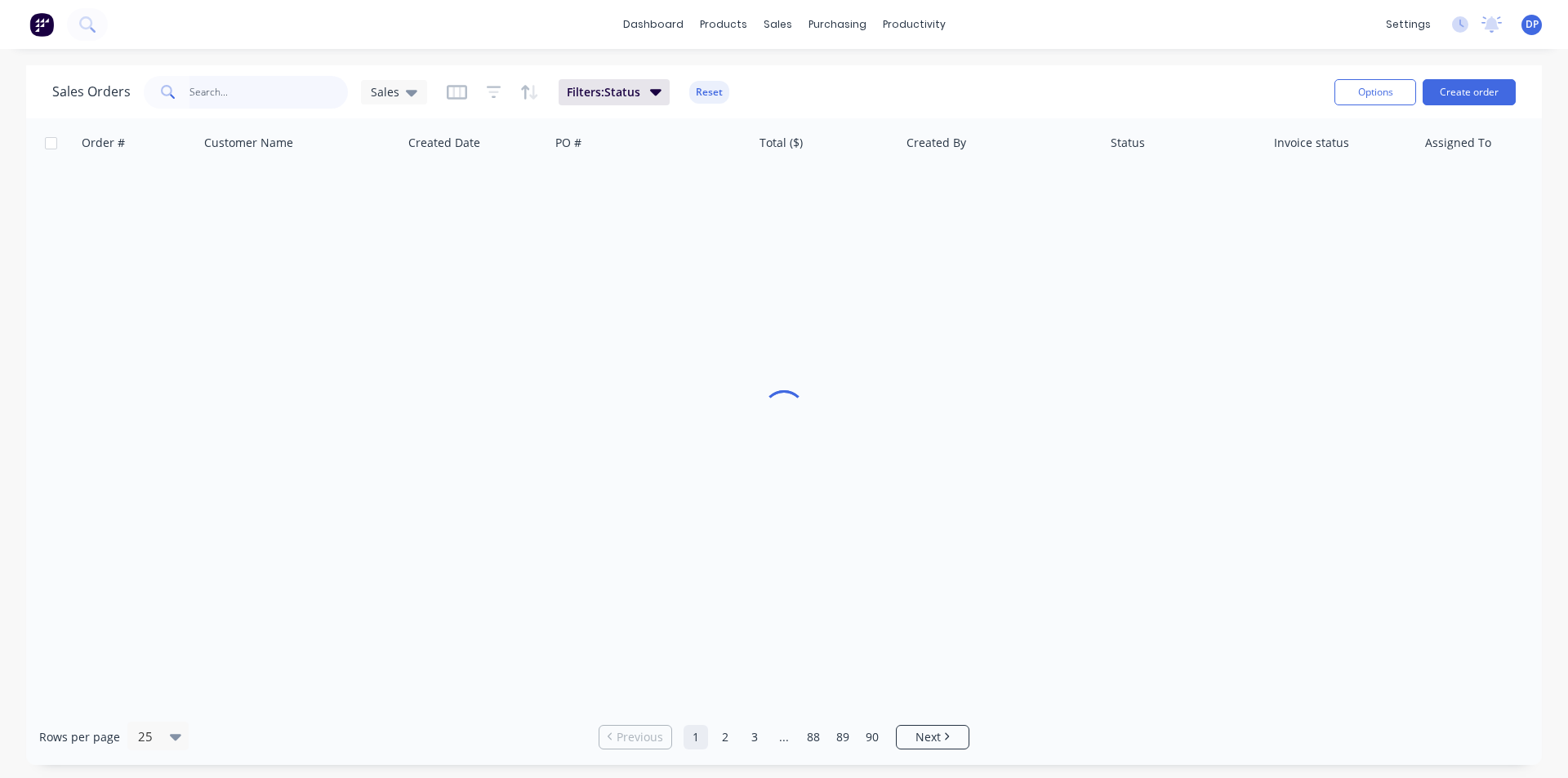
click at [310, 107] on input "text" at bounding box center [269, 92] width 159 height 33
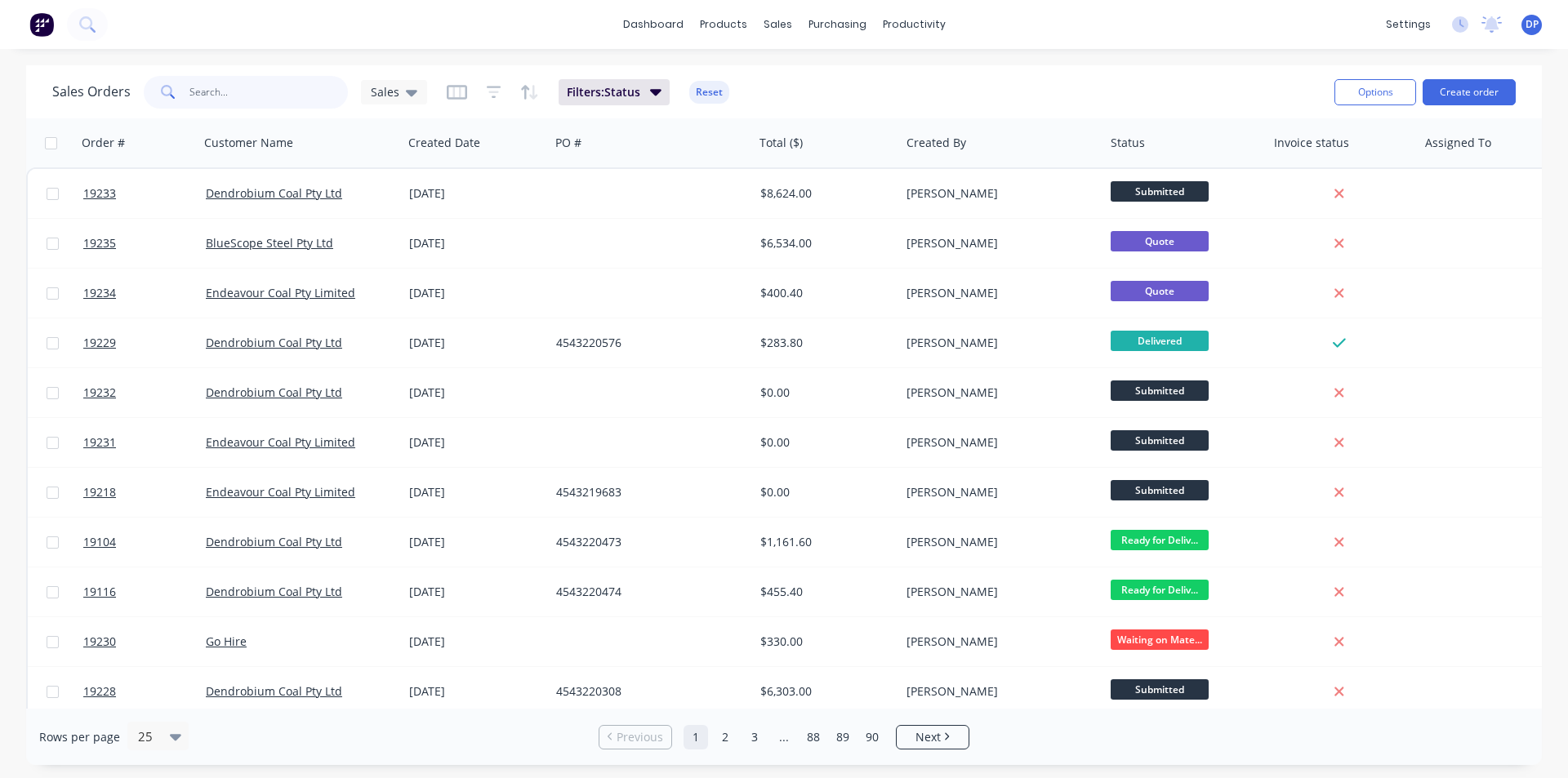
click at [259, 93] on input "text" at bounding box center [269, 92] width 159 height 33
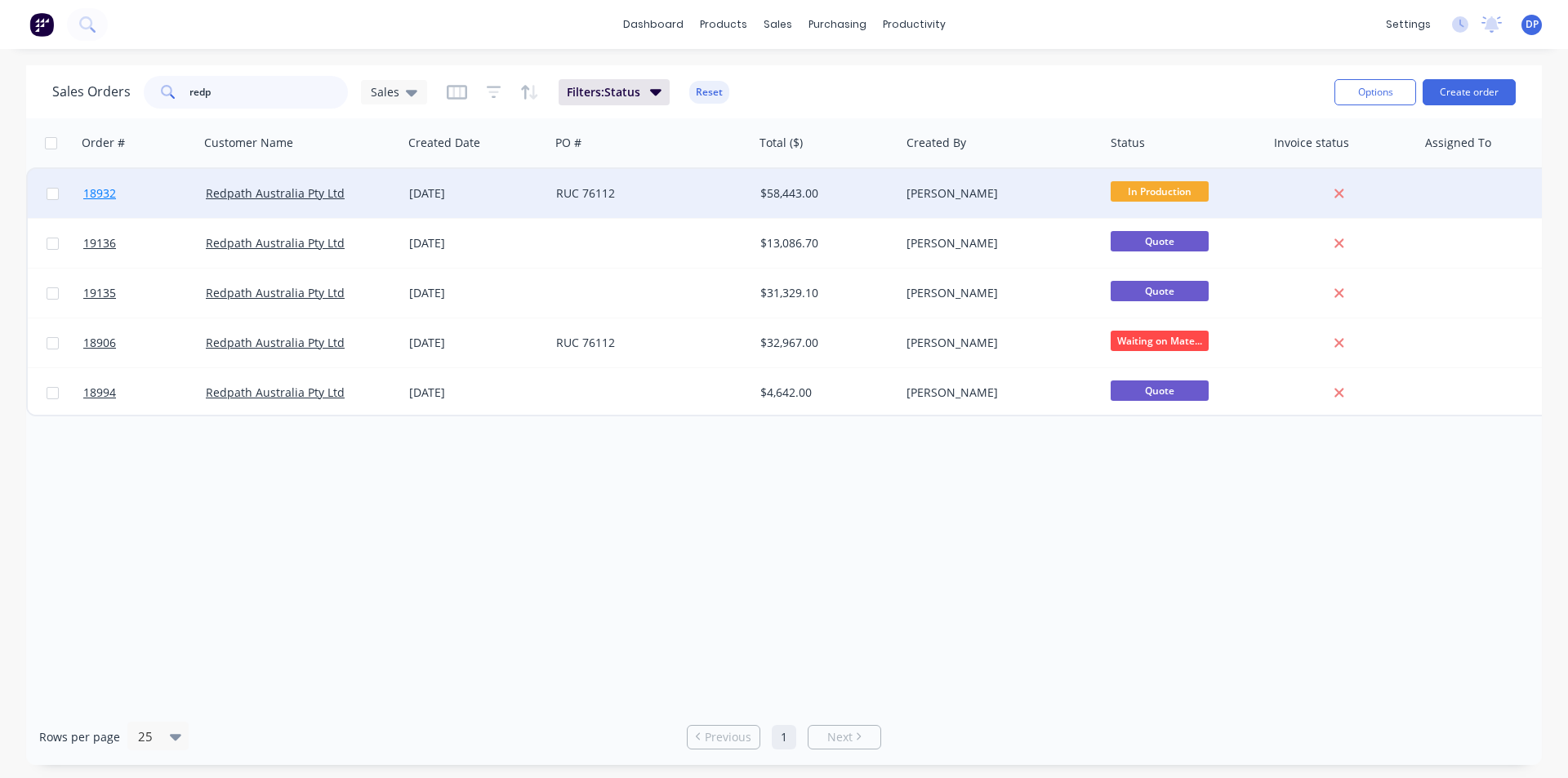
type input "redp"
click at [90, 194] on span "18932" at bounding box center [99, 192] width 33 height 16
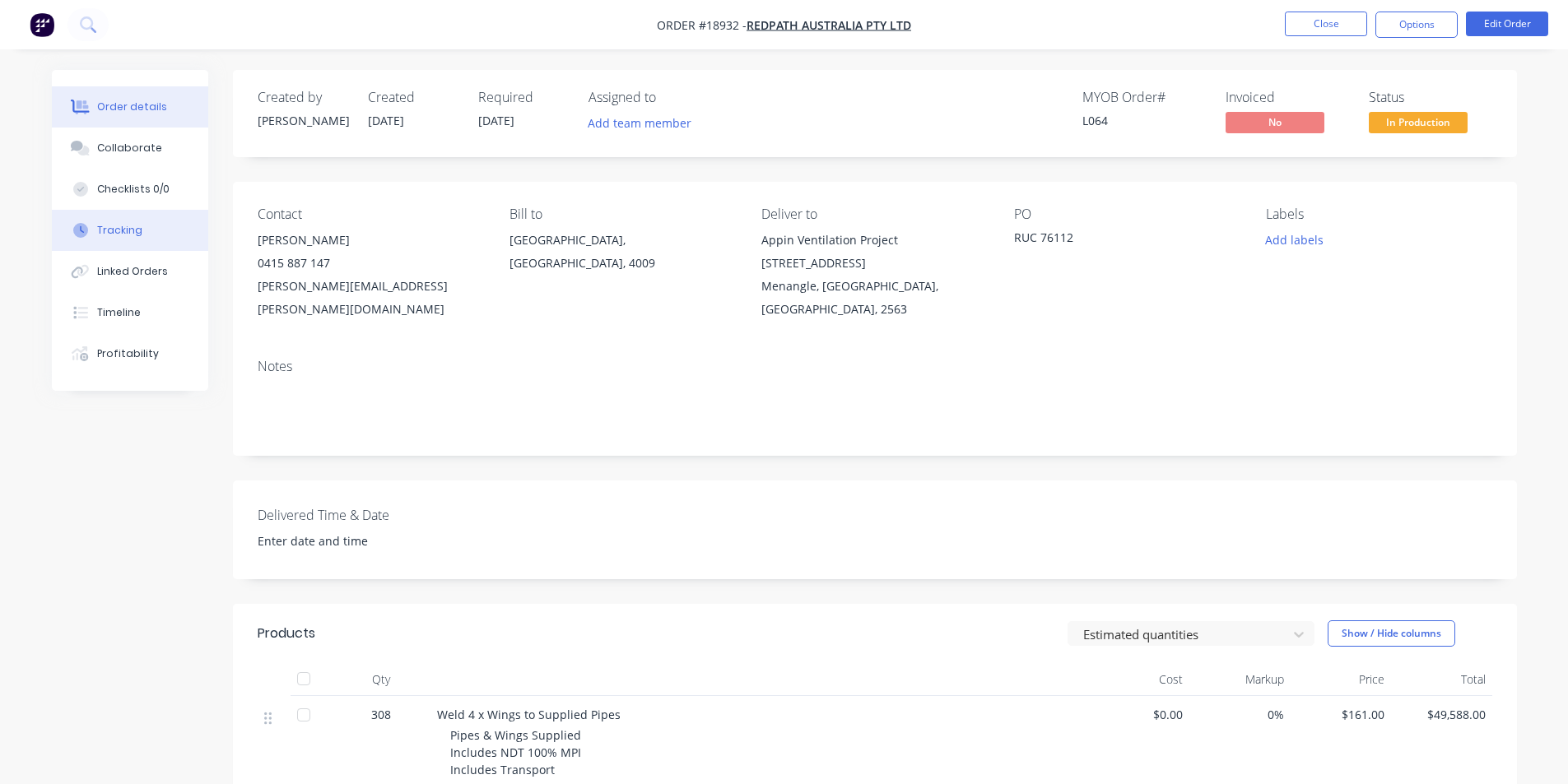
click at [130, 230] on div "Tracking" at bounding box center [120, 231] width 45 height 15
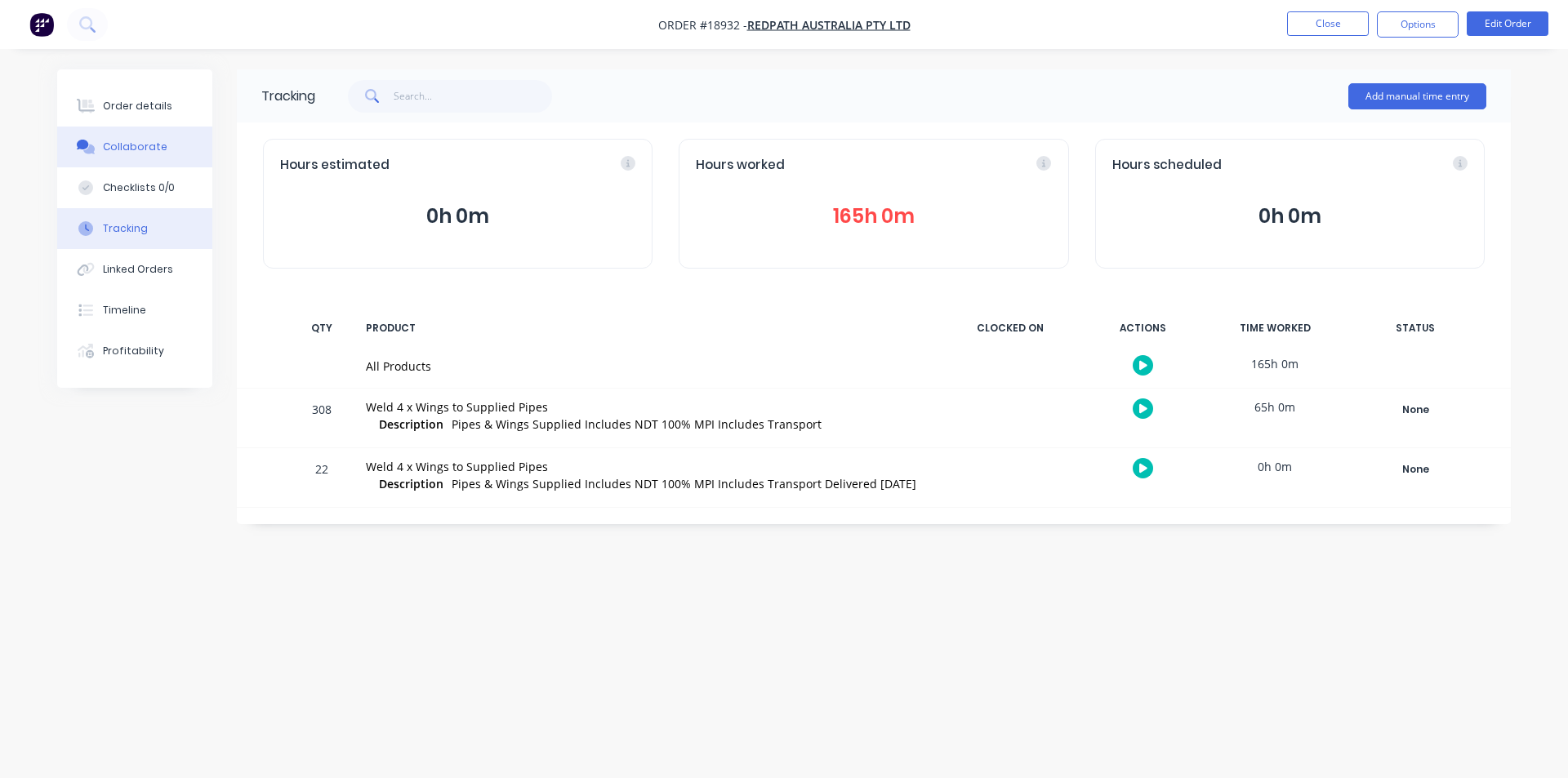
click at [152, 150] on div "Collaborate" at bounding box center [135, 147] width 64 height 15
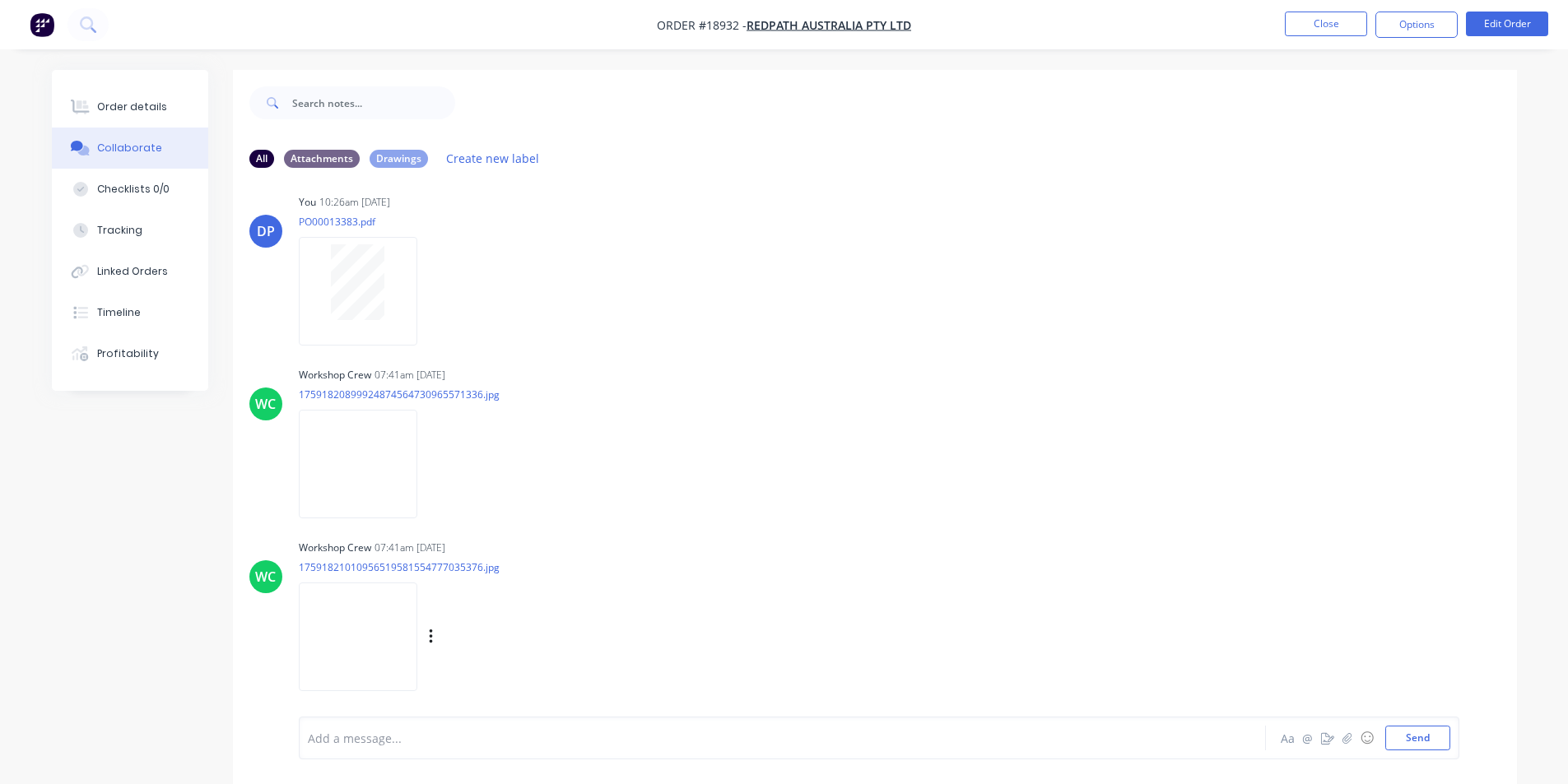
scroll to position [2778, 0]
click at [1420, 735] on button "Send" at bounding box center [1417, 738] width 65 height 24
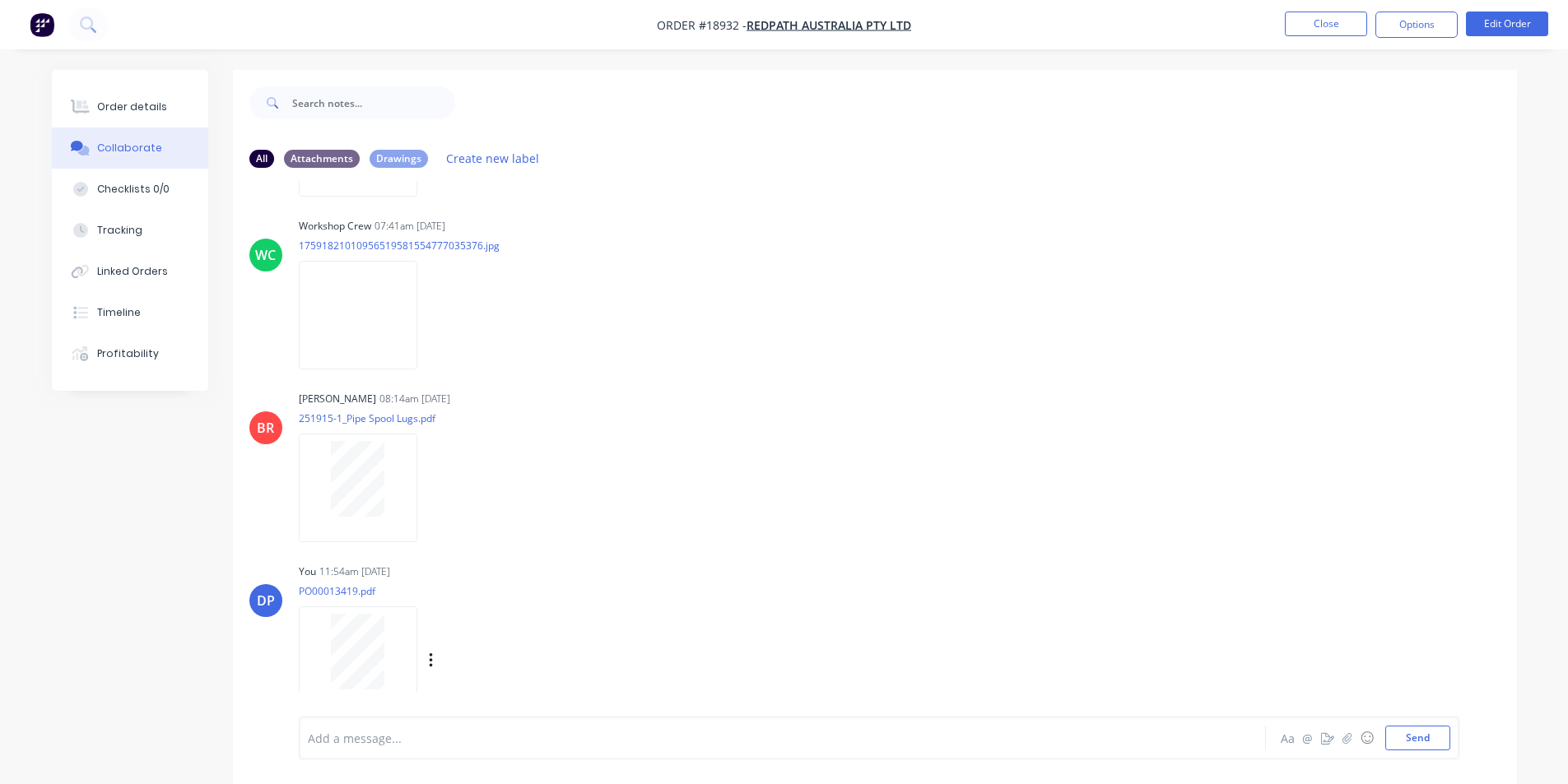
scroll to position [3280, 0]
click at [47, 26] on img "button" at bounding box center [41, 24] width 24 height 24
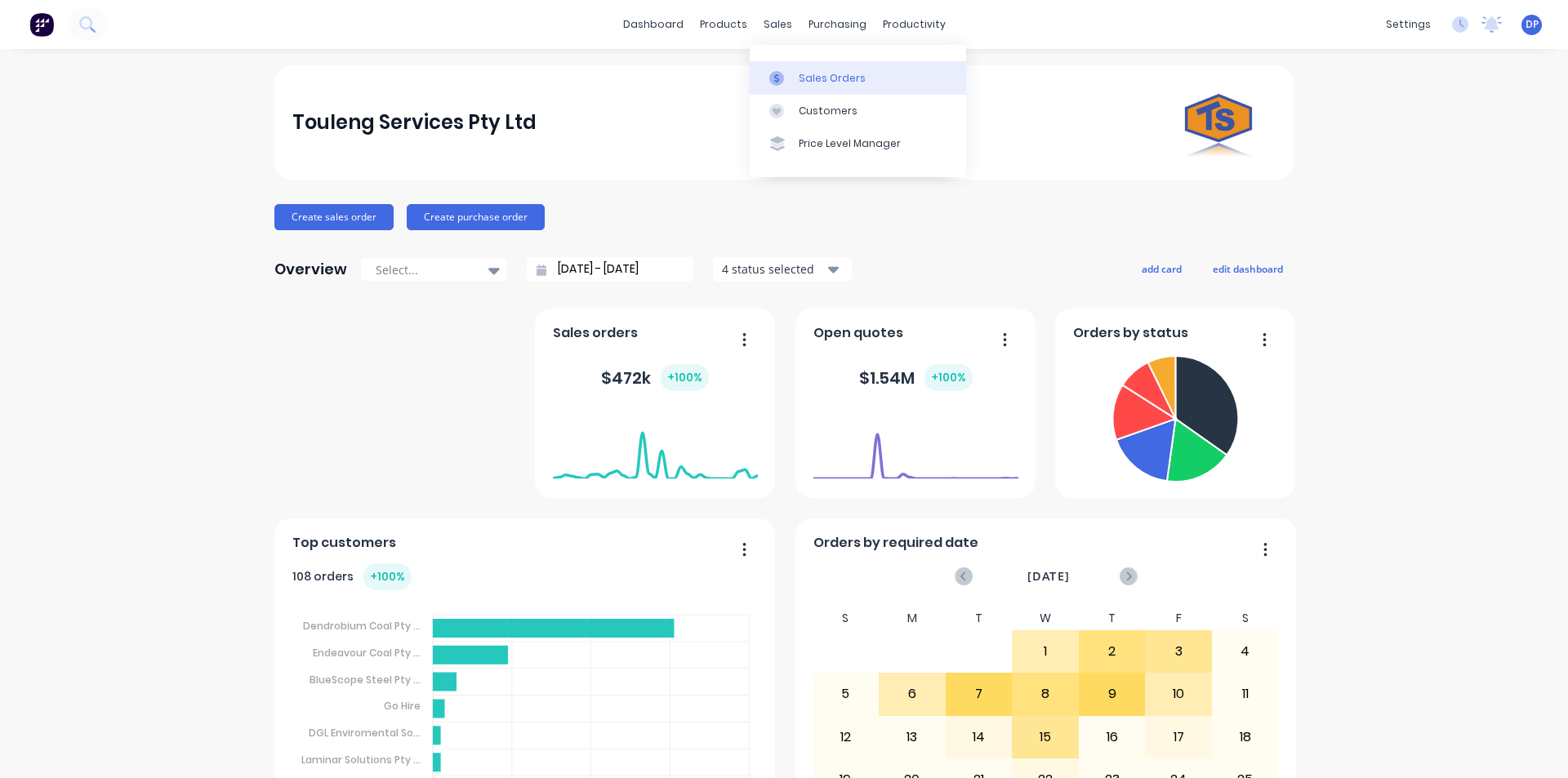
click at [818, 68] on link "Sales Orders" at bounding box center [859, 78] width 217 height 33
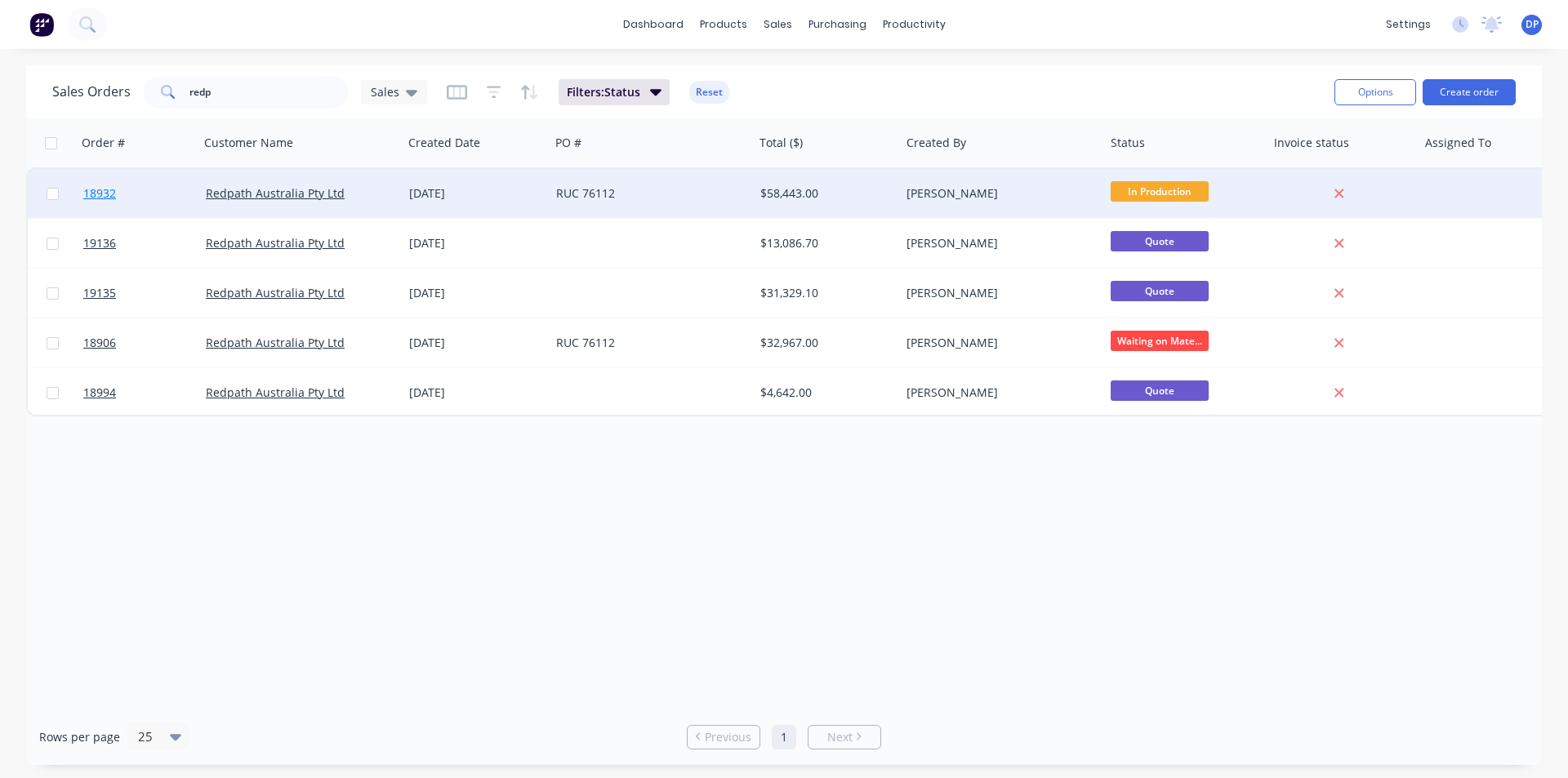
click at [107, 184] on link "18932" at bounding box center [144, 193] width 122 height 49
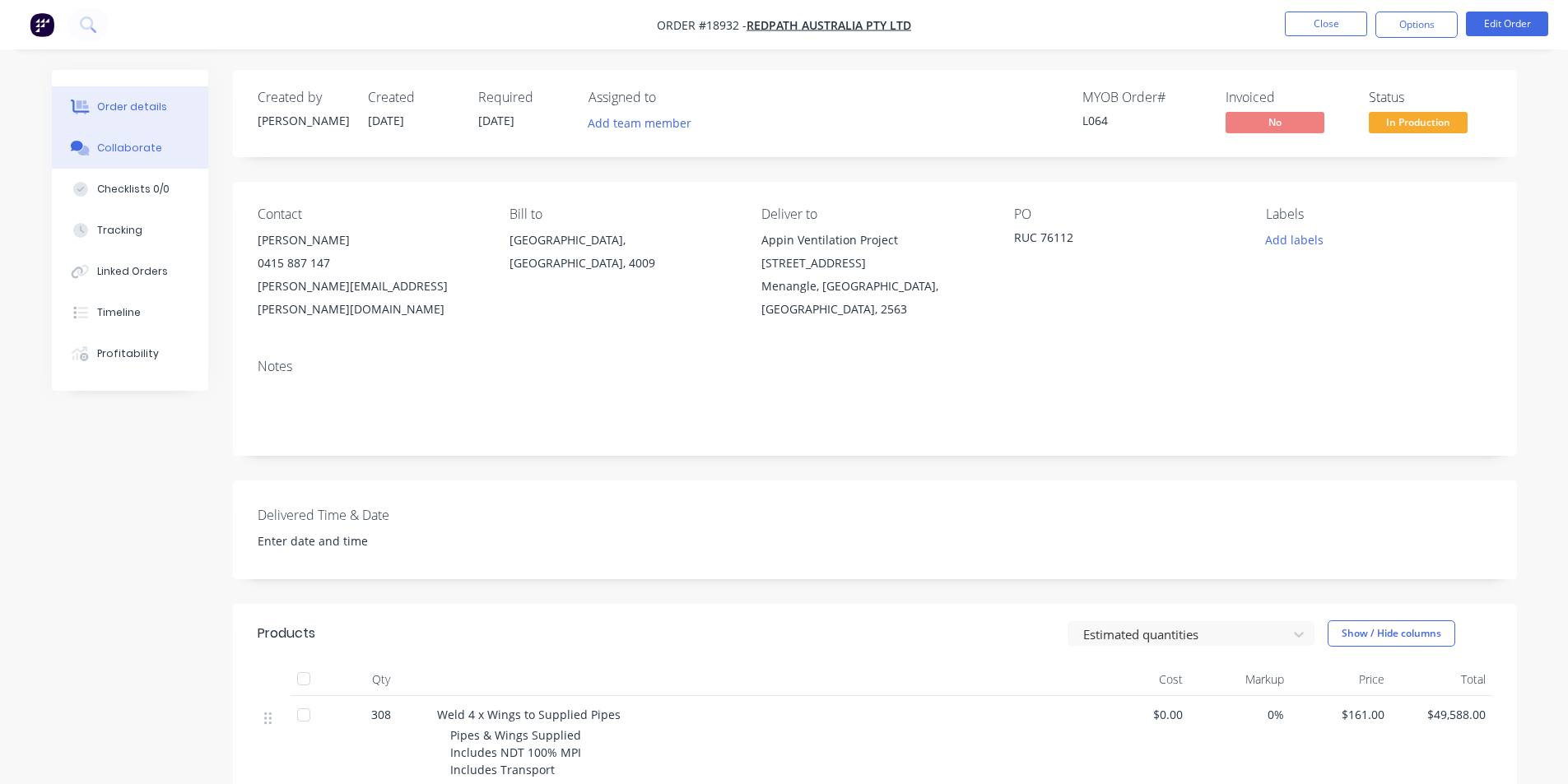
click at [122, 128] on button "Collaborate" at bounding box center [130, 148] width 156 height 41
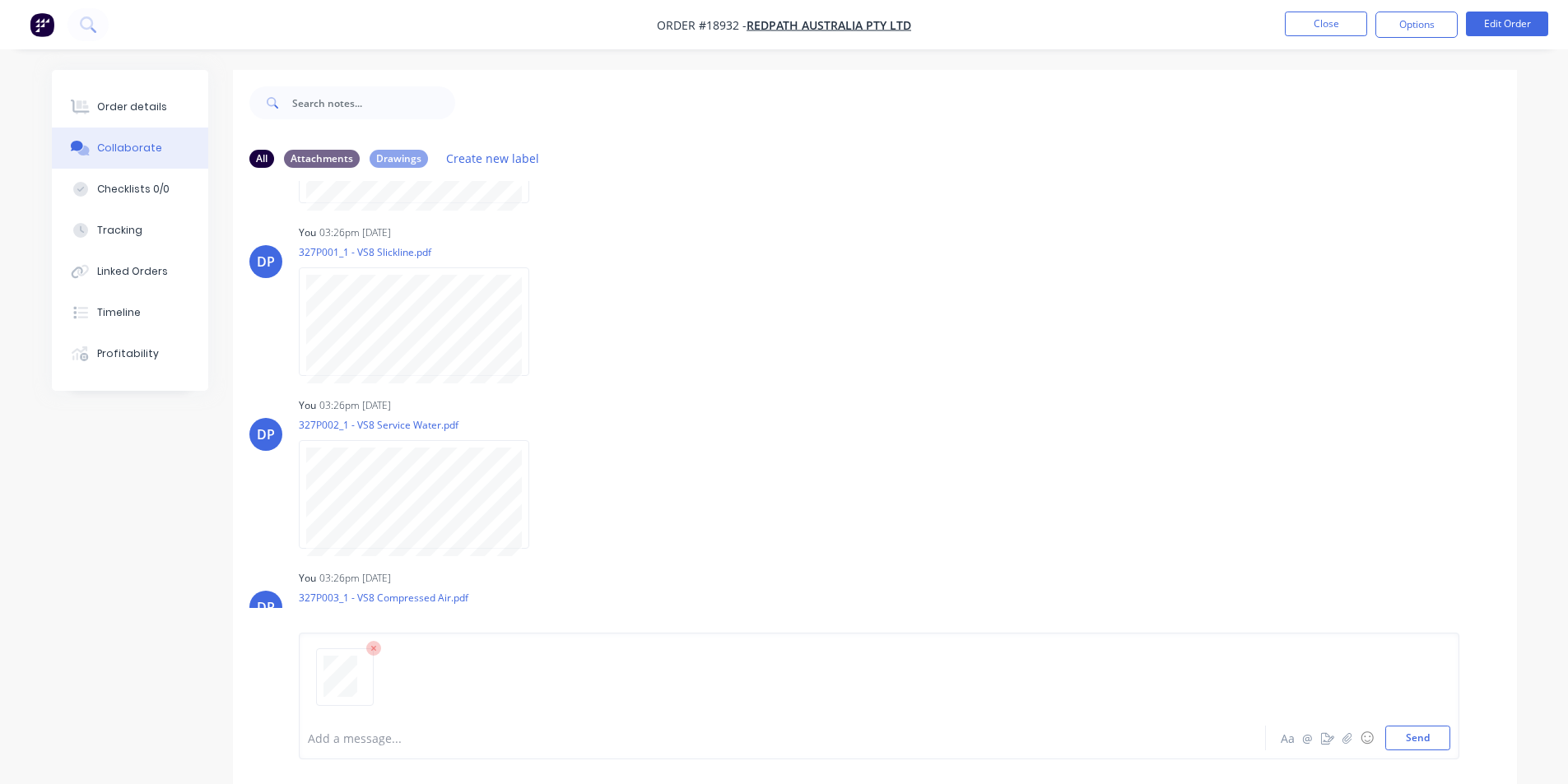
scroll to position [658, 0]
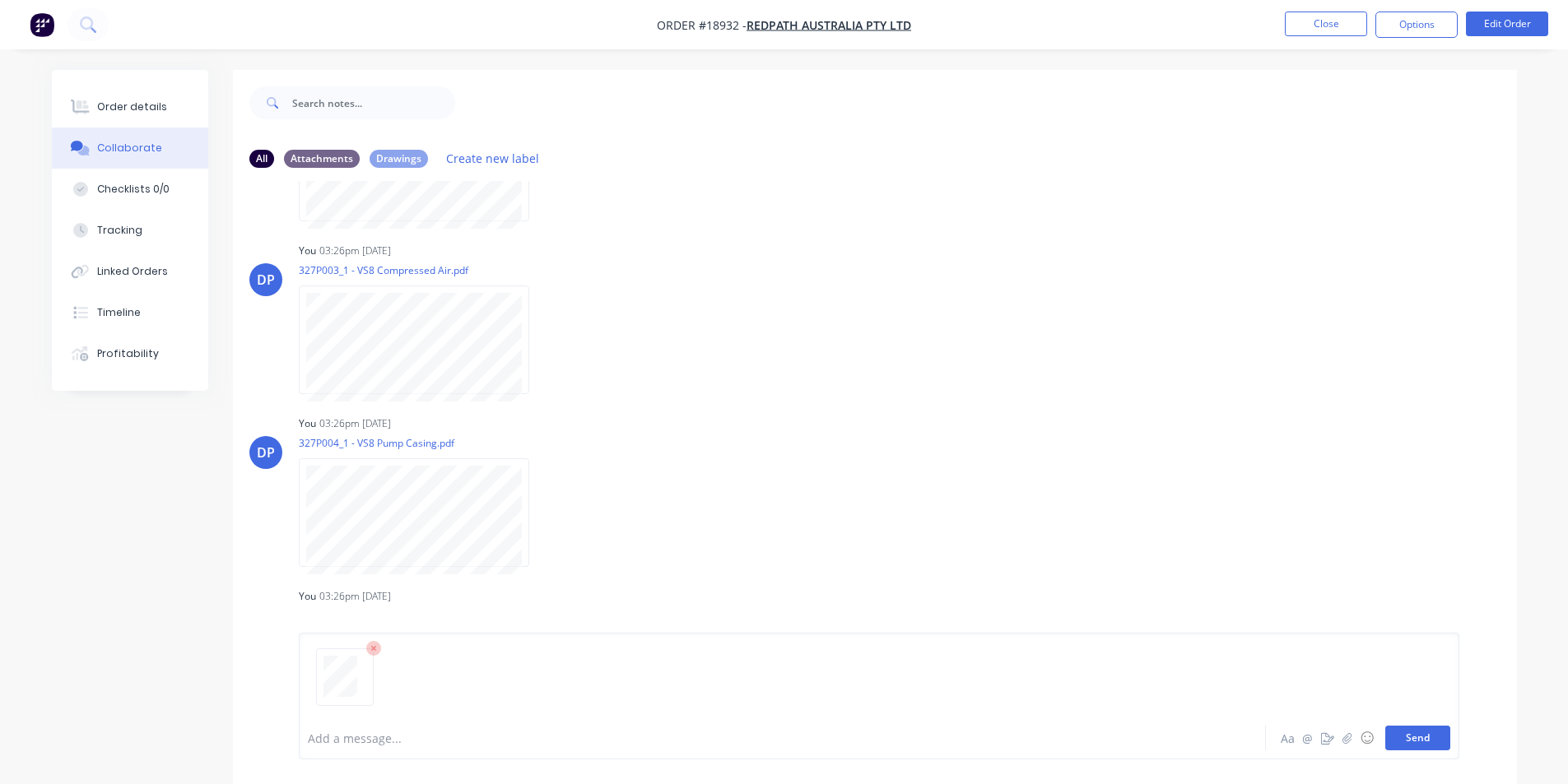
click at [1423, 743] on button "Send" at bounding box center [1417, 738] width 65 height 24
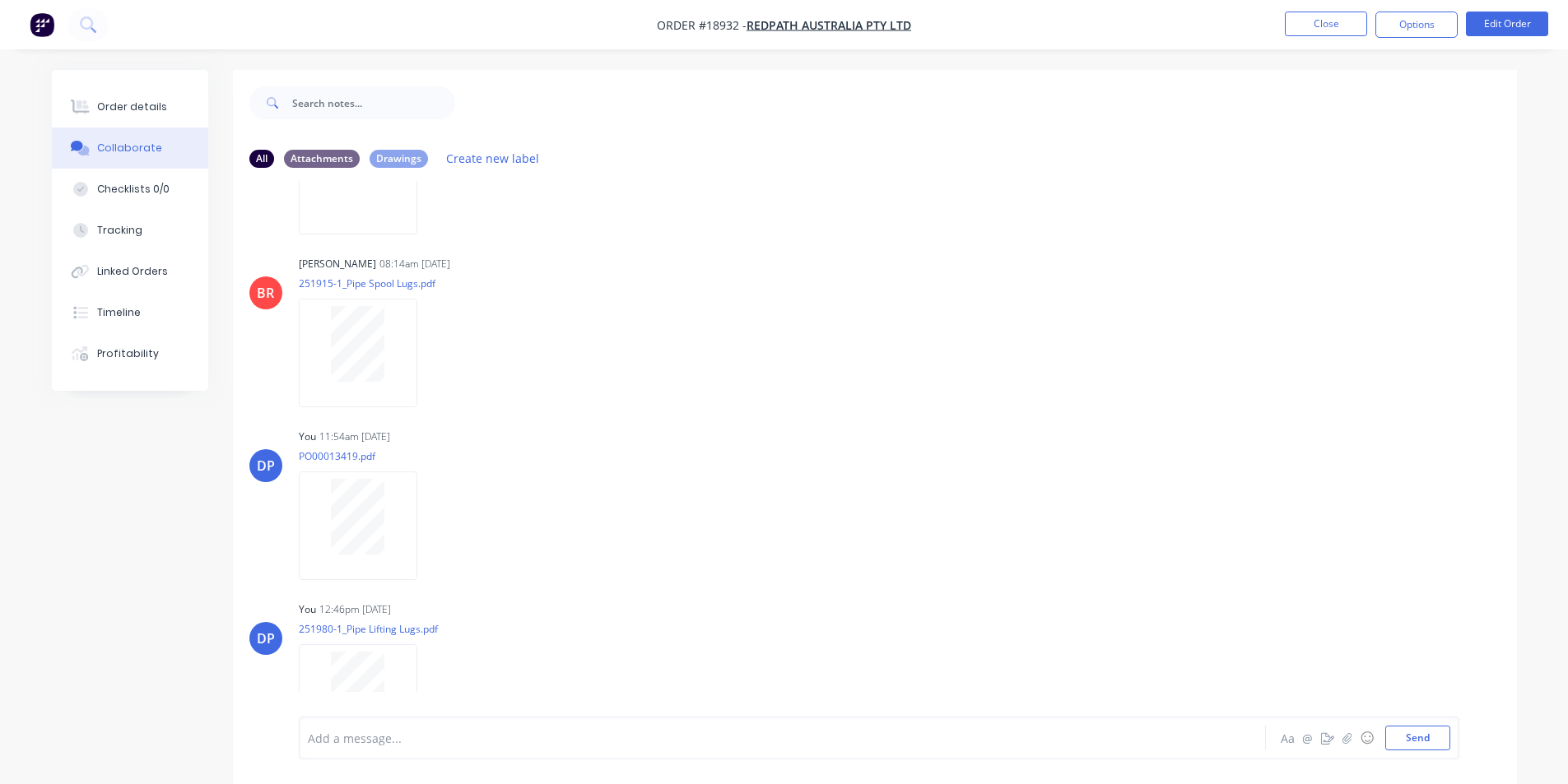
scroll to position [3453, 0]
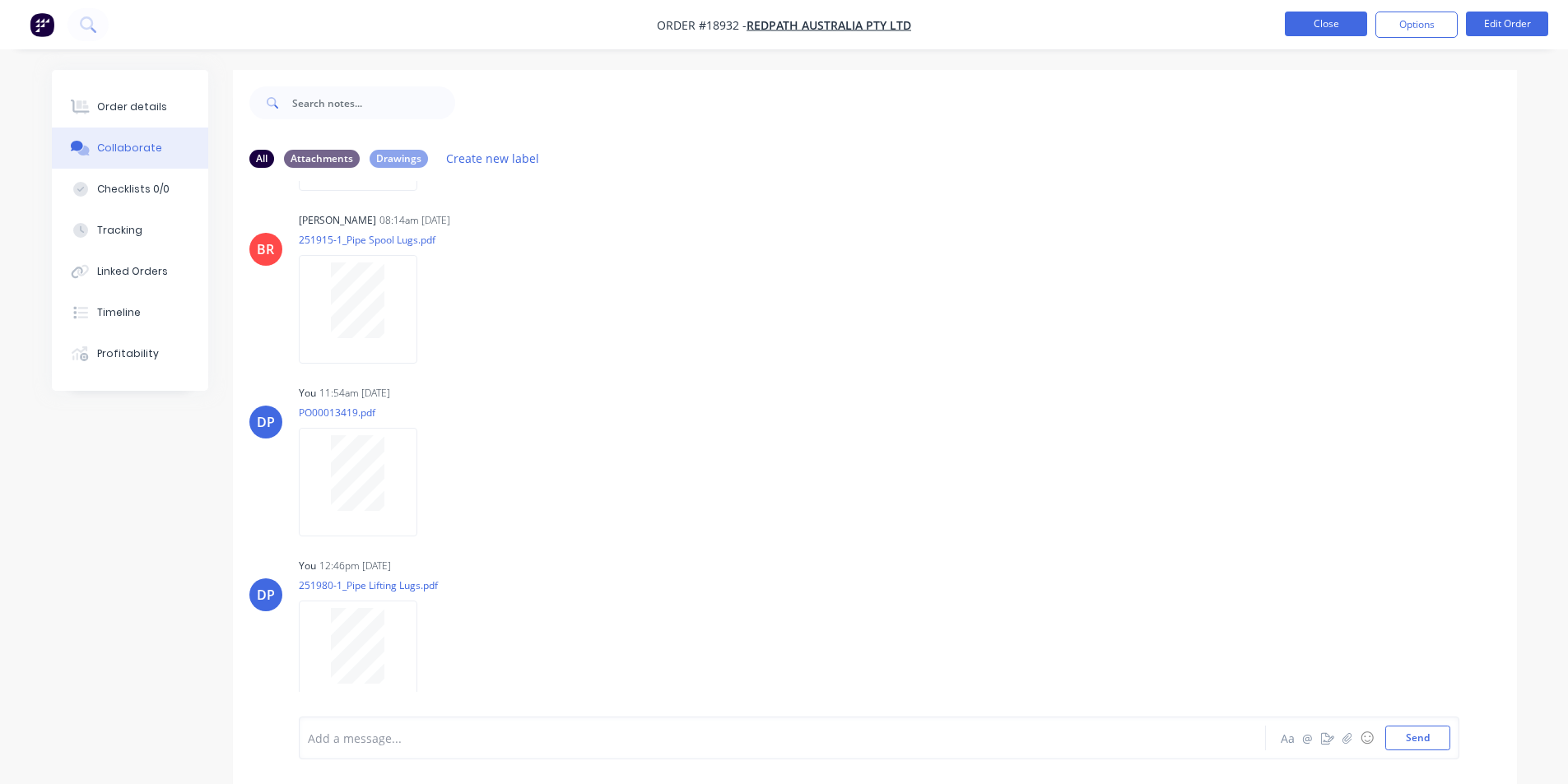
click at [1294, 13] on button "Close" at bounding box center [1326, 24] width 82 height 24
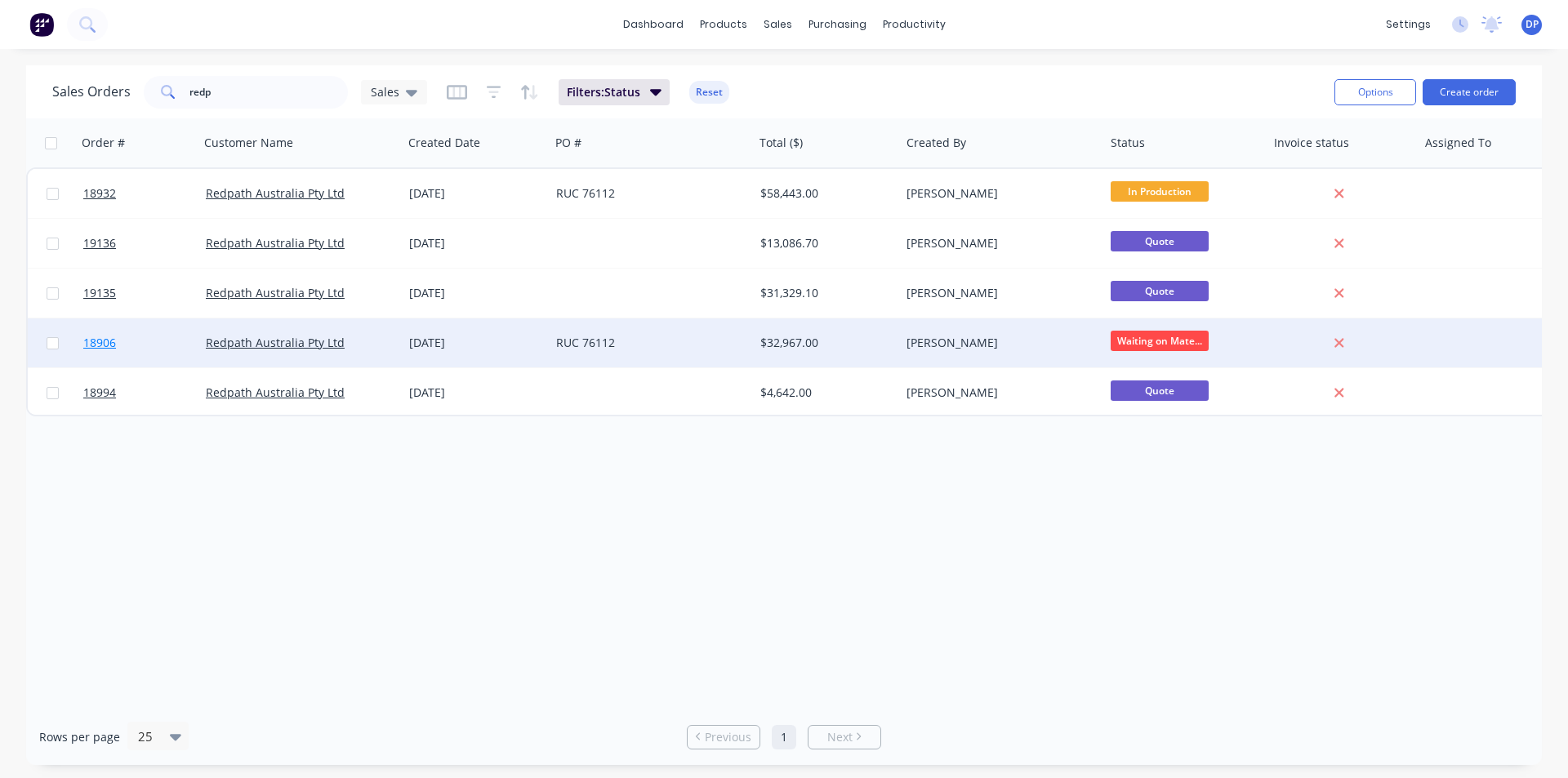
click at [103, 342] on span "18906" at bounding box center [99, 342] width 33 height 16
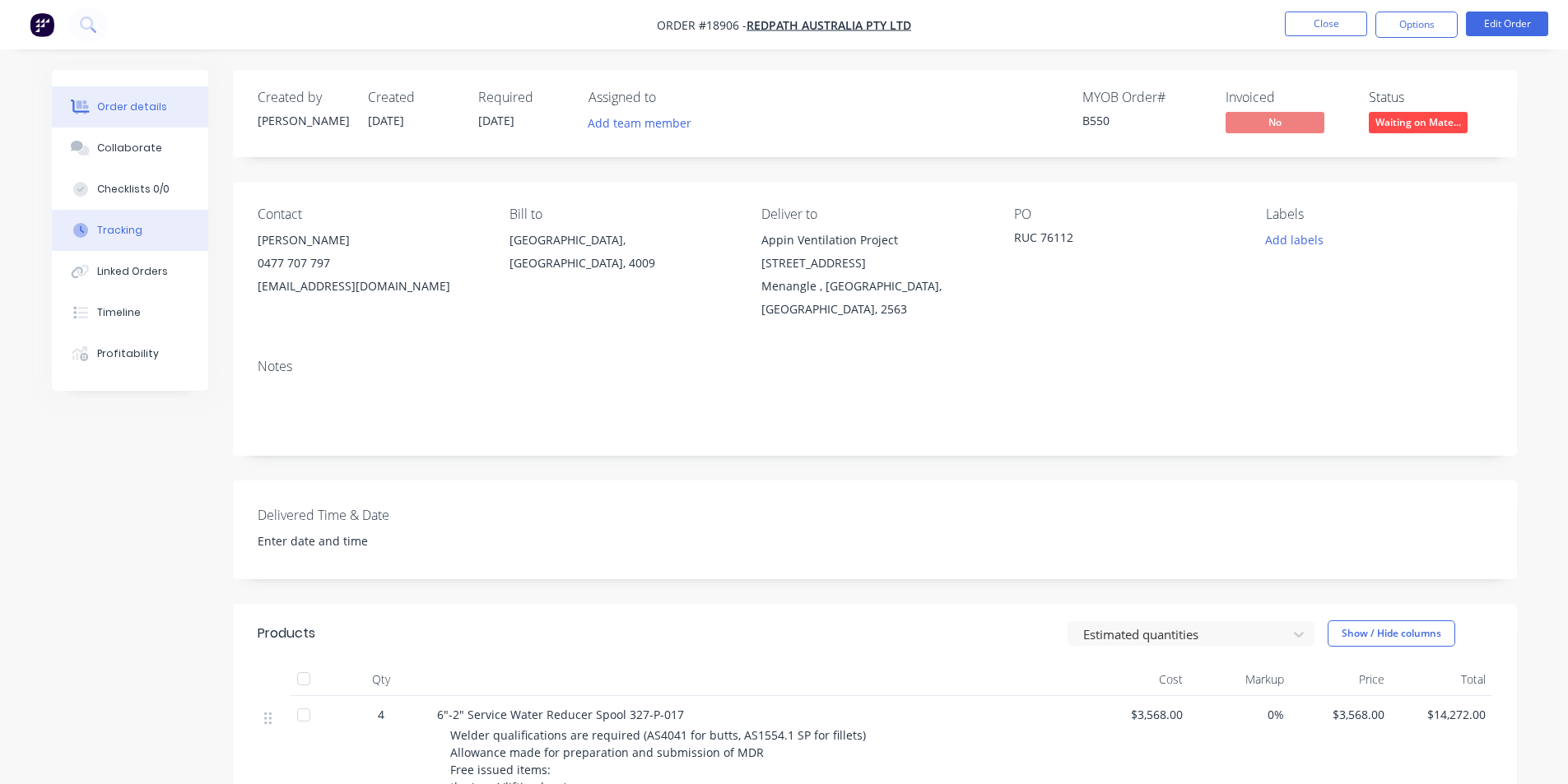
click at [154, 225] on button "Tracking" at bounding box center [130, 231] width 156 height 41
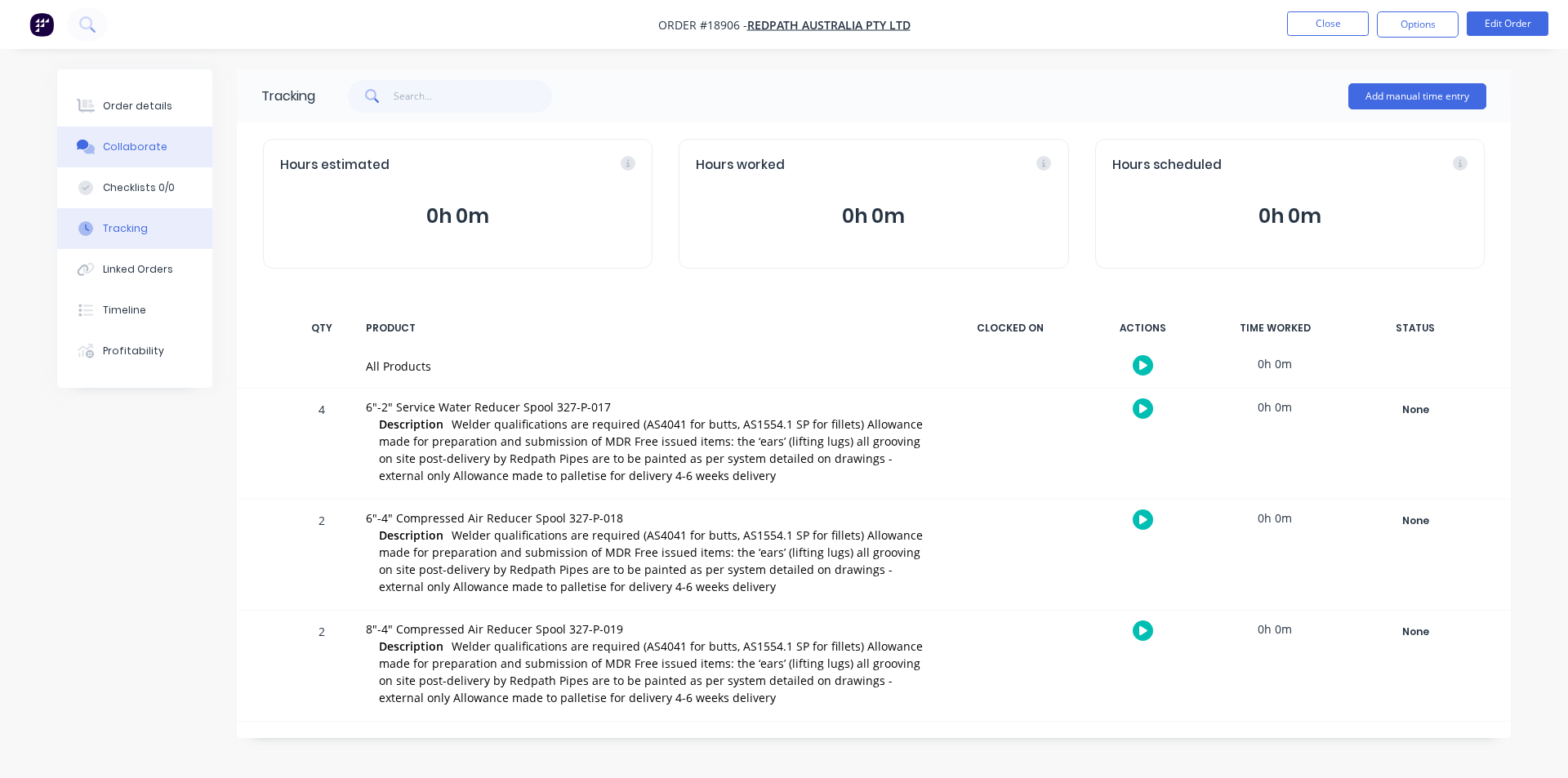
click at [146, 141] on div "Collaborate" at bounding box center [135, 147] width 64 height 15
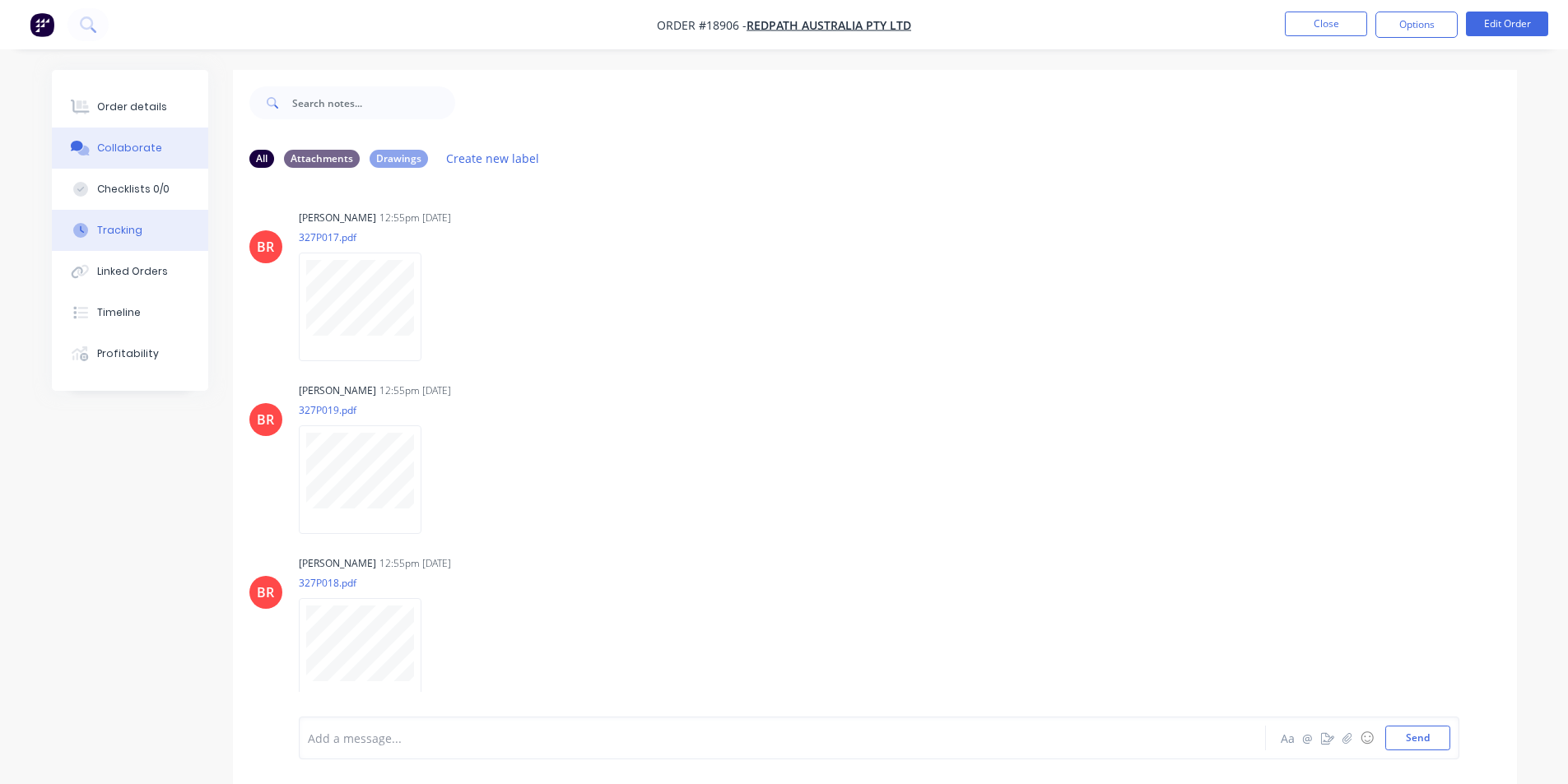
click at [131, 234] on div "Tracking" at bounding box center [120, 231] width 45 height 15
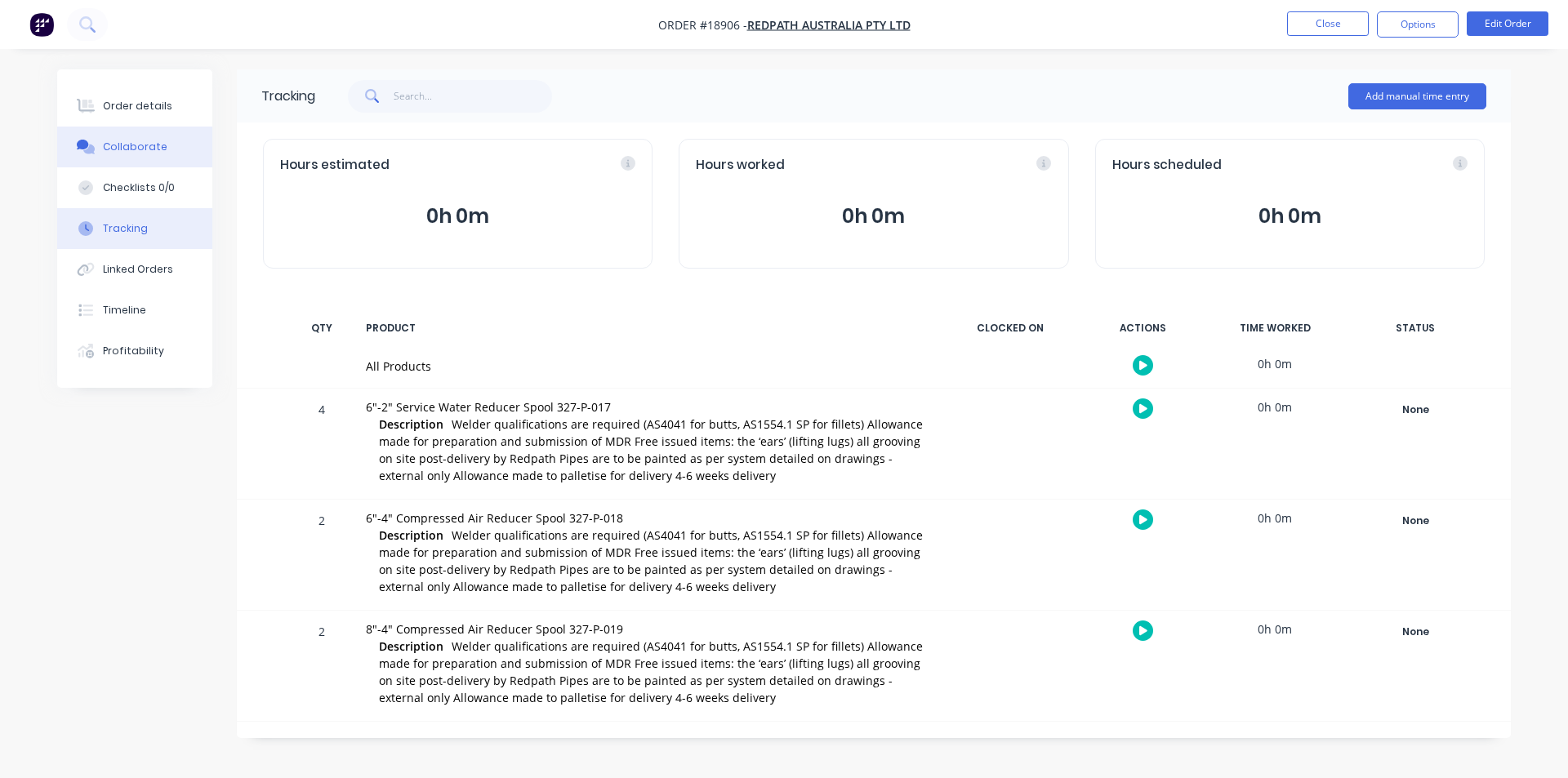
click at [141, 145] on div "Collaborate" at bounding box center [135, 147] width 64 height 15
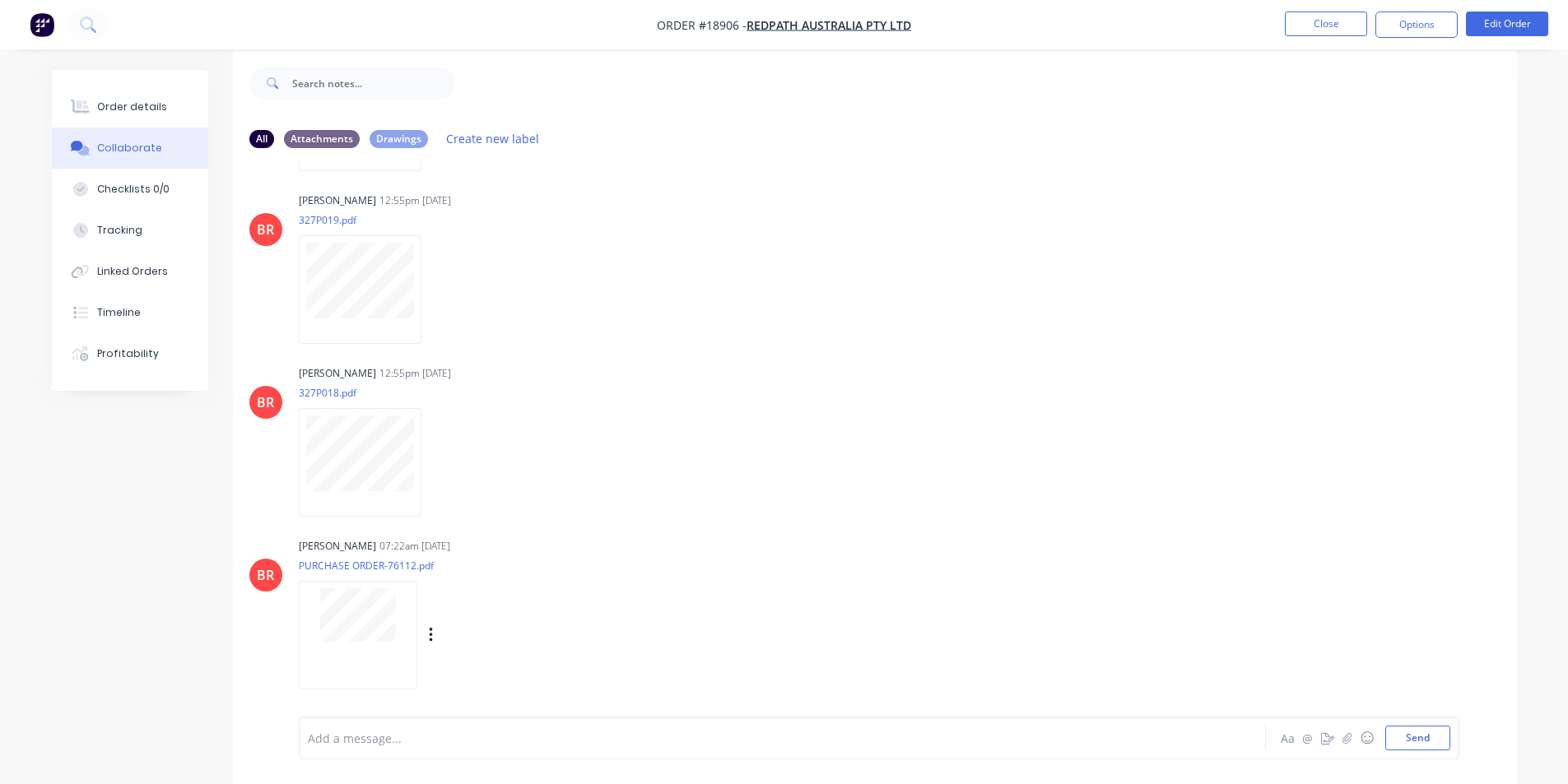
scroll to position [24, 0]
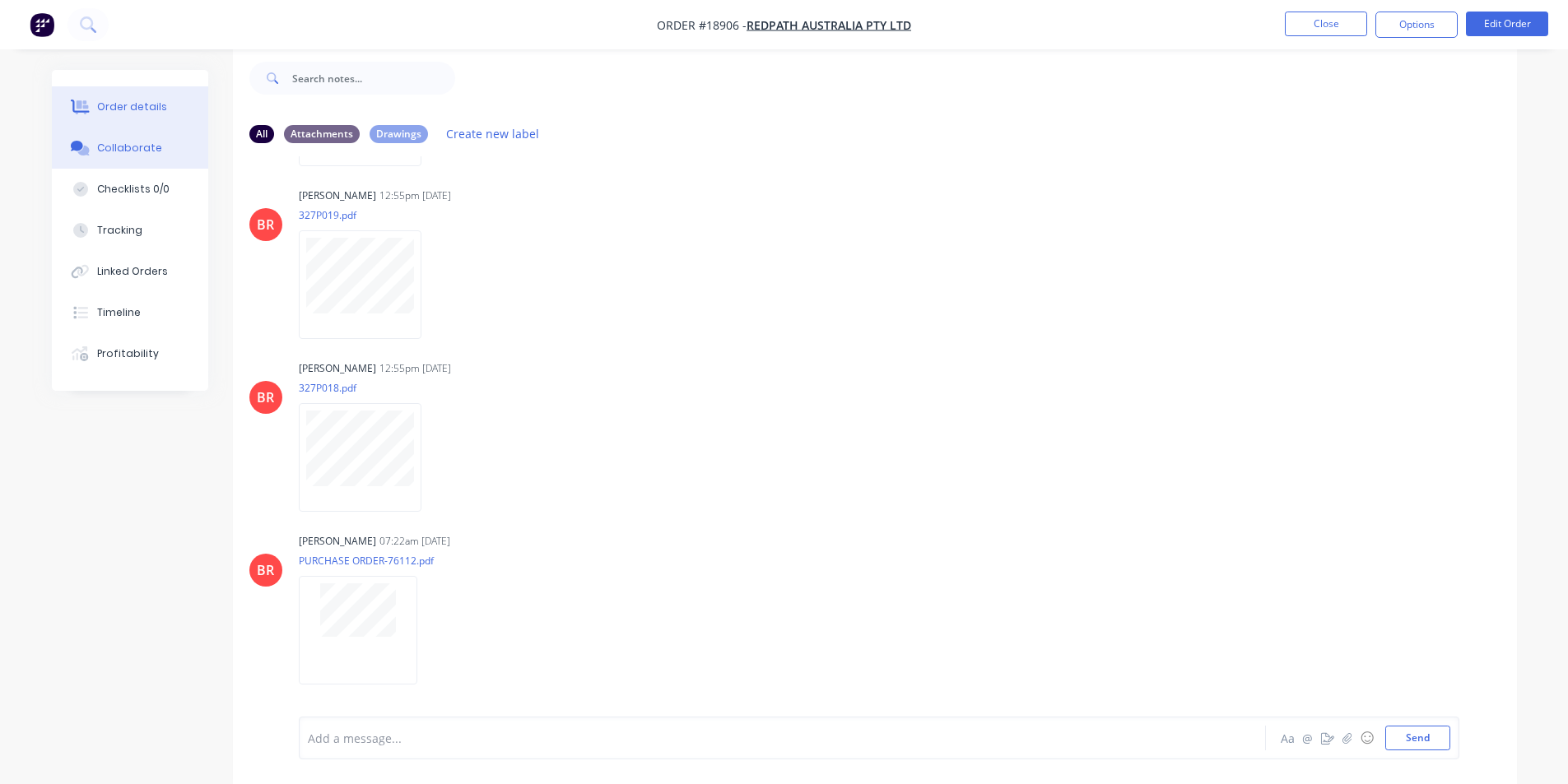
click at [149, 114] on div "Order details" at bounding box center [132, 107] width 70 height 15
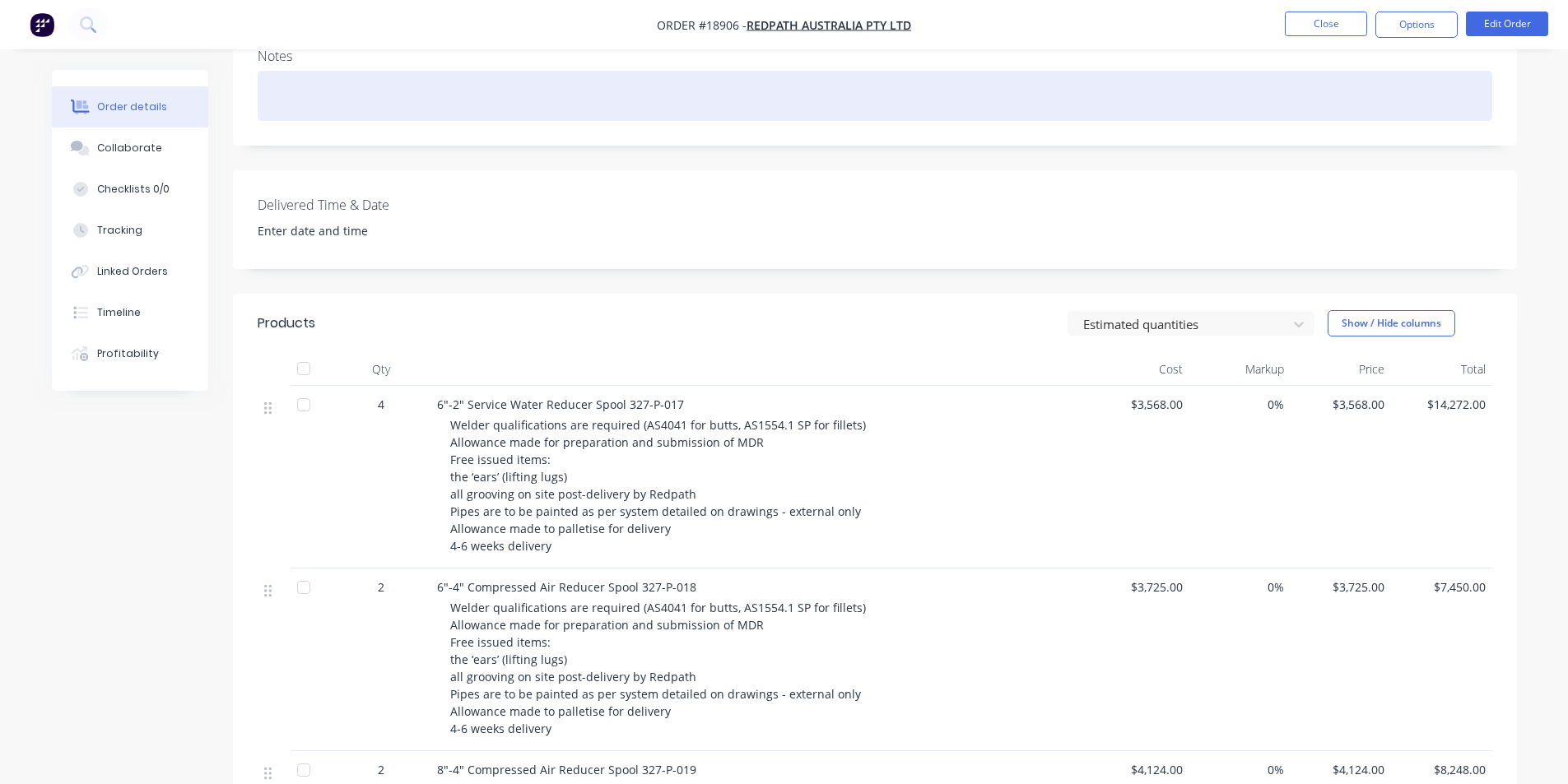
scroll to position [107, 0]
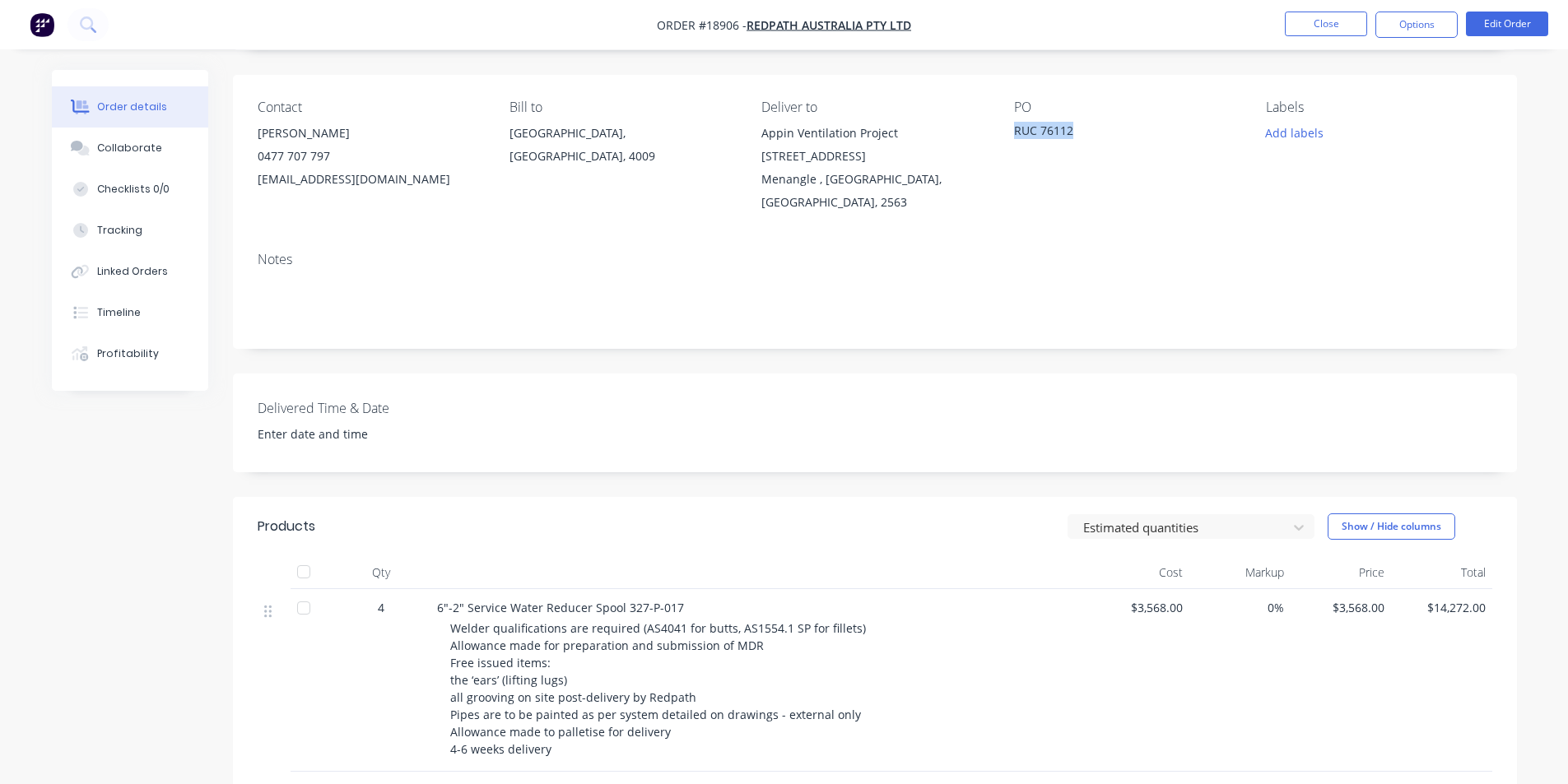
drag, startPoint x: 1075, startPoint y: 137, endPoint x: 1004, endPoint y: 135, distance: 71.0
click at [1004, 135] on div "Contact [PERSON_NAME] [PHONE_NUMBER] [EMAIL_ADDRESS][DOMAIN_NAME] Bill to [GEOG…" at bounding box center [875, 157] width 1285 height 164
copy div "RUC 76112"
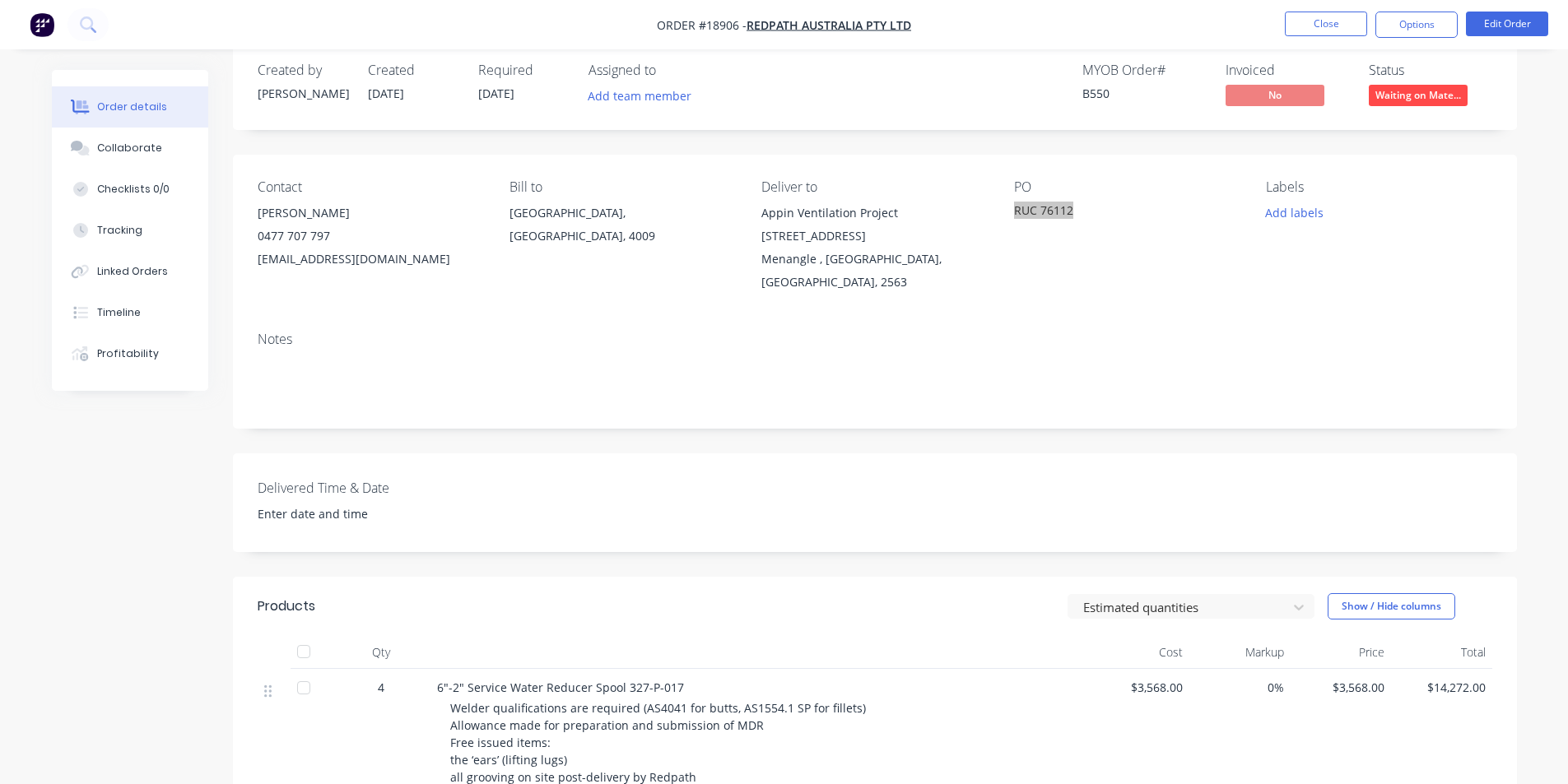
scroll to position [0, 0]
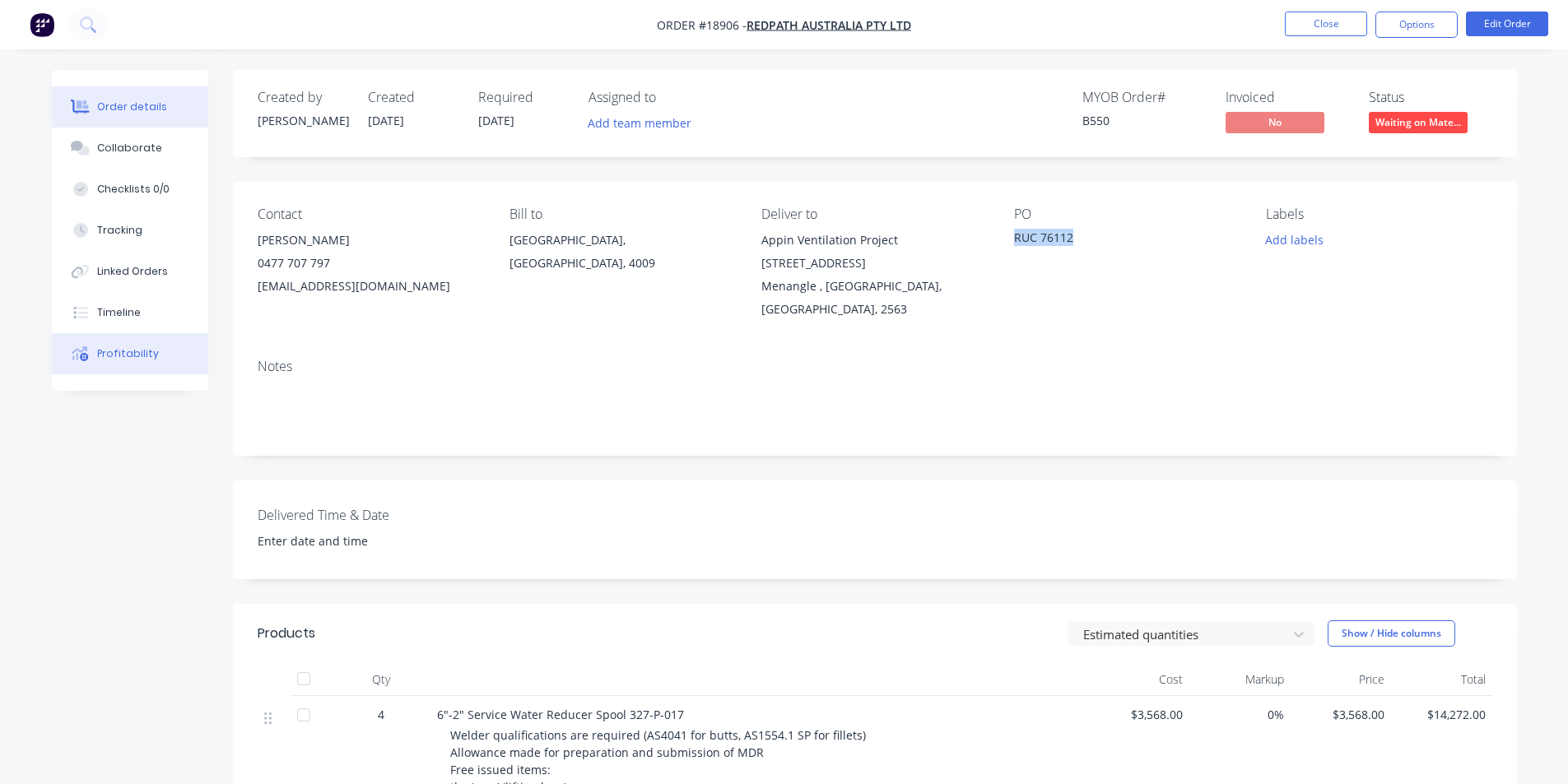
click at [149, 355] on div "Profitability" at bounding box center [128, 354] width 62 height 15
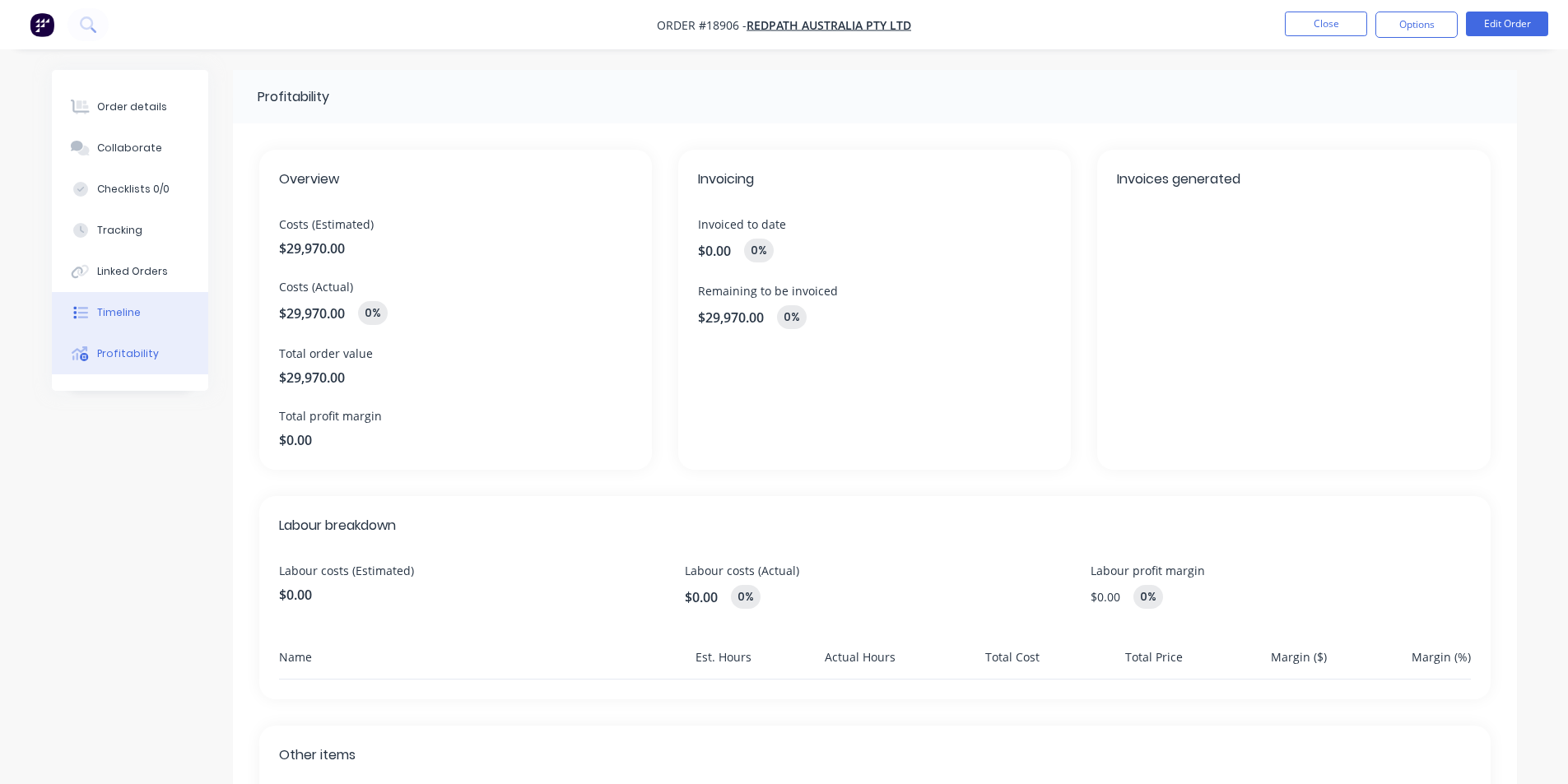
click at [138, 312] on button "Timeline" at bounding box center [130, 312] width 156 height 41
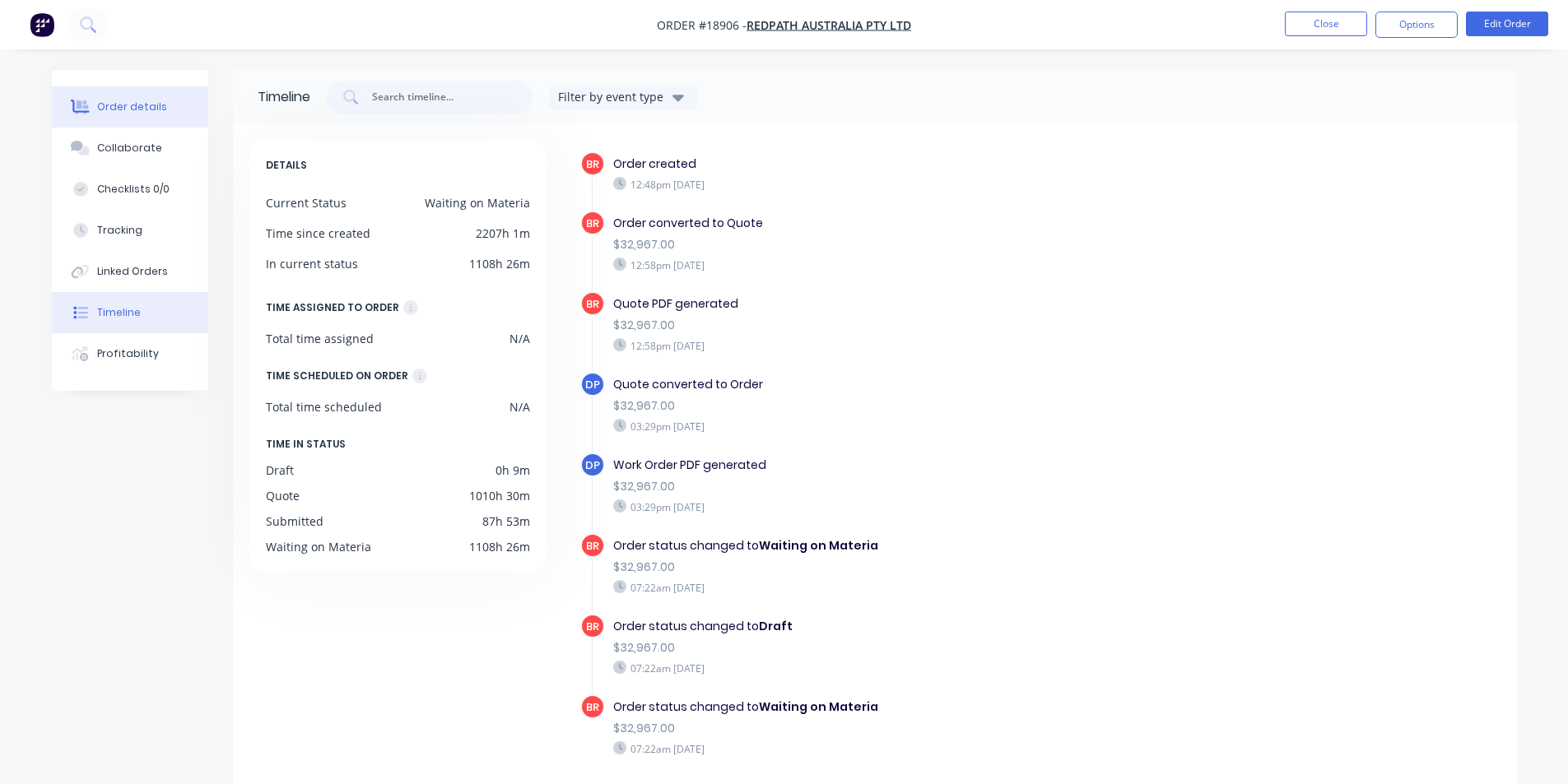
click at [73, 95] on button "Order details" at bounding box center [130, 107] width 156 height 41
